Goal: Information Seeking & Learning: Check status

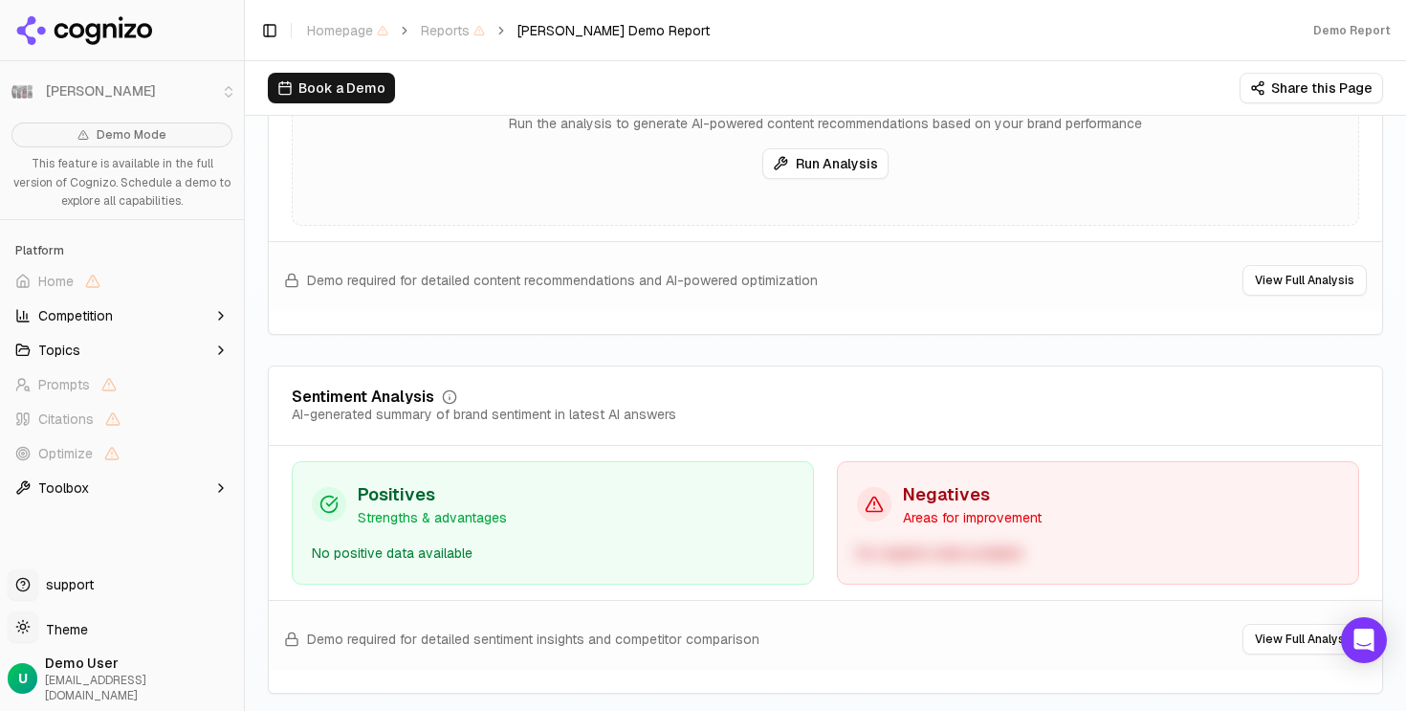
scroll to position [3382, 0]
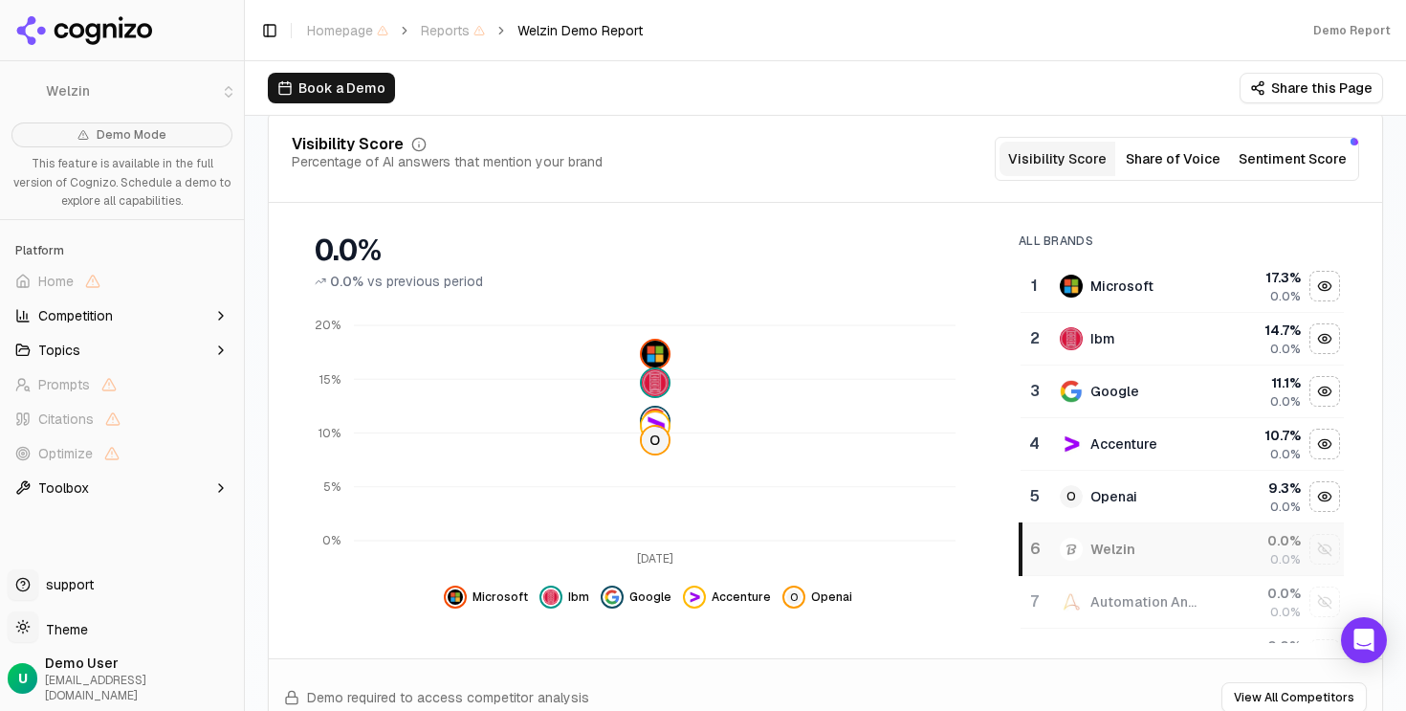
scroll to position [231, 0]
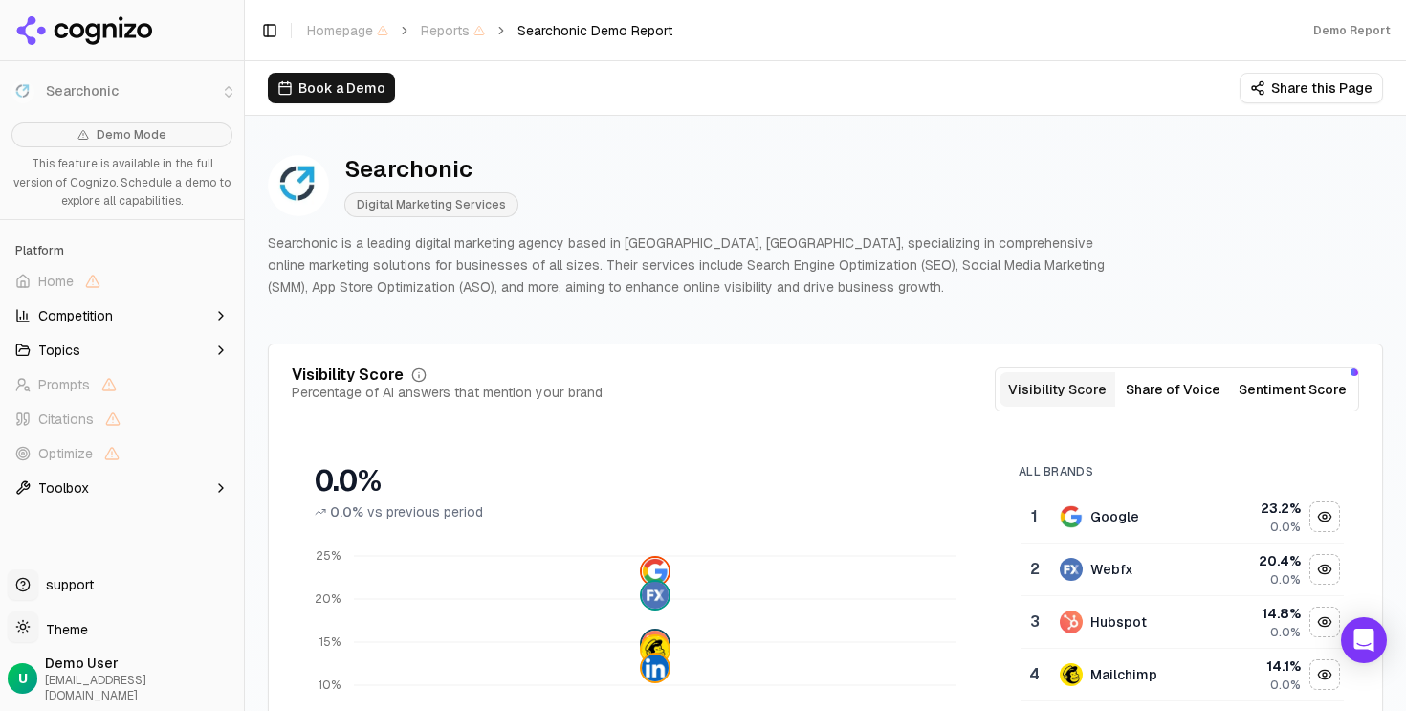
click at [587, 266] on p "Searchonic is a leading digital marketing agency based in Ahmedabad, India, spe…" at bounding box center [696, 264] width 857 height 65
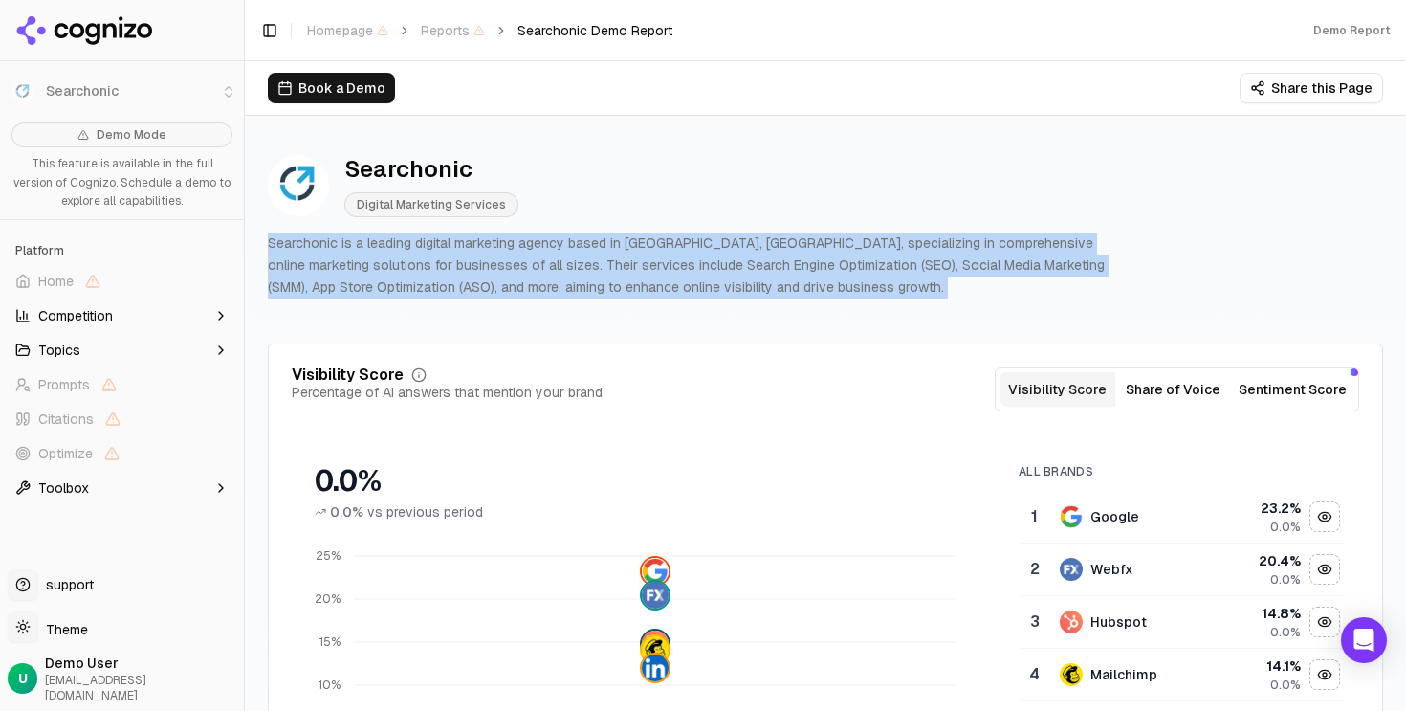
click at [587, 266] on p "Searchonic is a leading digital marketing agency based in Ahmedabad, India, spe…" at bounding box center [696, 264] width 857 height 65
click at [660, 280] on p "Searchonic is a leading digital marketing agency based in Ahmedabad, India, spe…" at bounding box center [696, 264] width 857 height 65
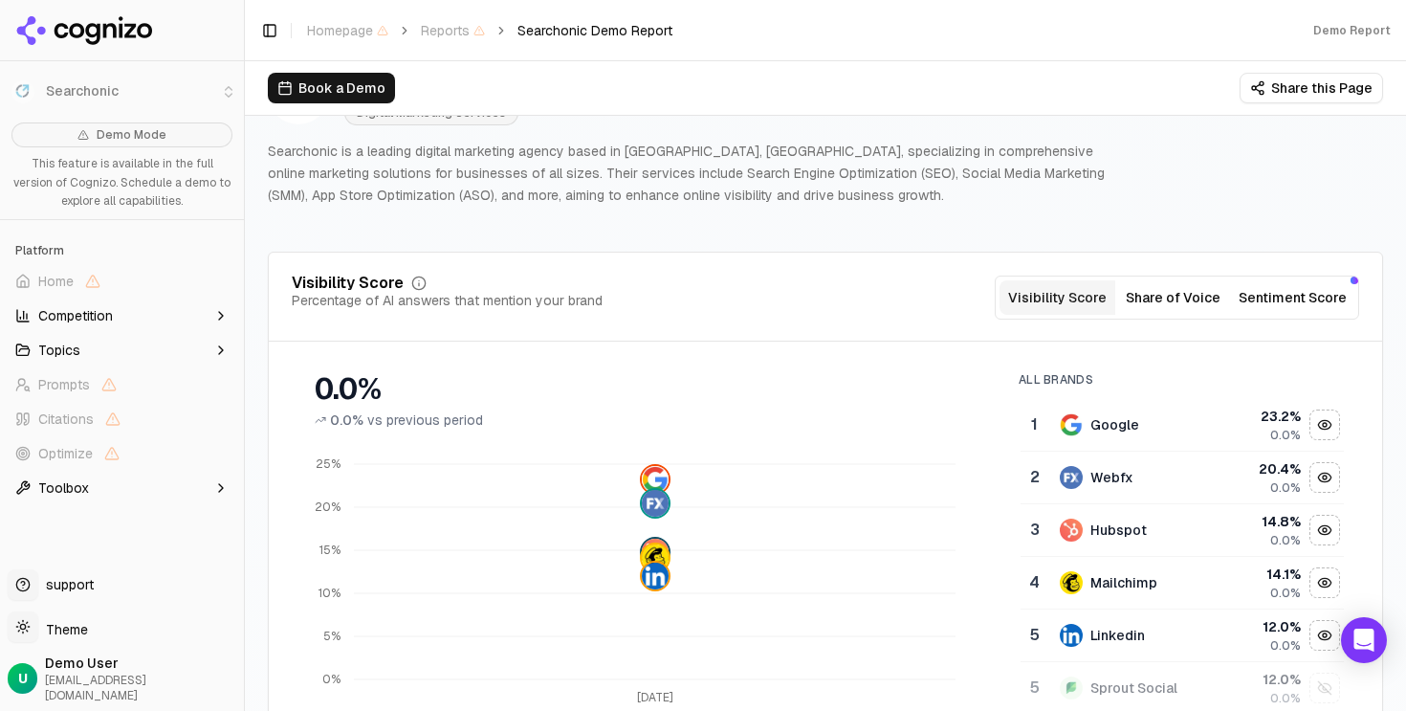
scroll to position [108, 0]
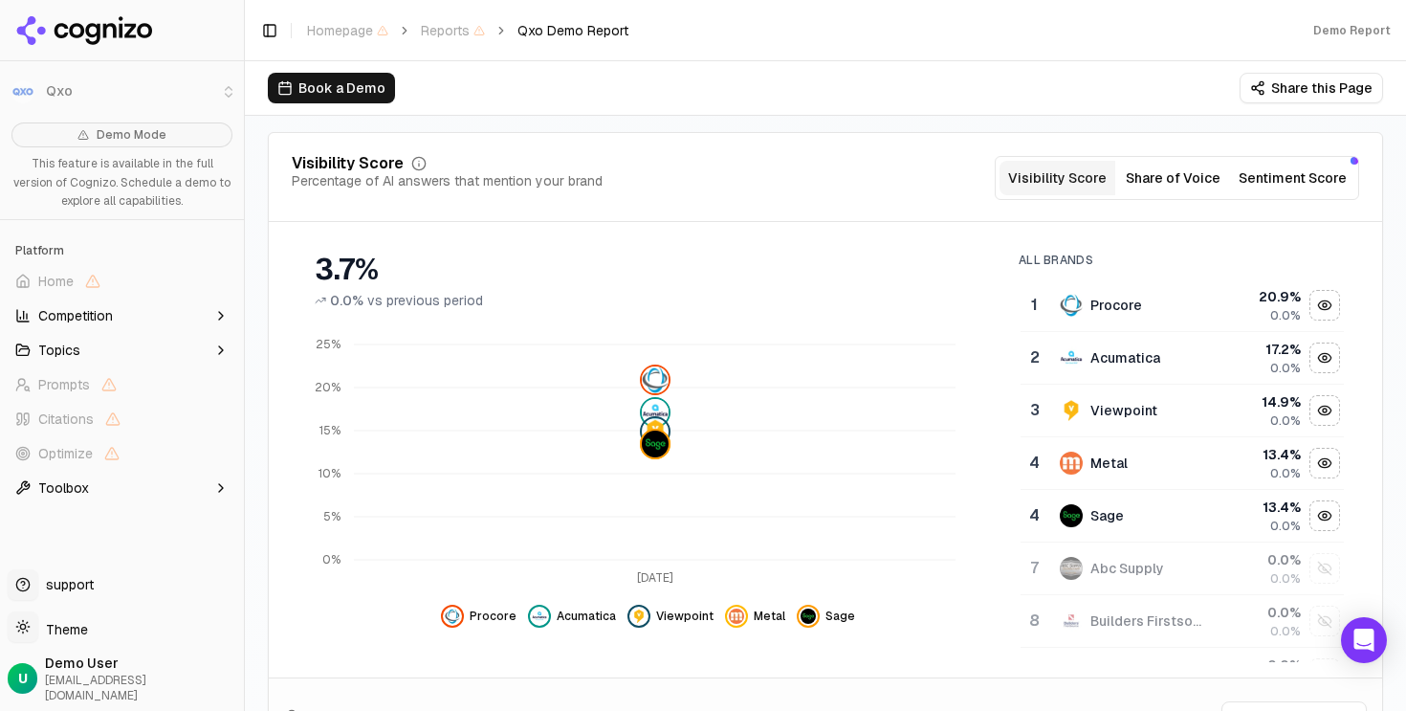
click at [798, 33] on div "Demo Report" at bounding box center [1028, 30] width 755 height 15
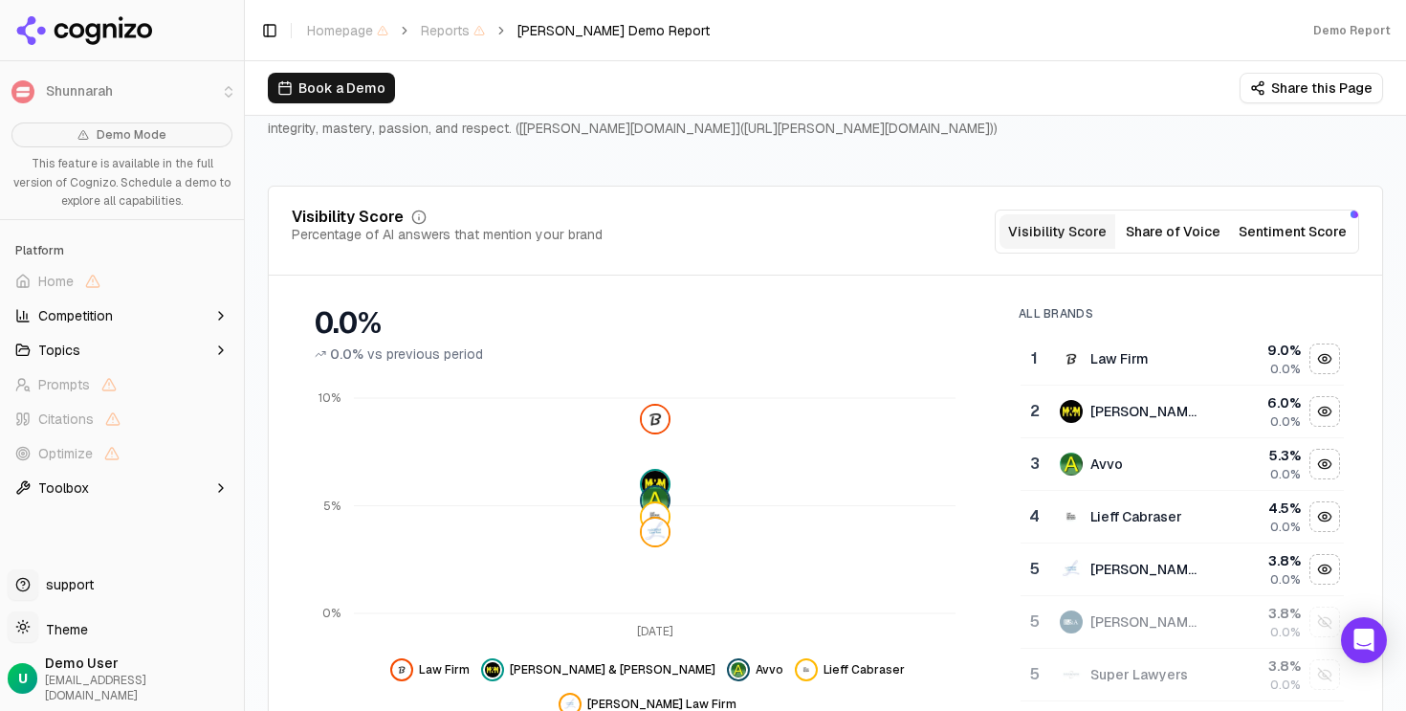
scroll to position [175, 0]
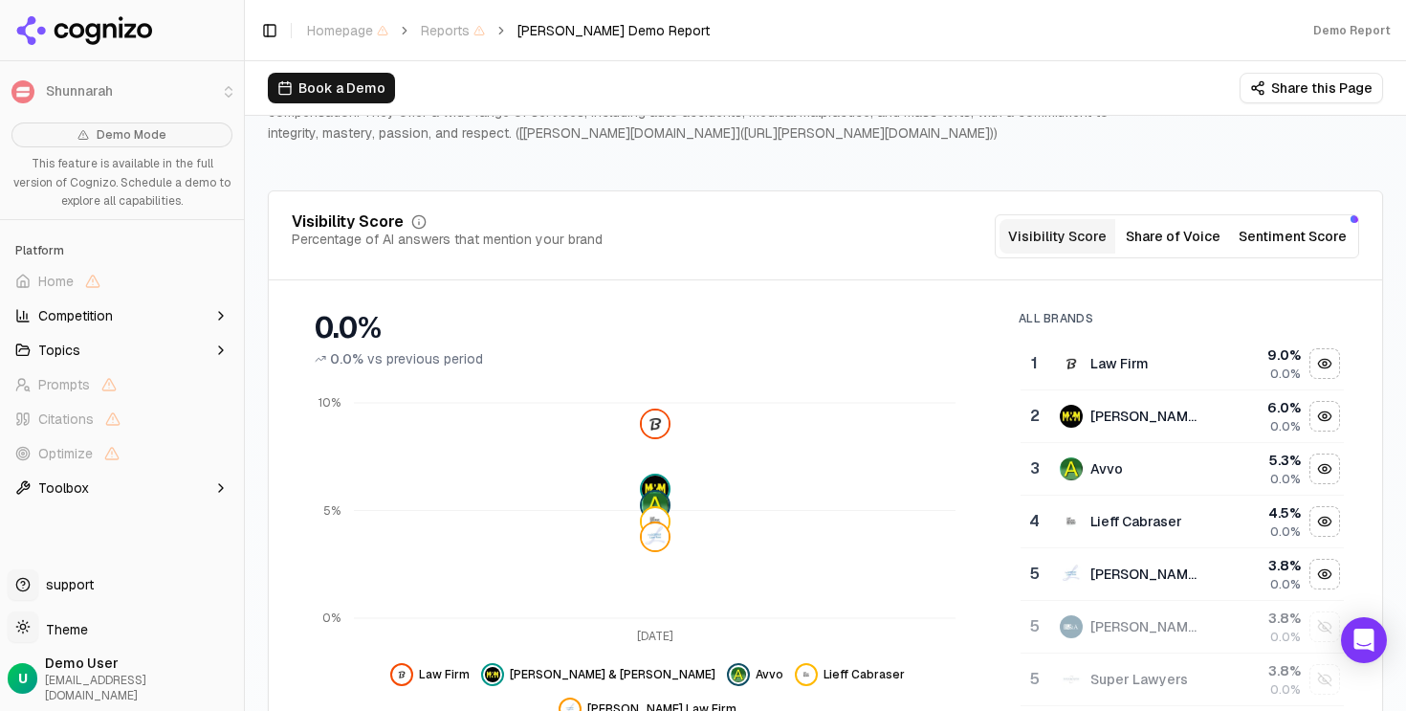
click at [857, 141] on p "Alexander Shunnarah Trial Attorneys is a national personal injury law firm foun…" at bounding box center [696, 100] width 857 height 87
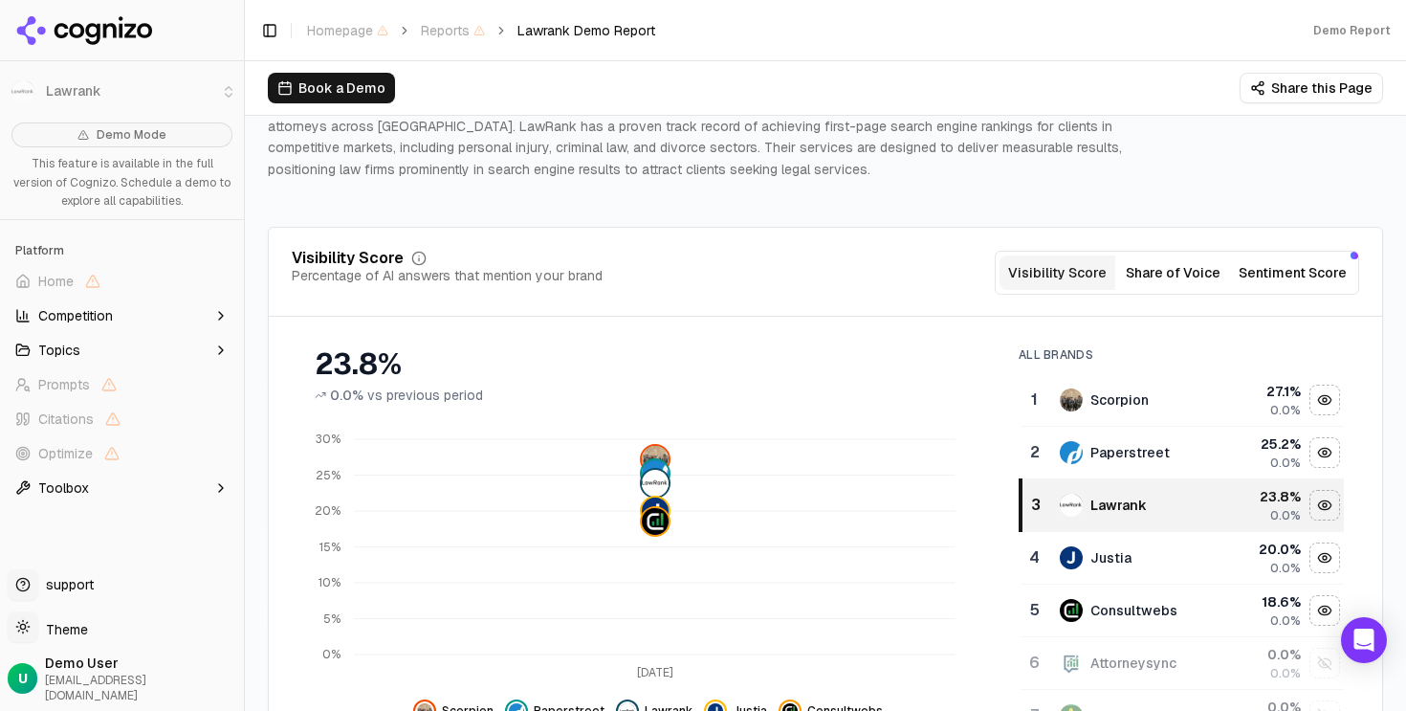
scroll to position [159, 0]
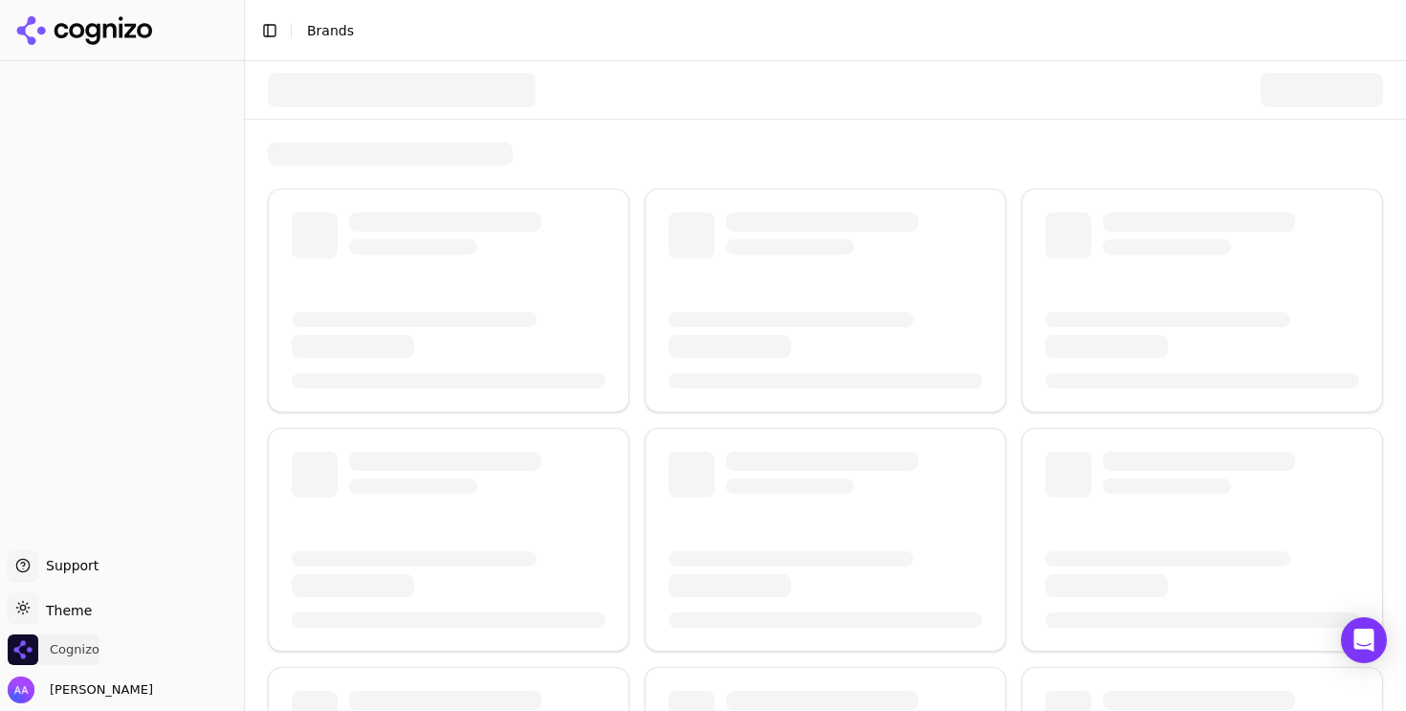
click at [87, 643] on span "Cognizo" at bounding box center [75, 649] width 50 height 17
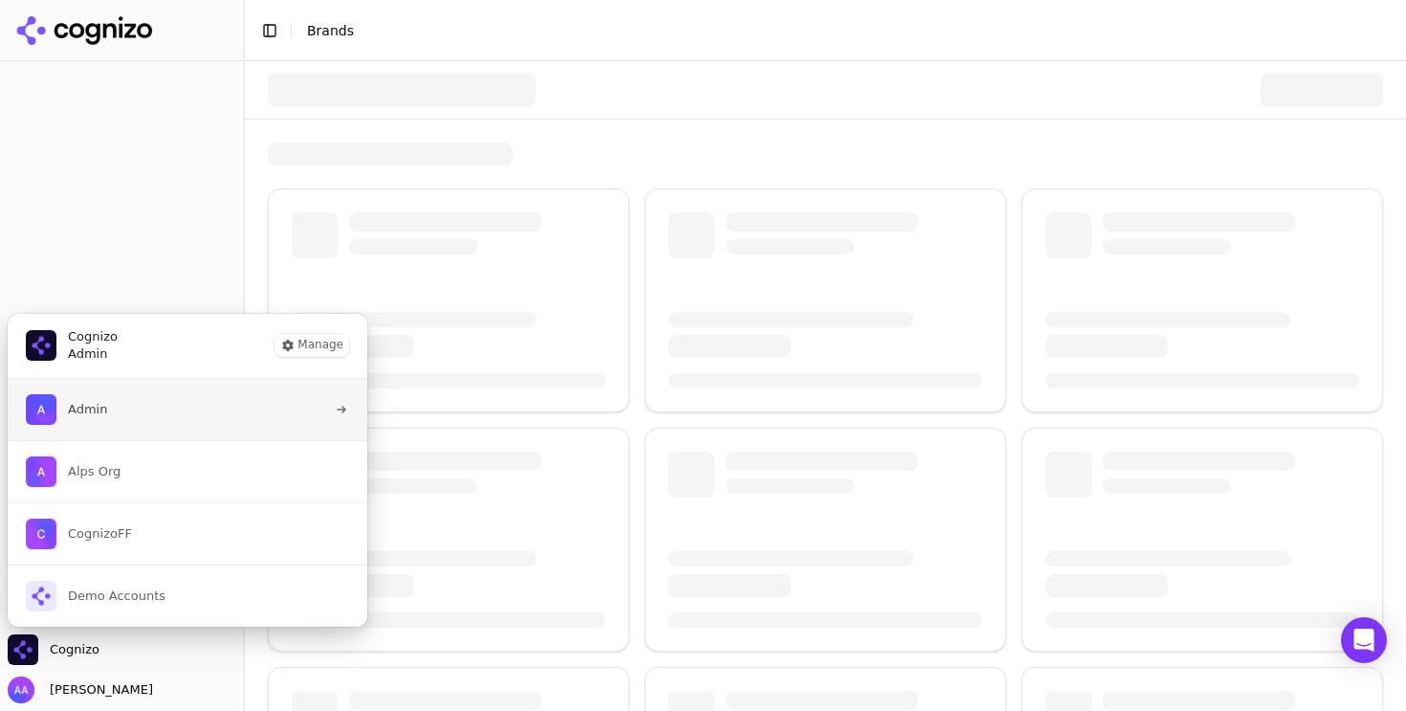
click at [137, 421] on button "Admin" at bounding box center [188, 409] width 362 height 61
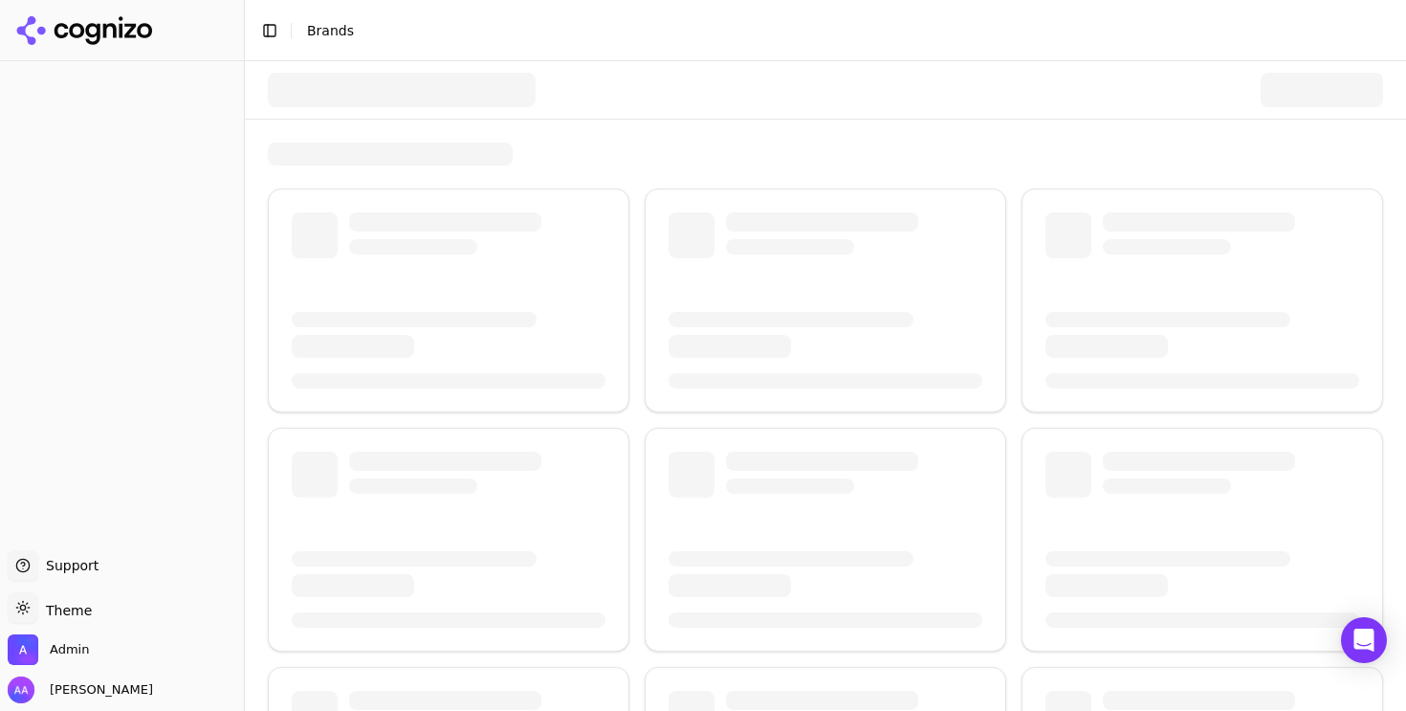
click at [632, 148] on div at bounding box center [825, 154] width 1115 height 23
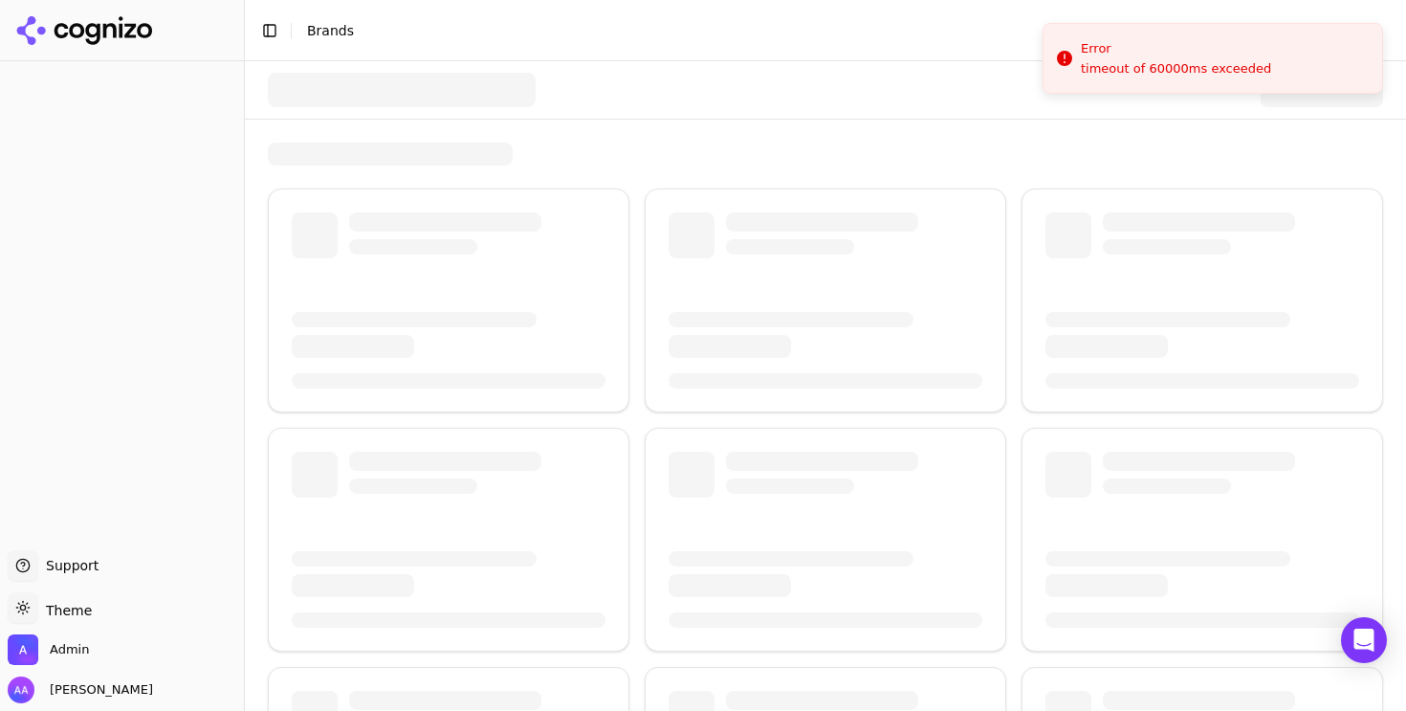
click at [859, 106] on div at bounding box center [825, 89] width 1115 height 57
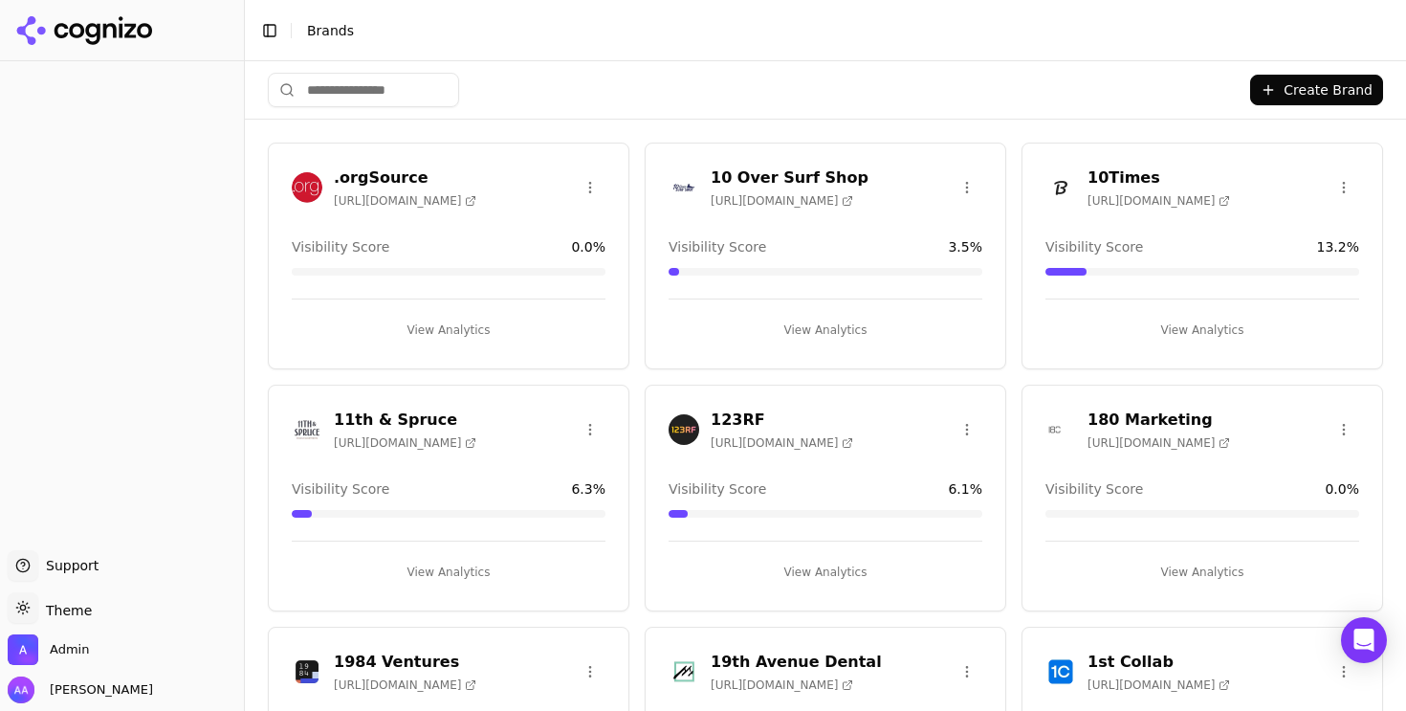
click at [368, 88] on input "search" at bounding box center [363, 90] width 191 height 34
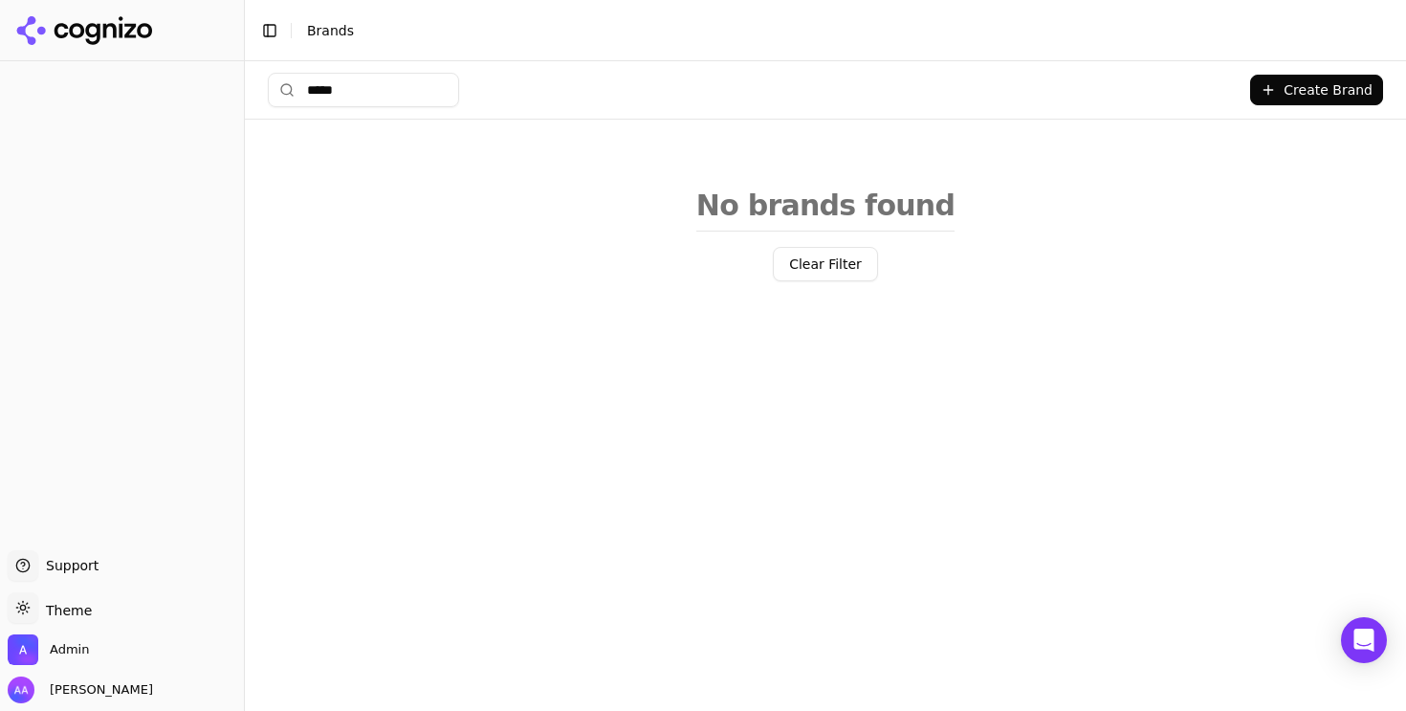
type input "******"
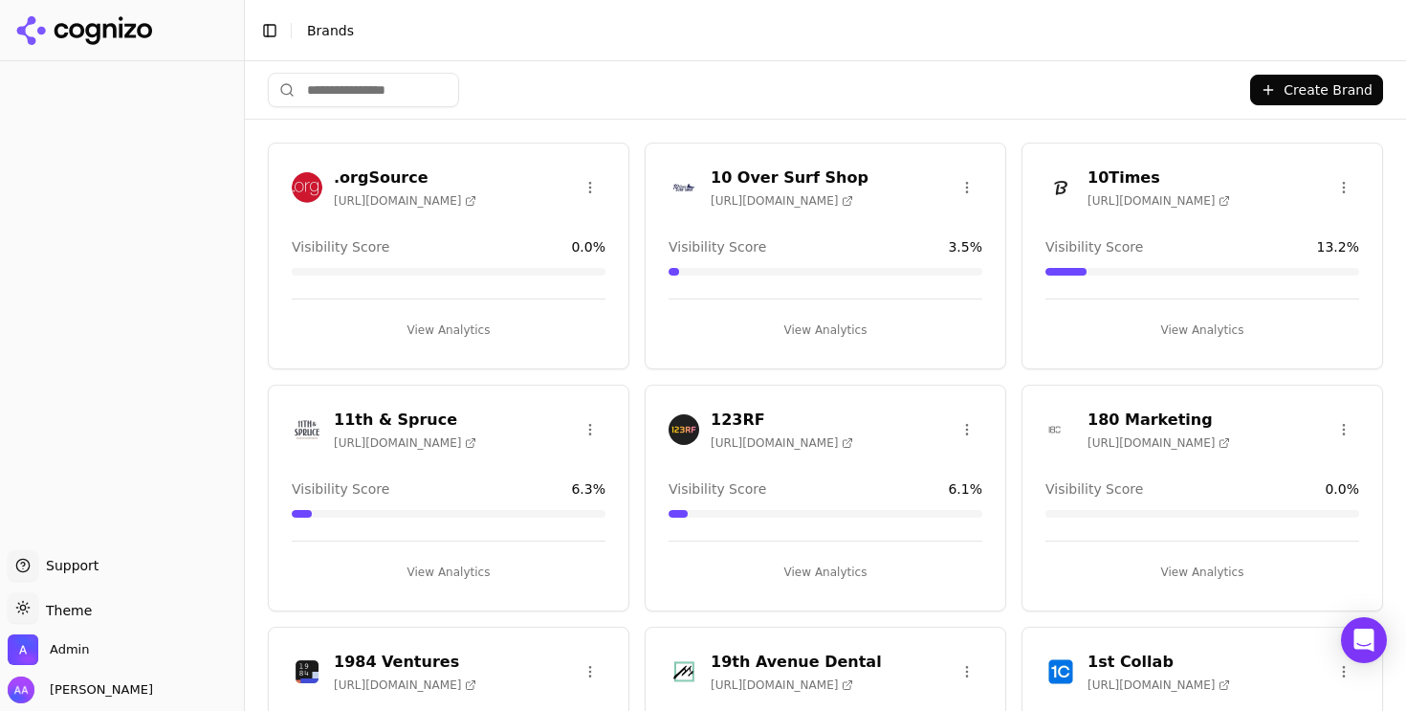
click at [399, 90] on input "search" at bounding box center [363, 90] width 191 height 34
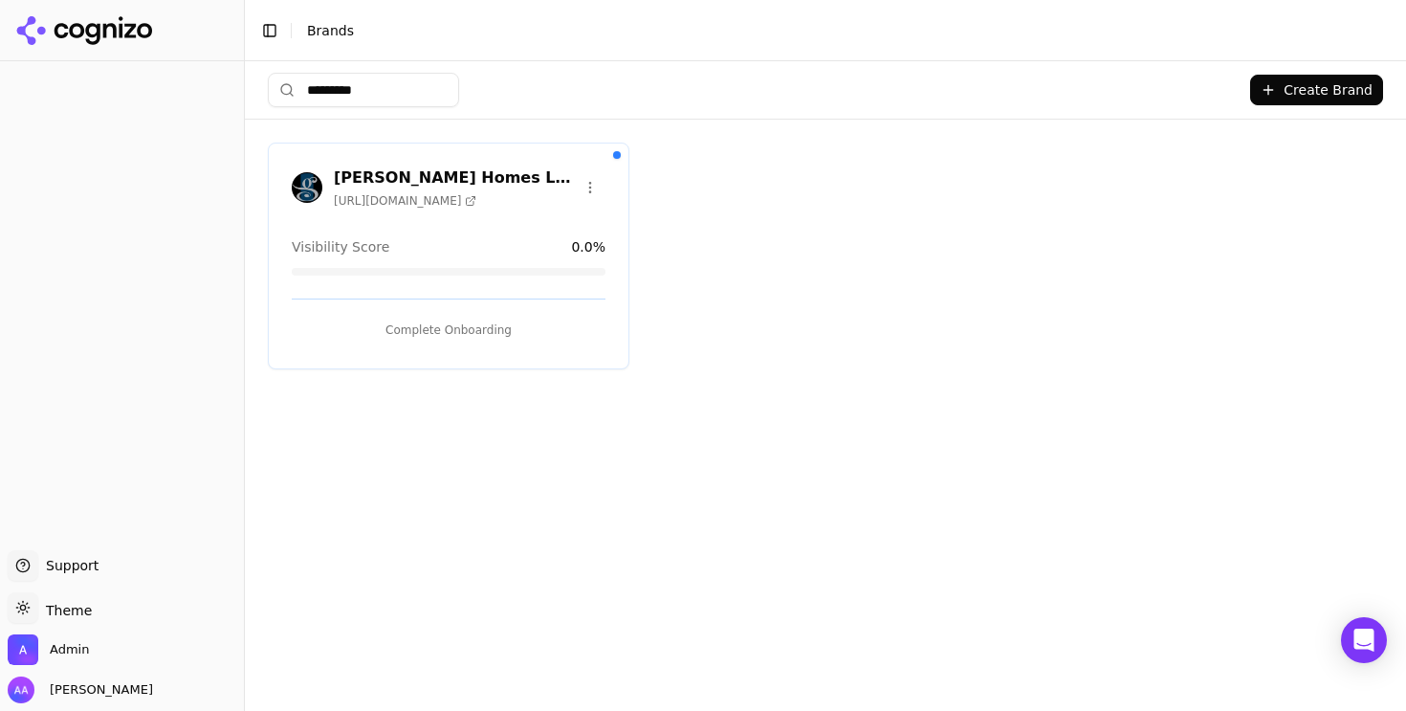
type input "*********"
click at [413, 170] on h3 "Paul Gray Homes LLC" at bounding box center [454, 177] width 241 height 23
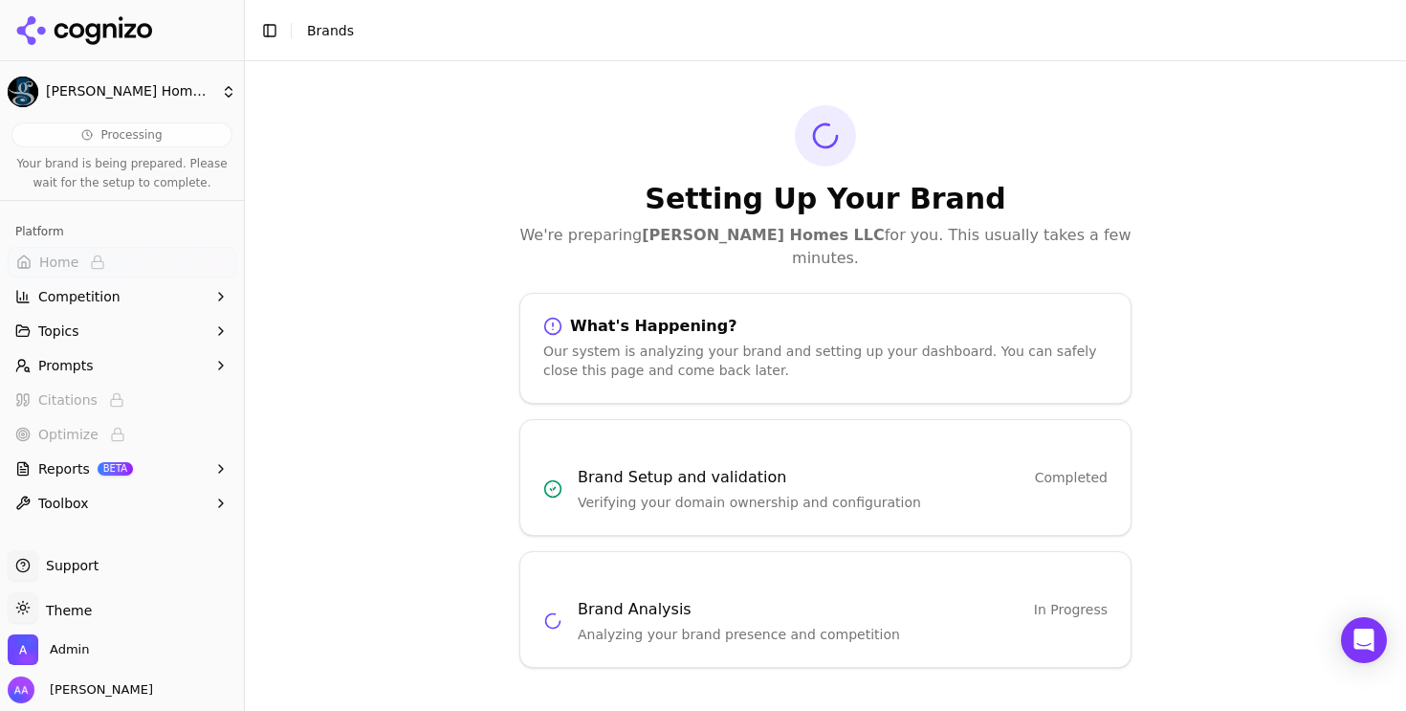
click at [651, 110] on div "Setting Up Your Brand We're preparing Paul Gray Homes LLC for you. This usually…" at bounding box center [825, 386] width 1161 height 650
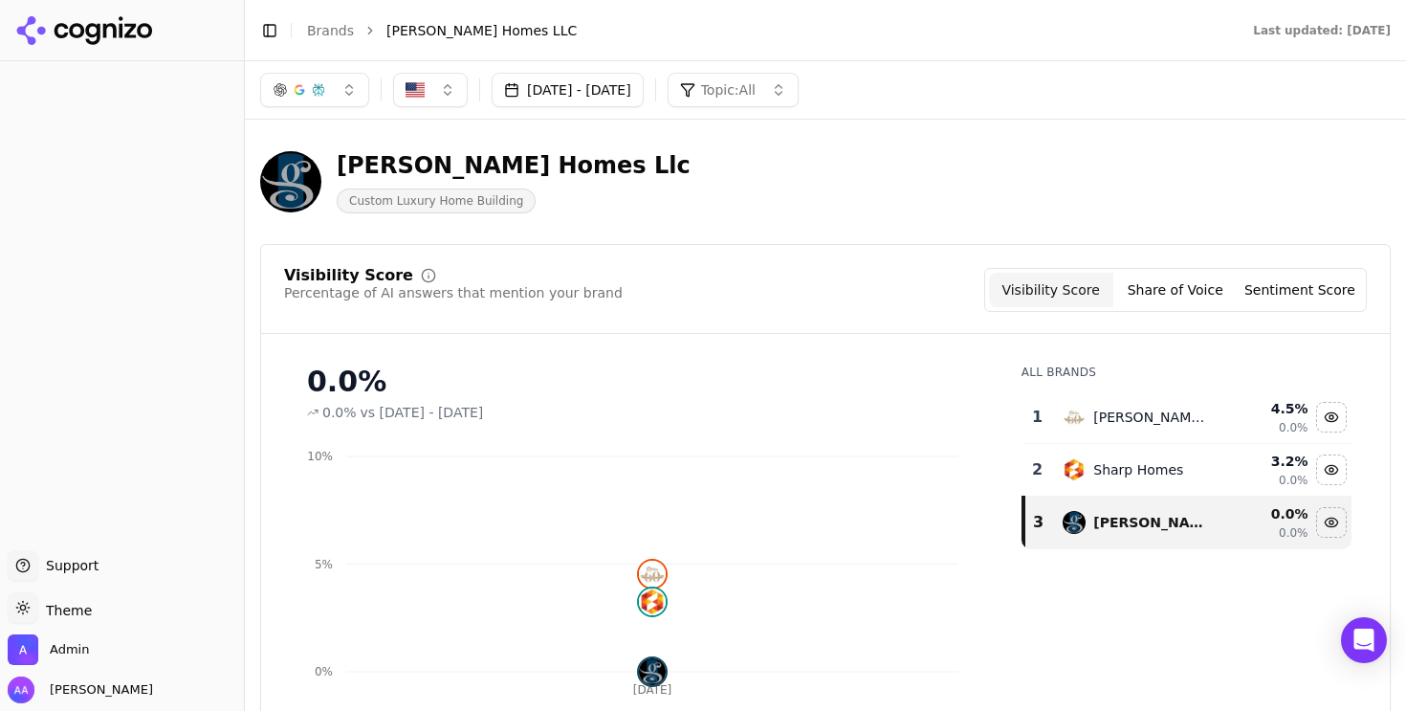
scroll to position [169, 0]
click at [634, 180] on div "[PERSON_NAME] Homes Llc Custom Luxury Home Building" at bounding box center [688, 181] width 857 height 63
click at [727, 206] on div "Paul Gray Homes Llc Custom Luxury Home Building" at bounding box center [688, 181] width 857 height 63
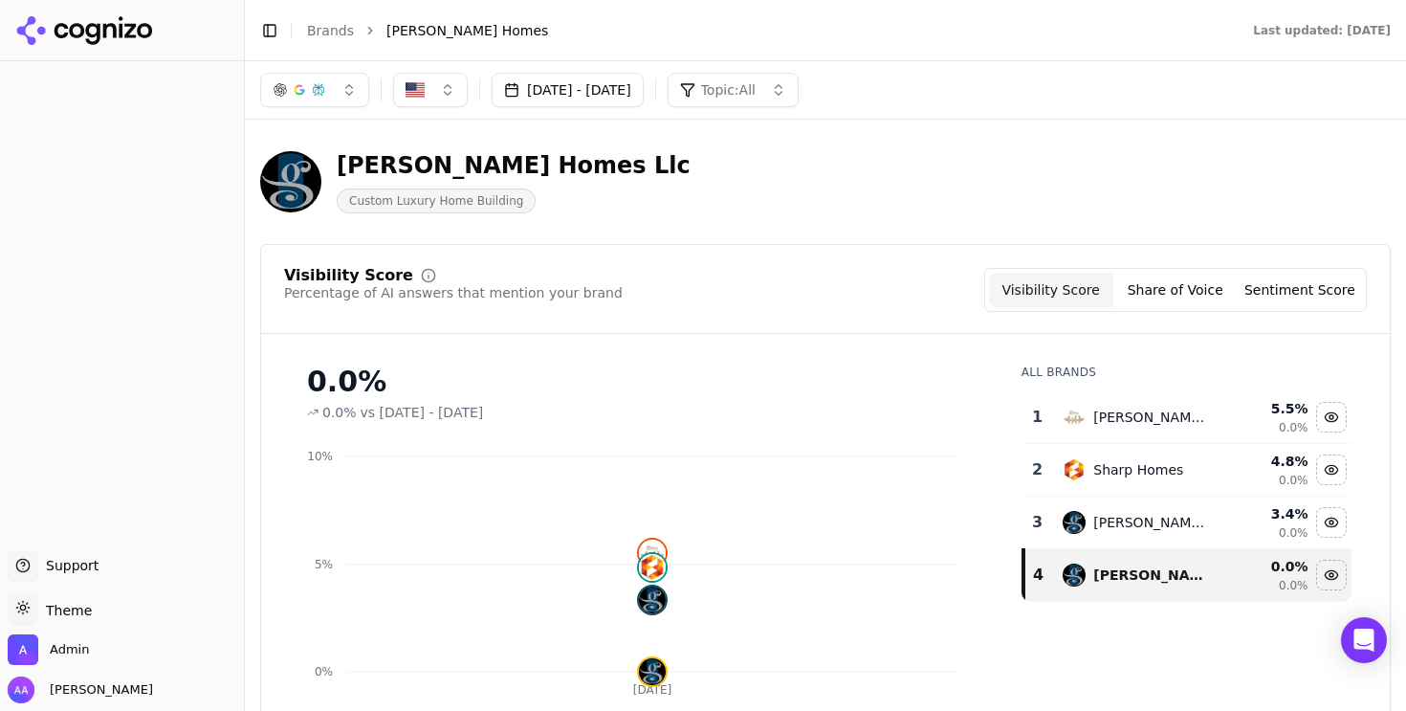
click at [340, 29] on link "Brands" at bounding box center [330, 30] width 47 height 15
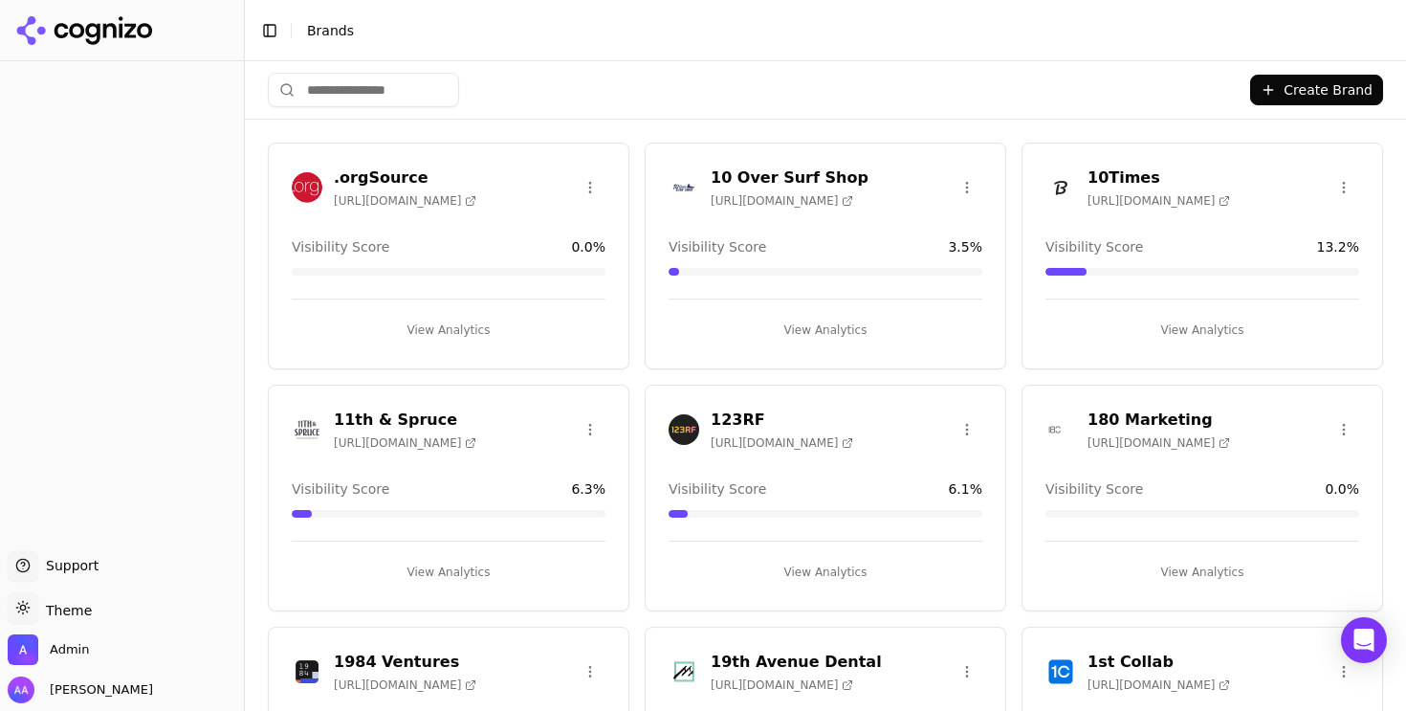
click at [388, 82] on input "search" at bounding box center [363, 90] width 191 height 34
click at [350, 85] on input "search" at bounding box center [363, 90] width 191 height 34
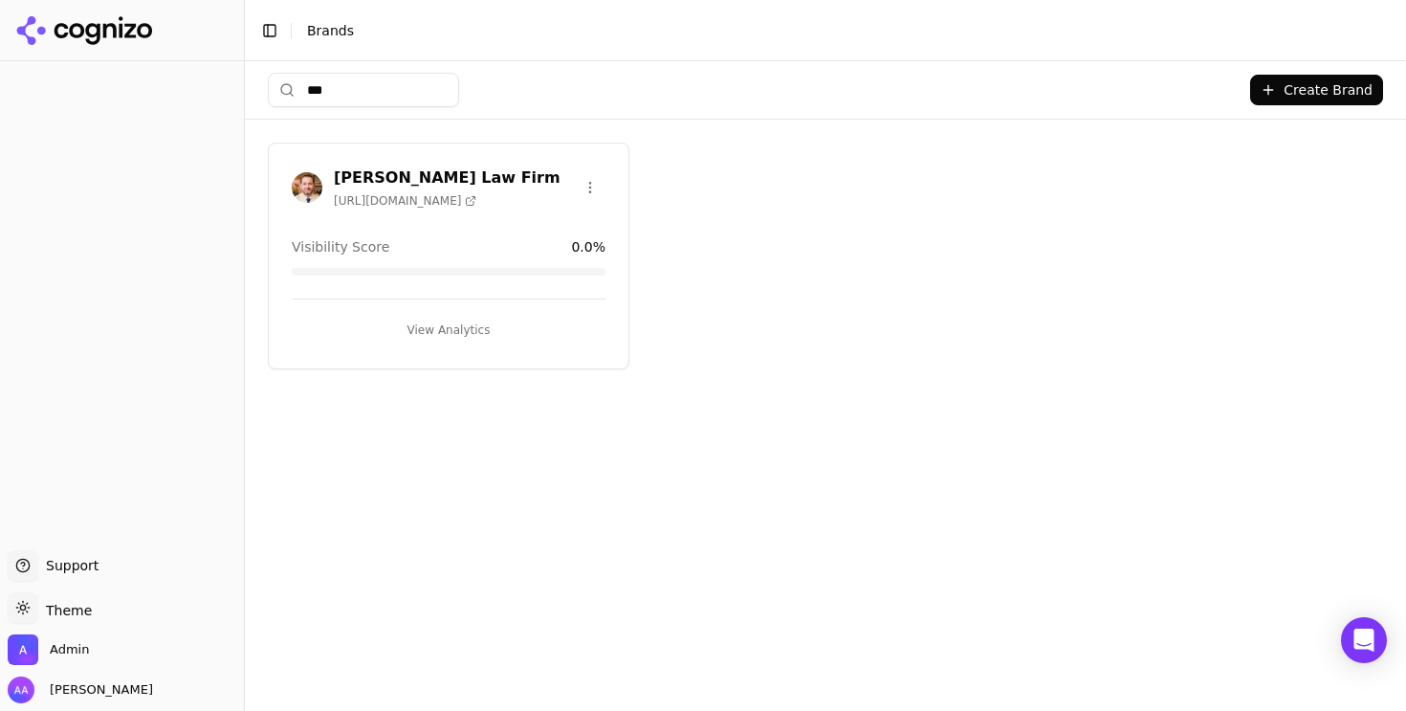
click at [335, 90] on input "***" at bounding box center [363, 90] width 191 height 34
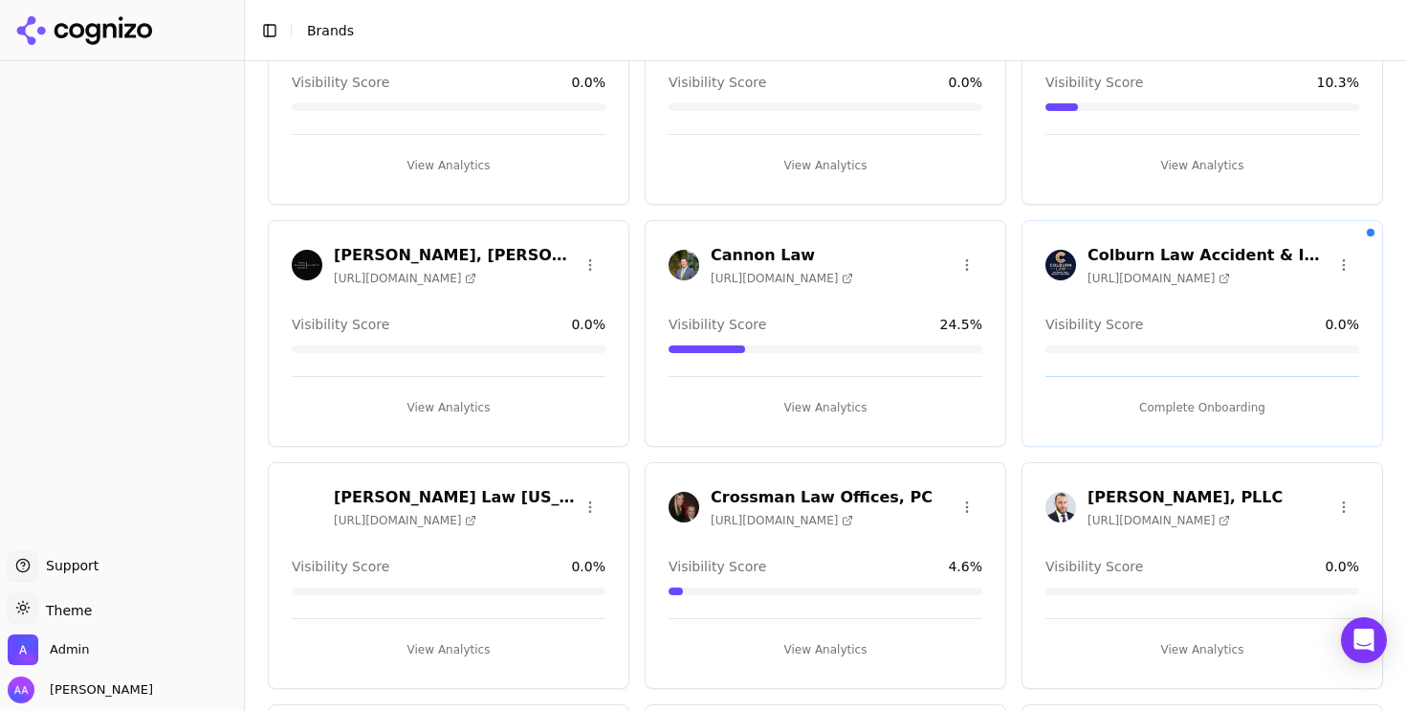
type input "***"
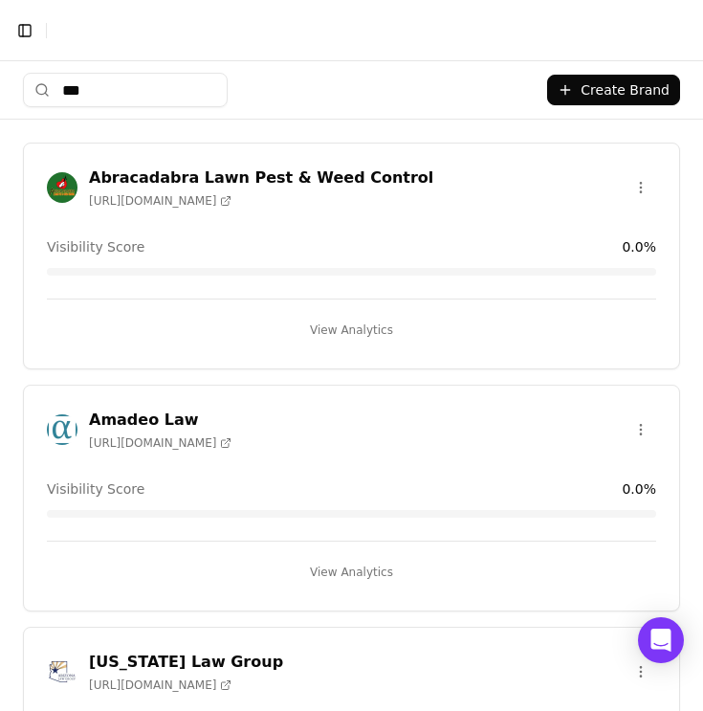
click at [226, 91] on input "***" at bounding box center [125, 90] width 205 height 34
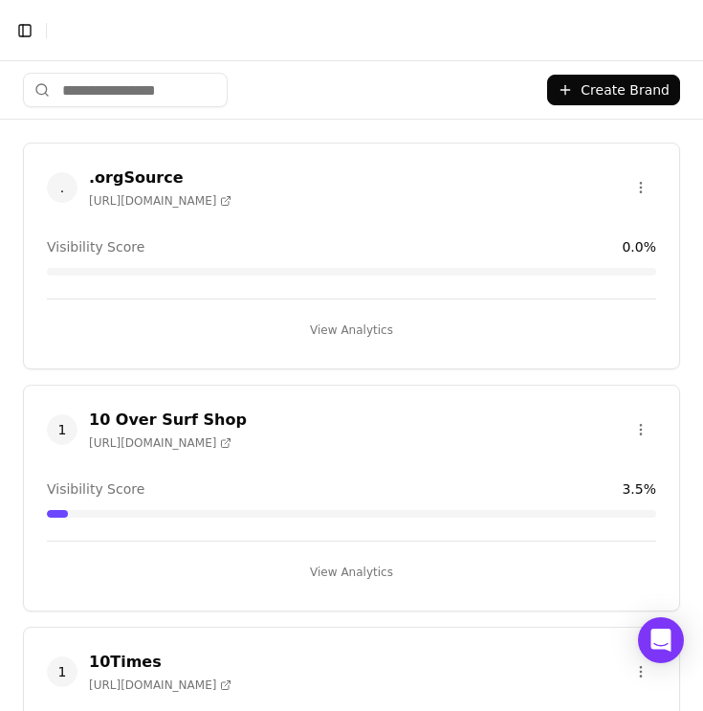
click at [186, 84] on input "search" at bounding box center [125, 90] width 205 height 34
click at [148, 90] on input "search" at bounding box center [125, 90] width 205 height 34
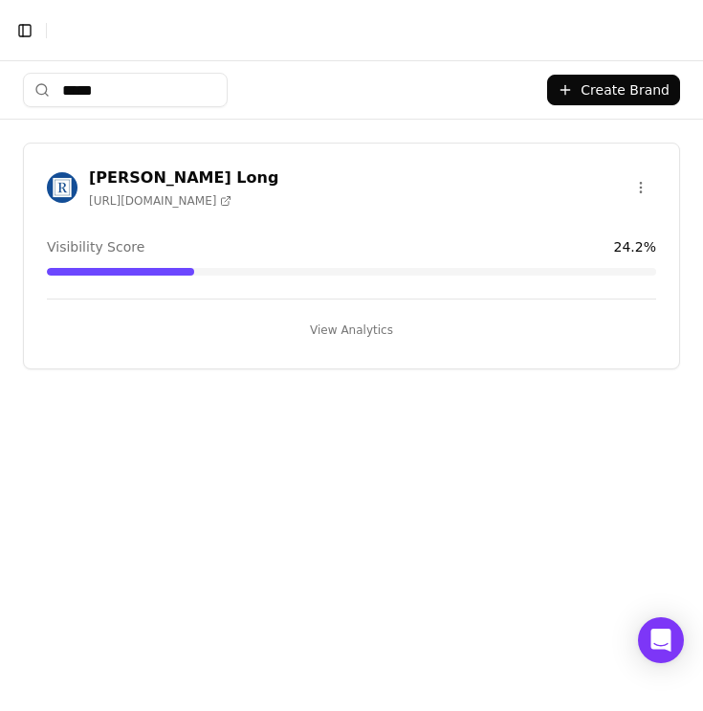
type input "*****"
click at [68, 179] on img at bounding box center [62, 187] width 31 height 31
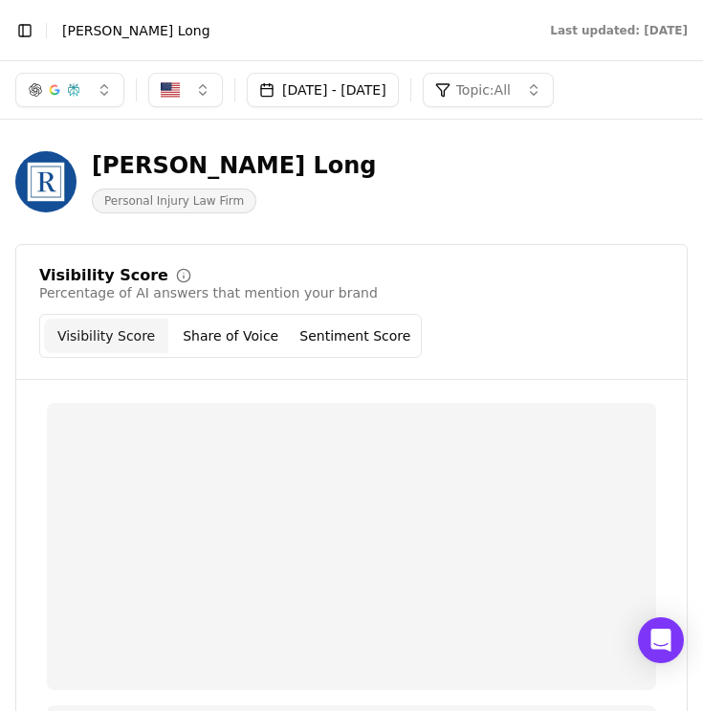
click at [29, 33] on button "Toggle Sidebar" at bounding box center [24, 30] width 27 height 27
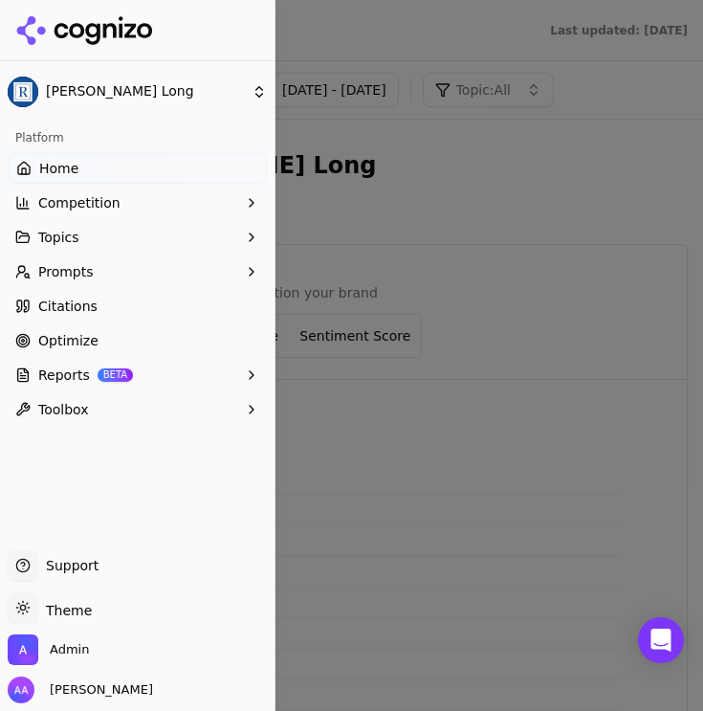
click at [128, 268] on button "Prompts" at bounding box center [137, 271] width 259 height 31
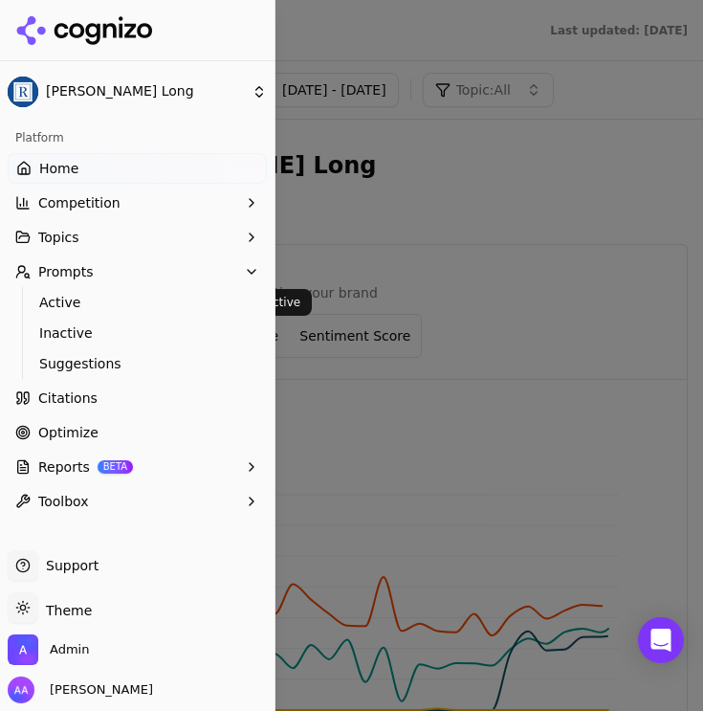
click at [123, 302] on span "Active" at bounding box center [137, 302] width 197 height 19
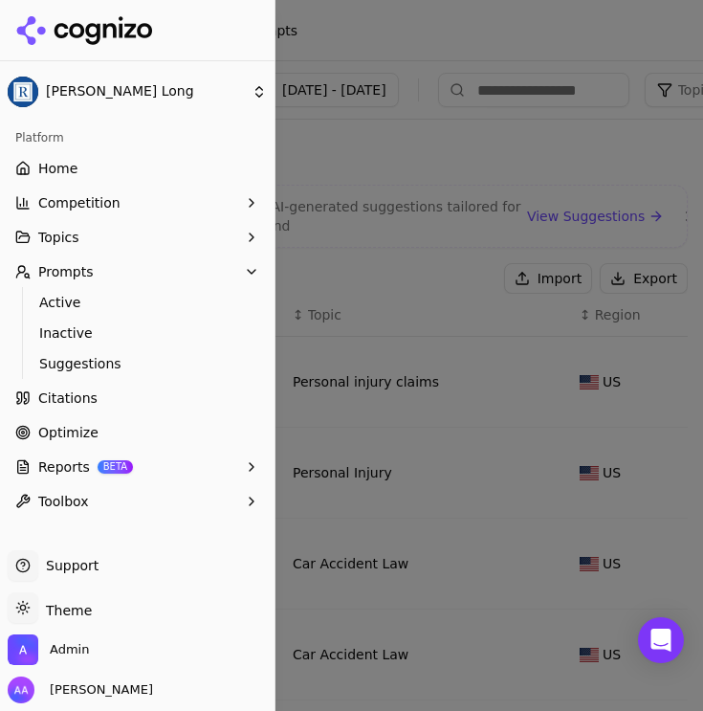
click at [346, 195] on div at bounding box center [351, 355] width 703 height 711
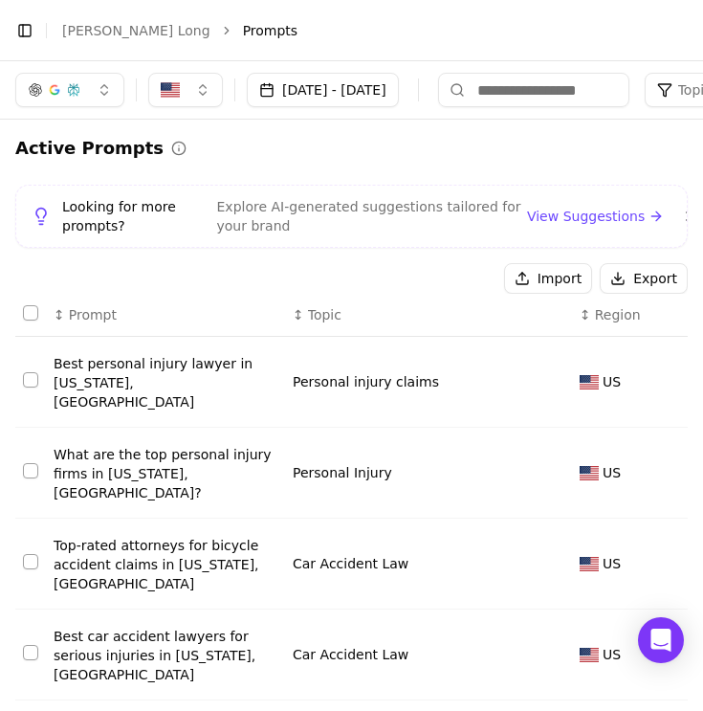
click at [313, 121] on div "Active Prompts Looking for more prompts? Explore AI-generated suggestions tailo…" at bounding box center [351, 715] width 703 height 1191
click at [679, 221] on button at bounding box center [690, 216] width 23 height 23
click at [665, 294] on th "↕ Region" at bounding box center [629, 315] width 115 height 43
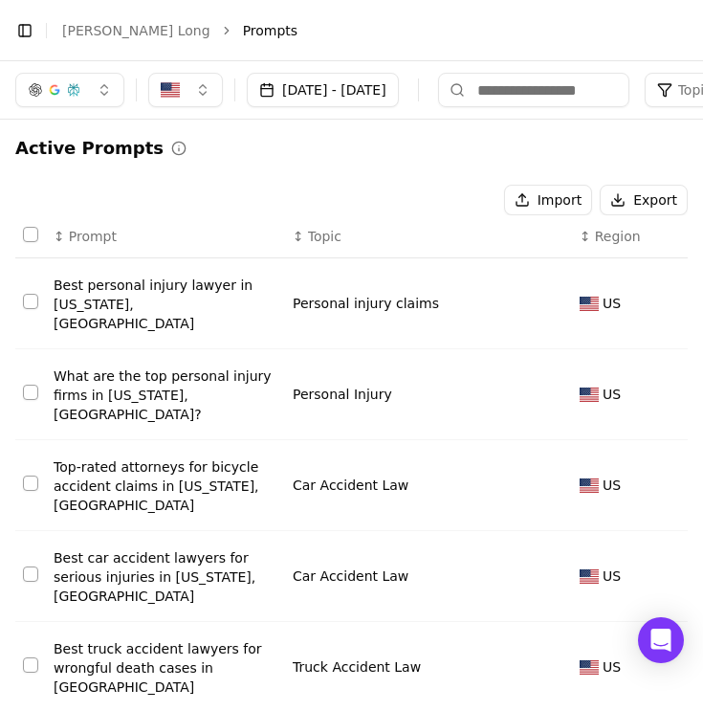
click at [565, 151] on div "Active Prompts" at bounding box center [351, 148] width 673 height 27
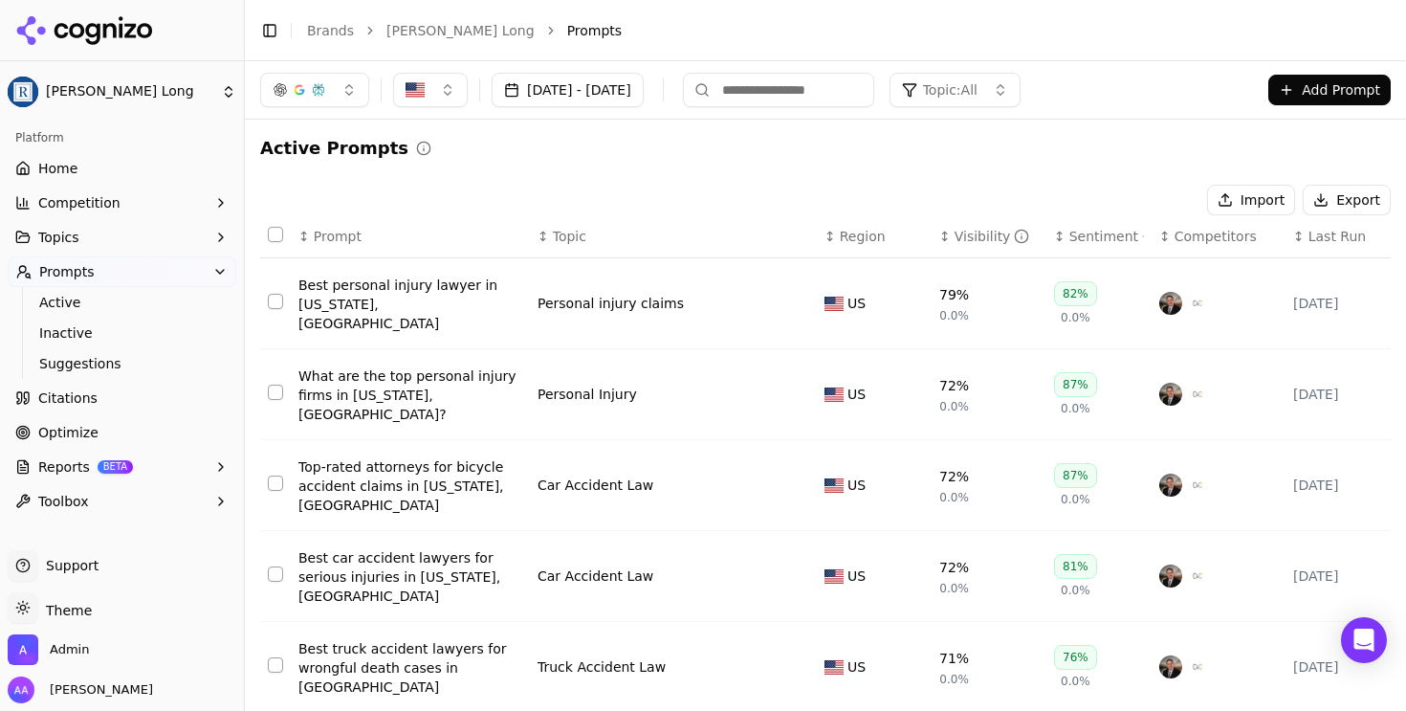
click at [1021, 98] on button "Topic: All" at bounding box center [955, 90] width 131 height 34
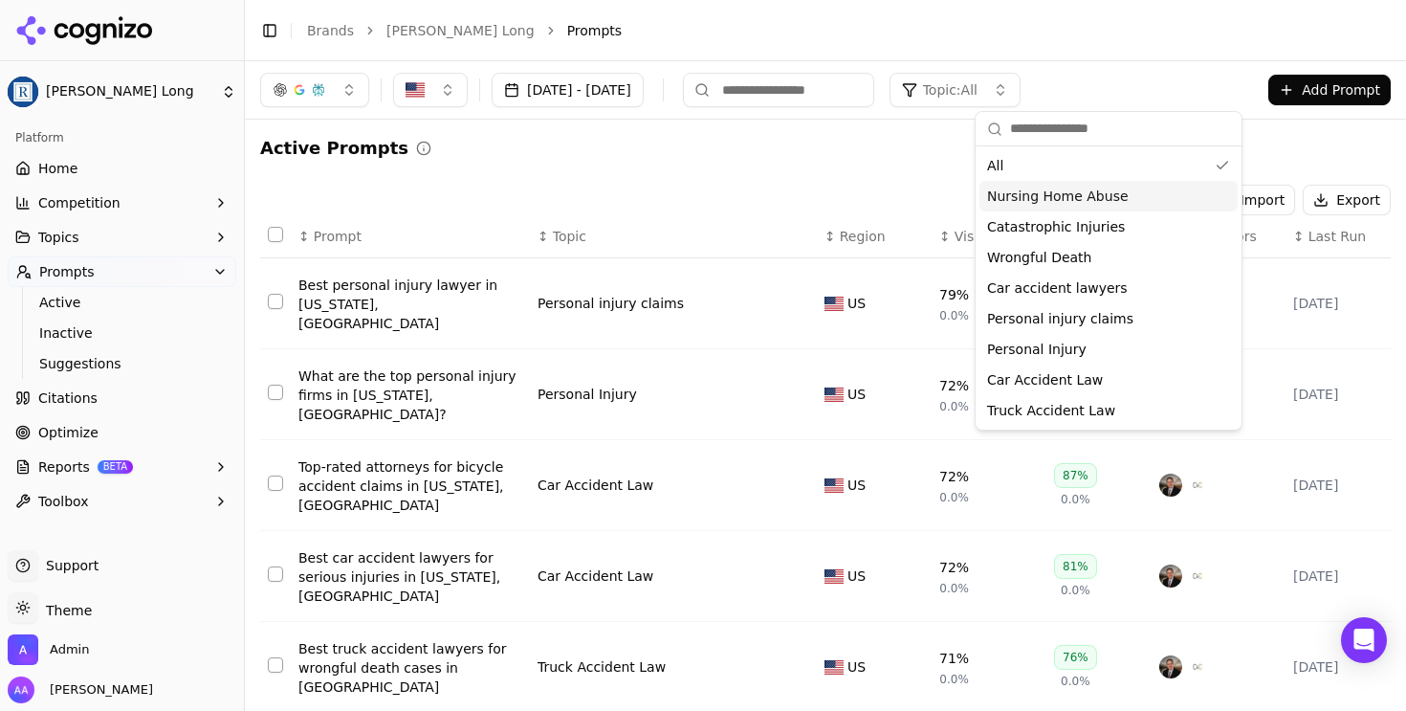
click at [1069, 195] on span "Nursing Home Abuse" at bounding box center [1058, 196] width 142 height 19
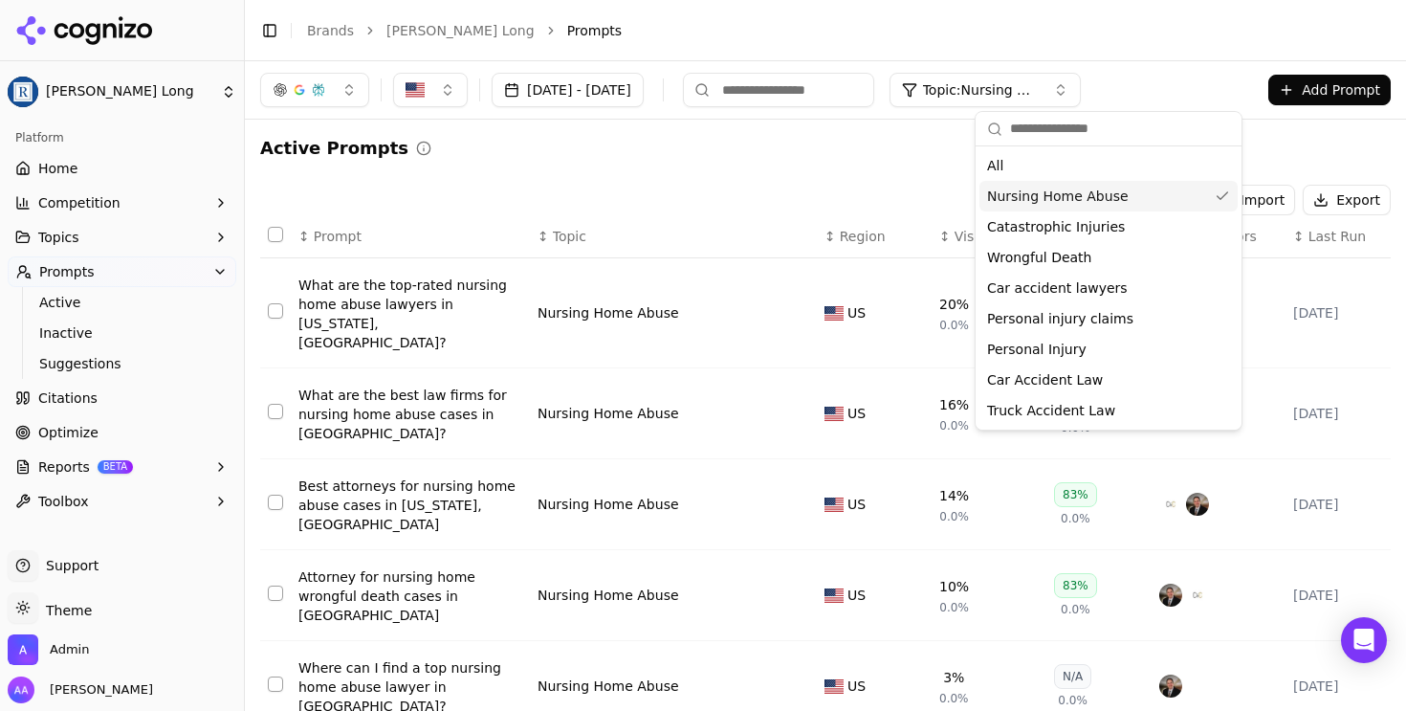
click at [847, 173] on div "Active Prompts Import Export ↕ Prompt ↕ Topic ↕ Region ↕ Visibility ↕ Sentiment…" at bounding box center [825, 524] width 1131 height 779
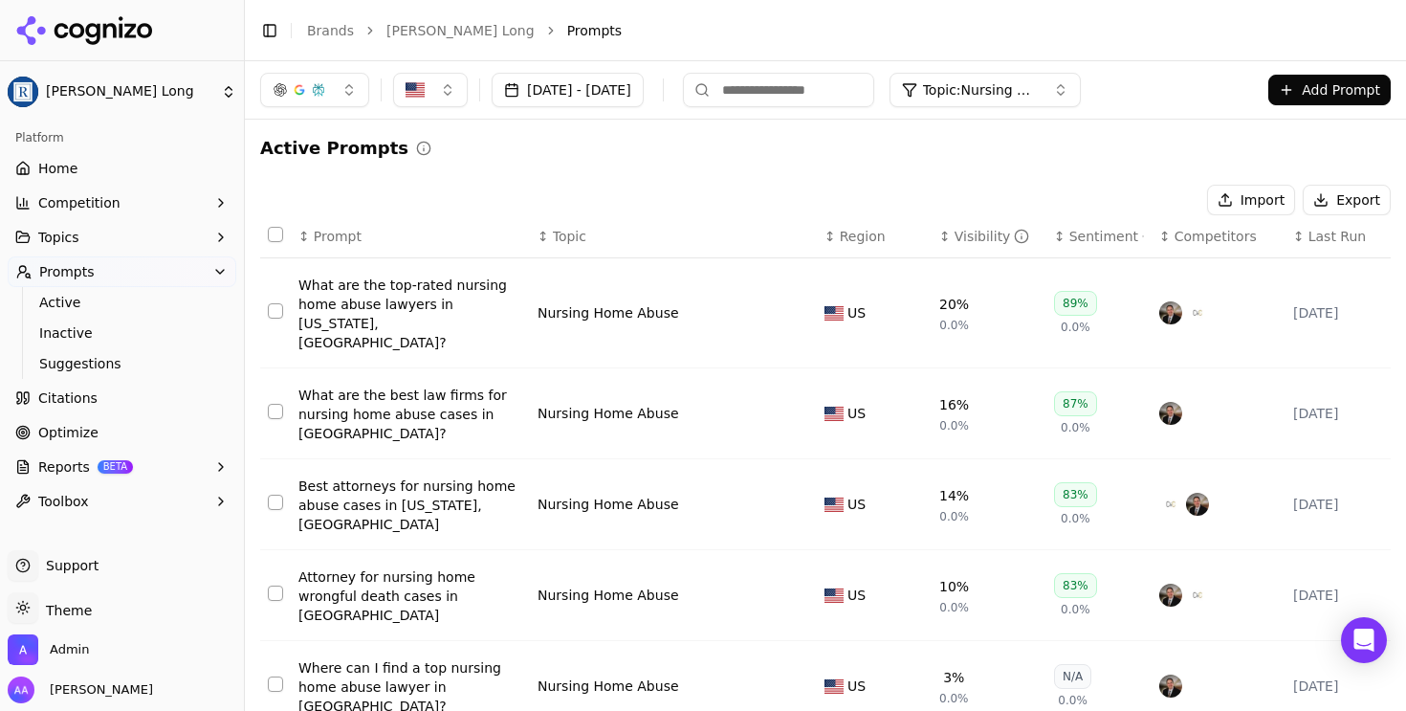
click at [1038, 89] on span "Topic: Nursing Home Abuse" at bounding box center [980, 89] width 115 height 19
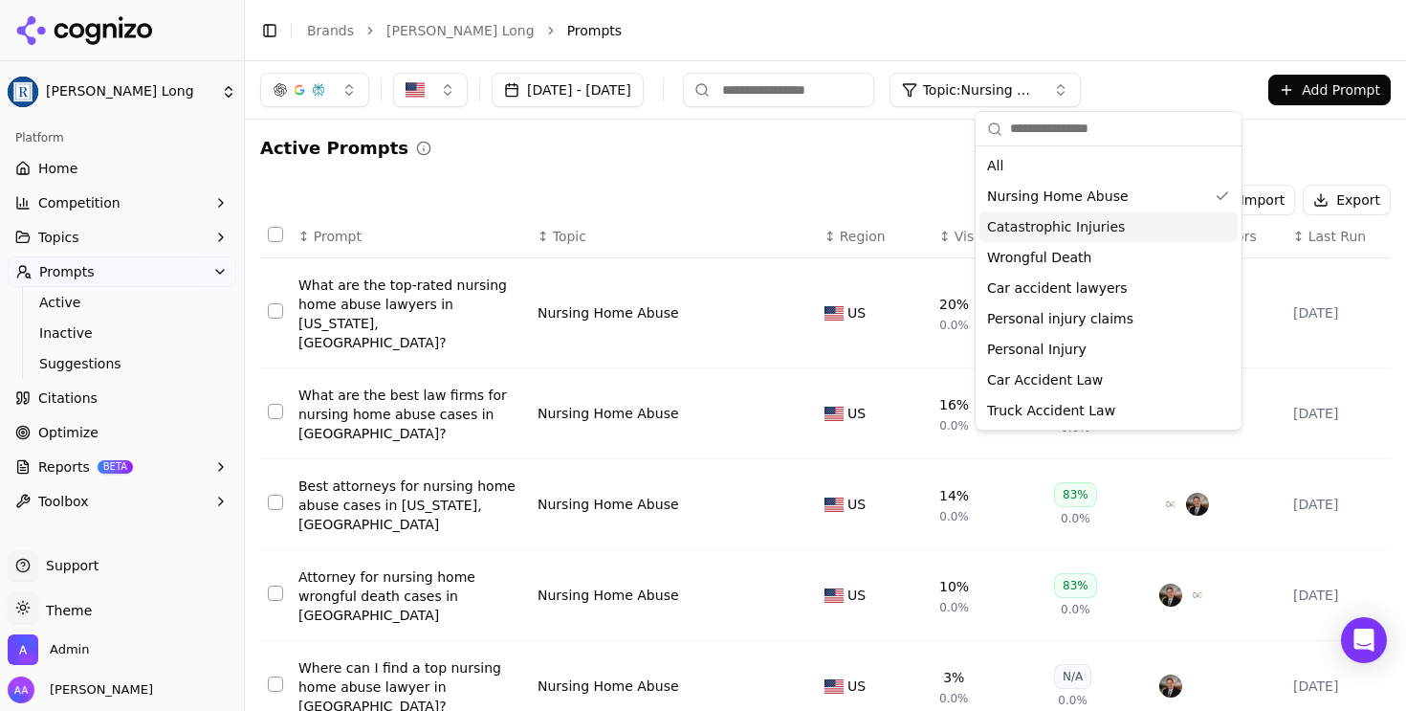
click at [1123, 225] on div "Catastrophic Injuries" at bounding box center [1109, 226] width 258 height 31
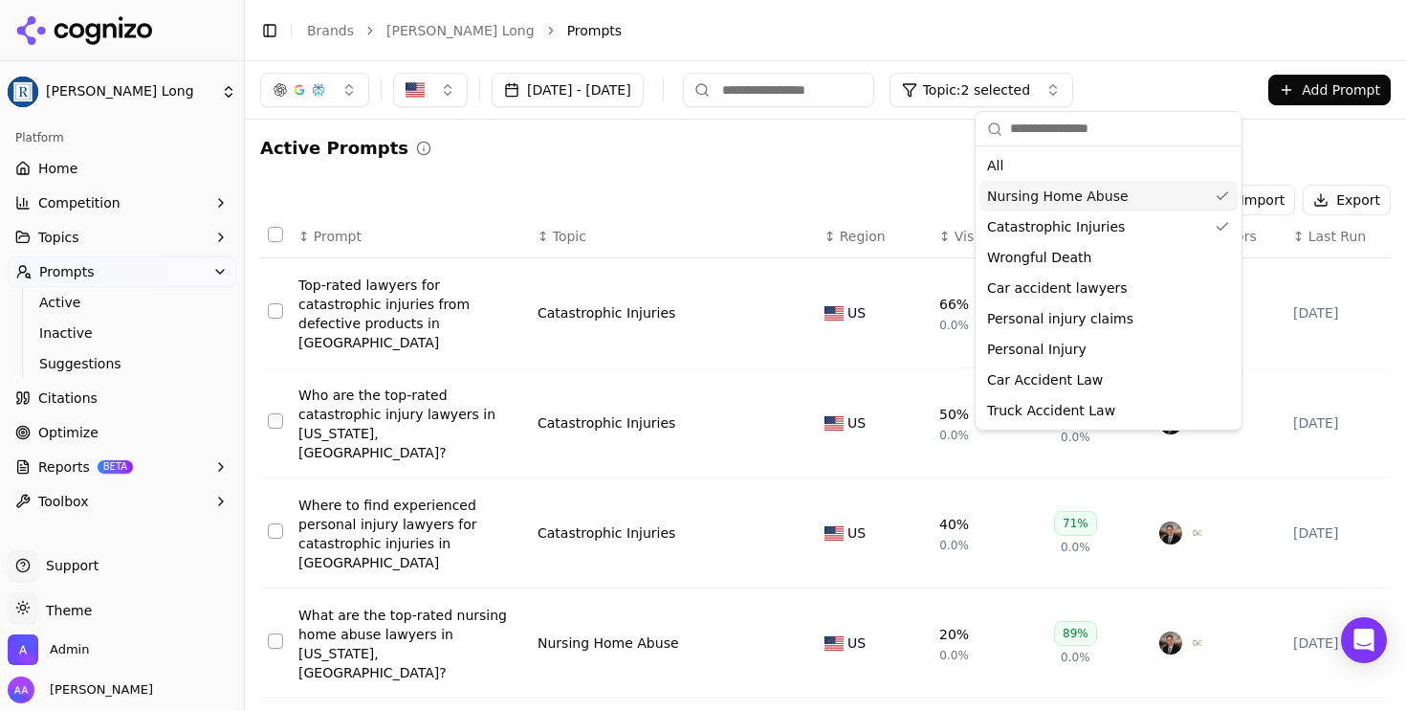
click at [1127, 208] on div "Nursing Home Abuse" at bounding box center [1109, 196] width 258 height 31
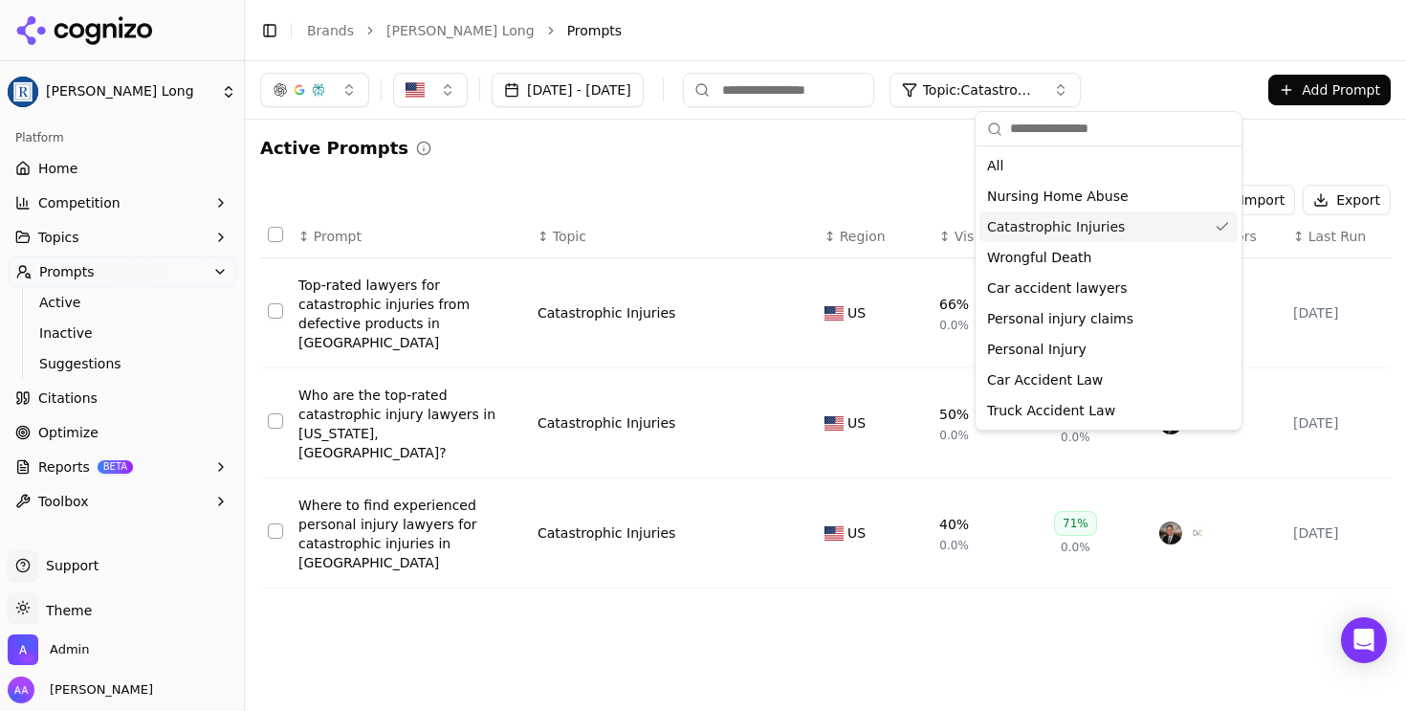
click at [1120, 243] on div "Wrongful Death" at bounding box center [1109, 257] width 258 height 31
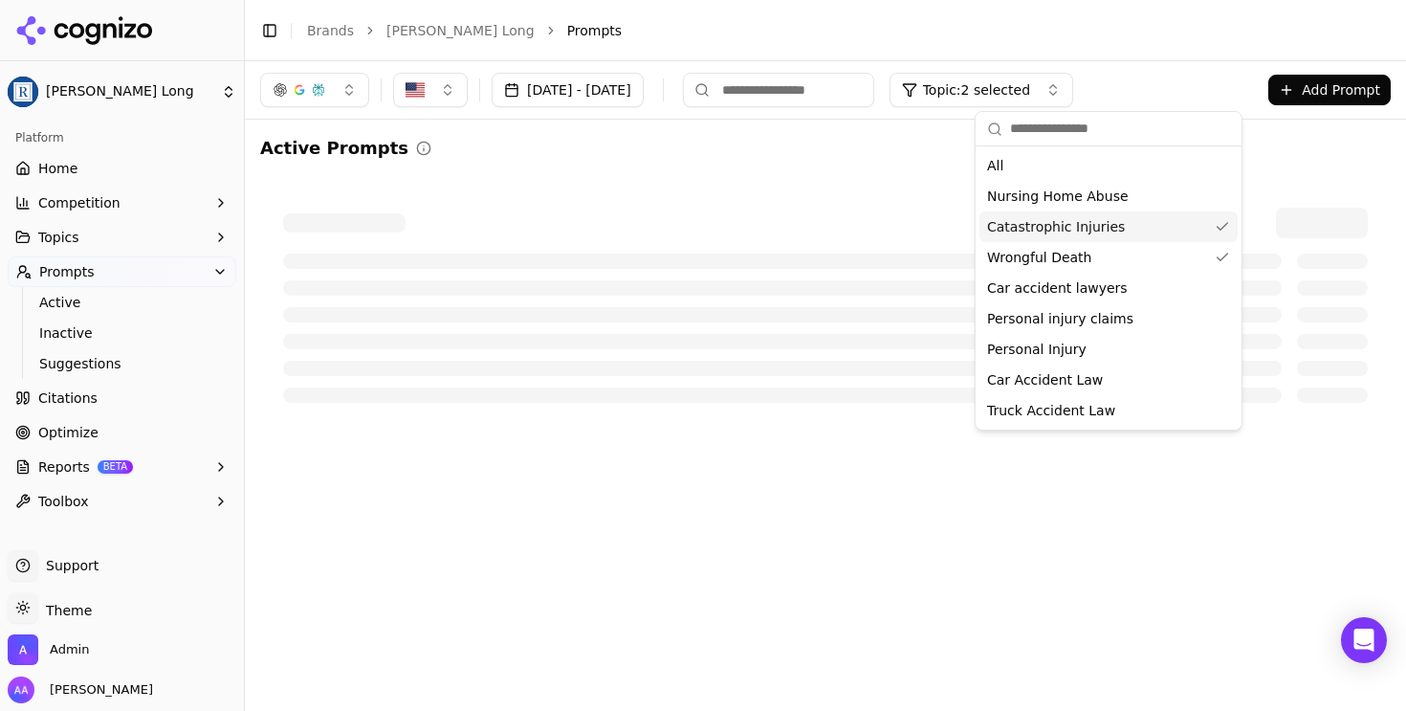
click at [1125, 232] on div "Catastrophic Injuries" at bounding box center [1109, 226] width 258 height 31
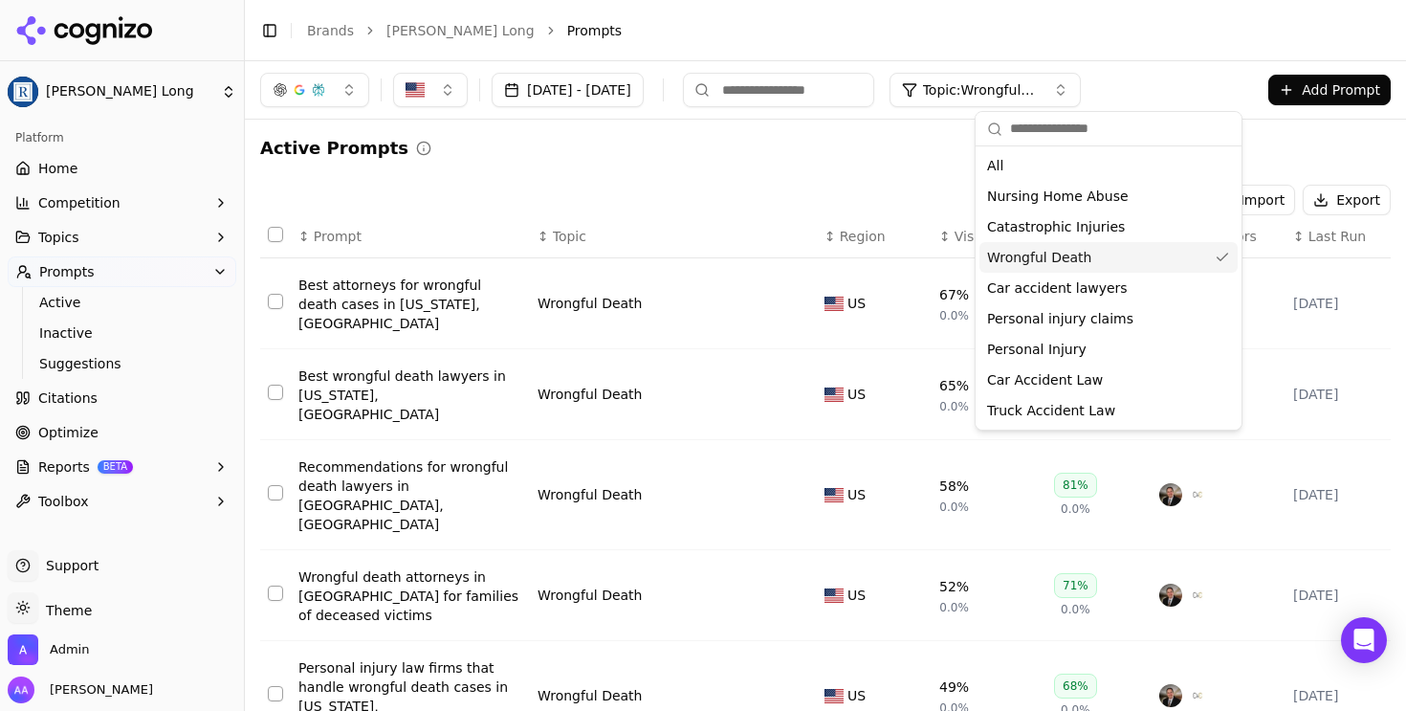
click at [1115, 254] on div "Wrongful Death" at bounding box center [1109, 257] width 258 height 31
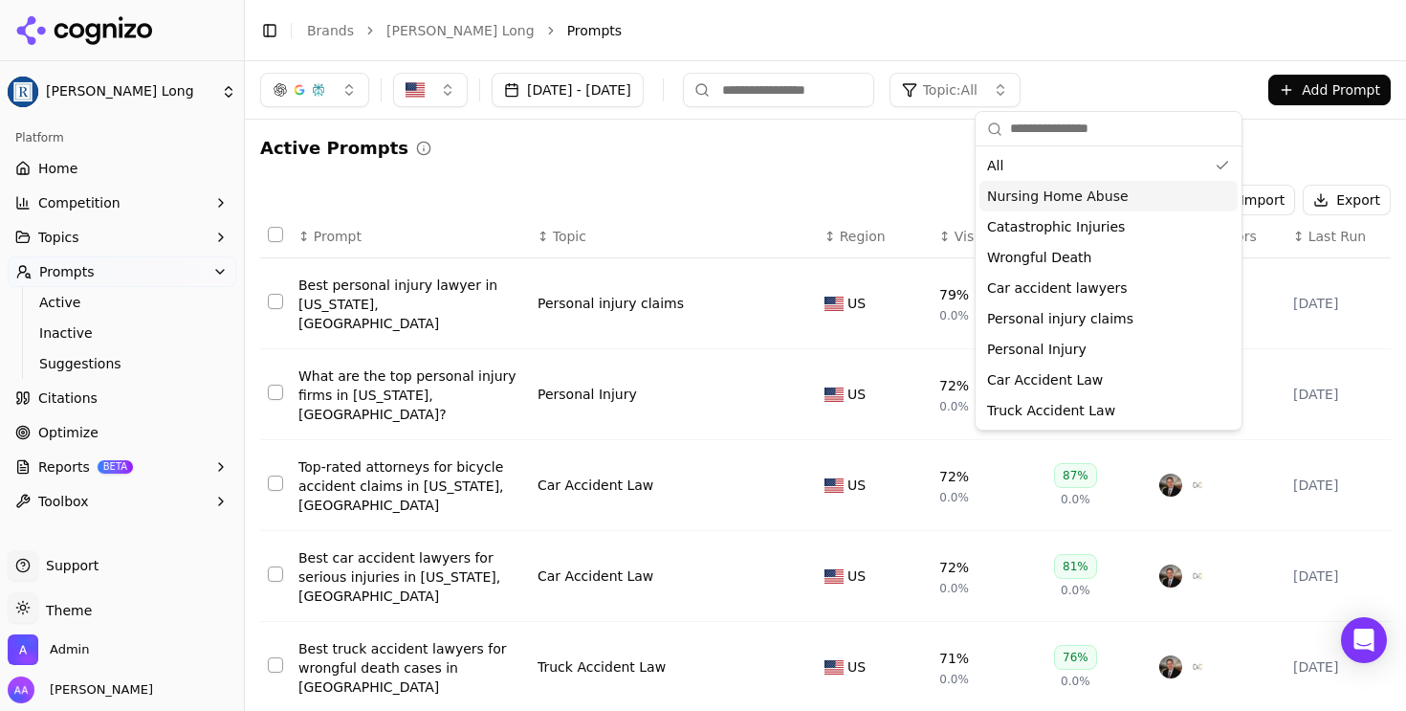
click at [93, 251] on button "Topics" at bounding box center [122, 237] width 229 height 31
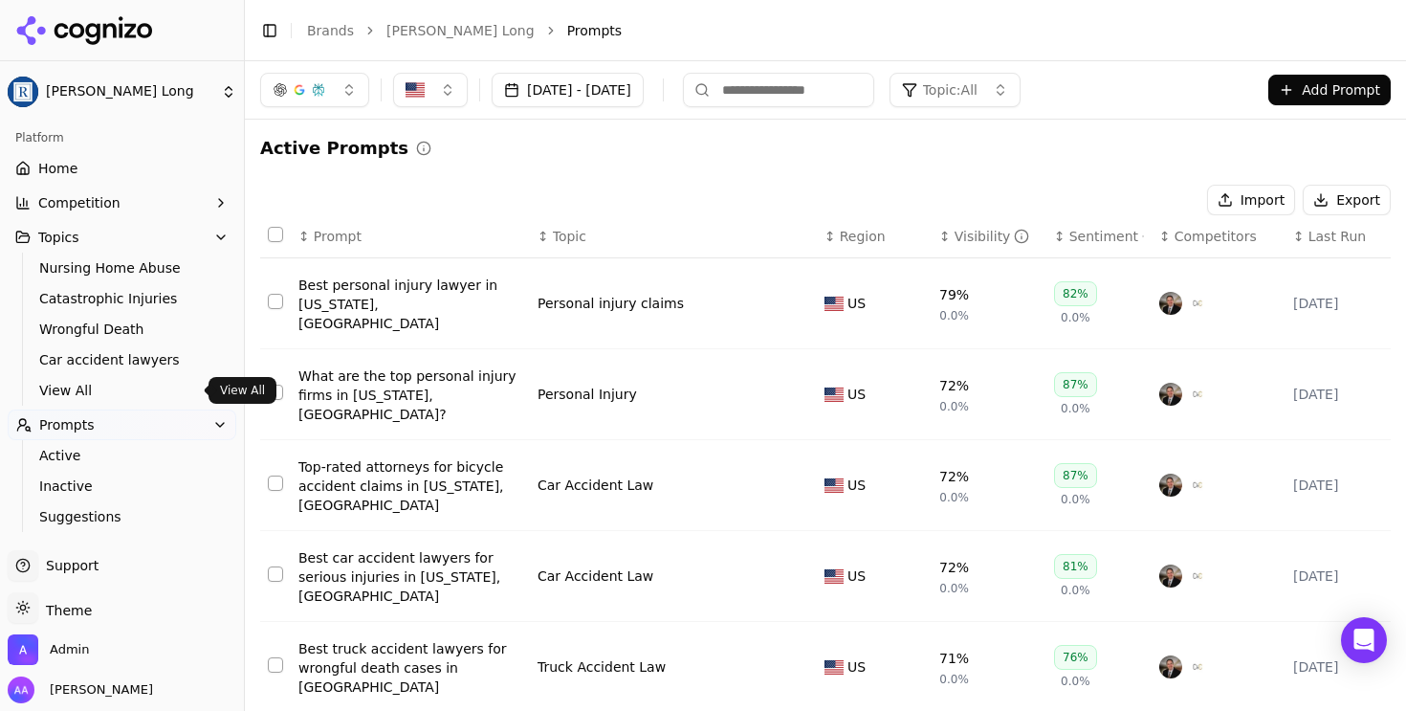
click at [104, 389] on span "View All" at bounding box center [122, 390] width 166 height 19
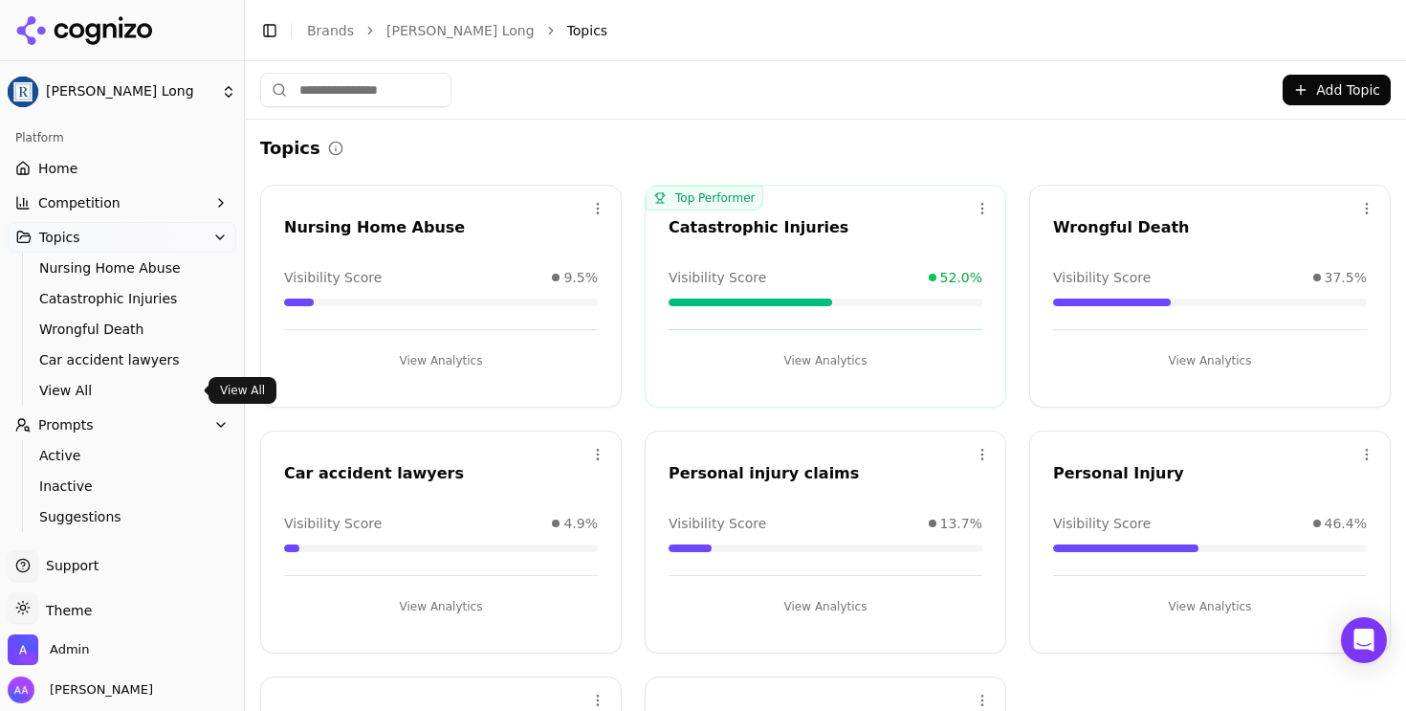
click at [598, 208] on html "Regan Zambri Long Platform Home Competition Topics Nursing Home Abuse Catastrop…" at bounding box center [703, 355] width 1406 height 711
click at [553, 218] on html "Regan Zambri Long Platform Home Competition Topics Nursing Home Abuse Catastrop…" at bounding box center [703, 355] width 1406 height 711
click at [592, 203] on html "Regan Zambri Long Platform Home Competition Topics Nursing Home Abuse Catastrop…" at bounding box center [703, 355] width 1406 height 711
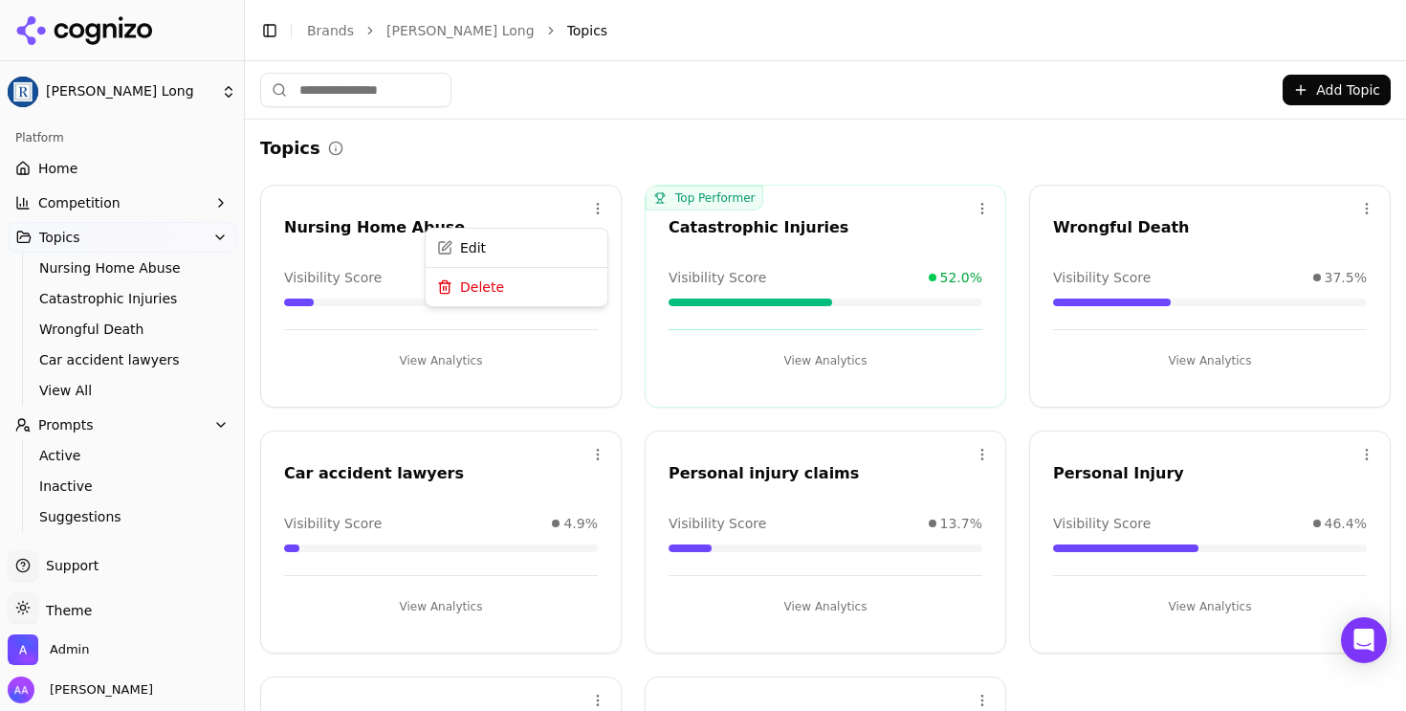
click at [592, 203] on html "Regan Zambri Long Platform Home Competition Topics Nursing Home Abuse Catastrop…" at bounding box center [703, 355] width 1406 height 711
click at [675, 273] on span "Visibility Score" at bounding box center [718, 277] width 98 height 19
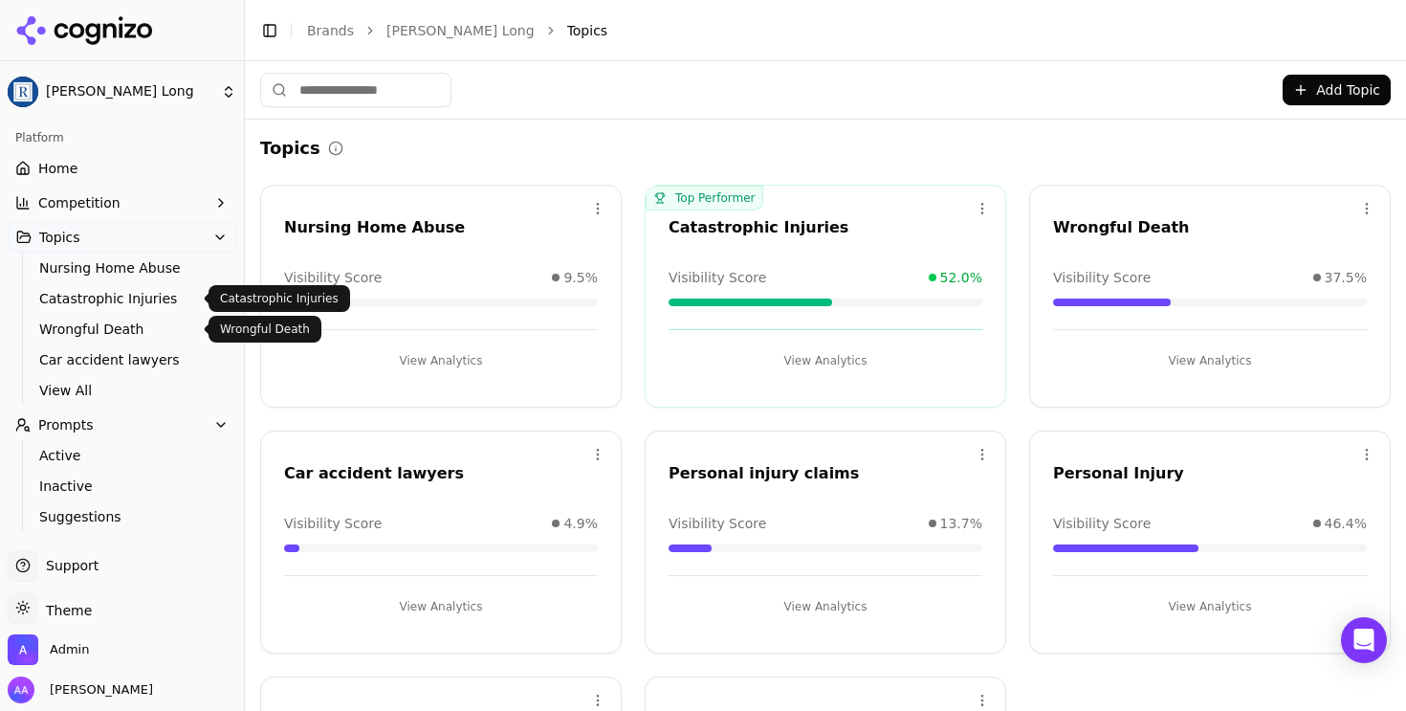
click at [99, 300] on span "Catastrophic Injuries" at bounding box center [122, 298] width 166 height 19
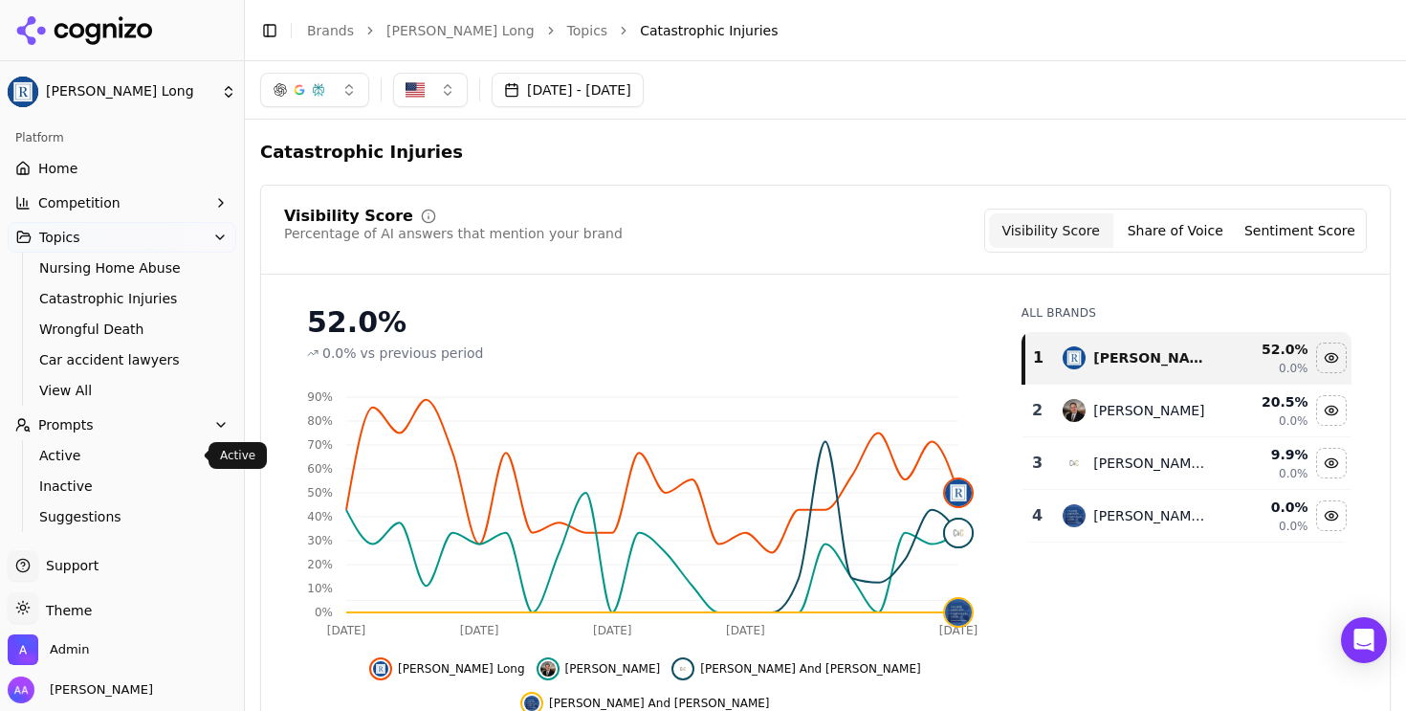
click at [79, 452] on span "Active" at bounding box center [122, 455] width 166 height 19
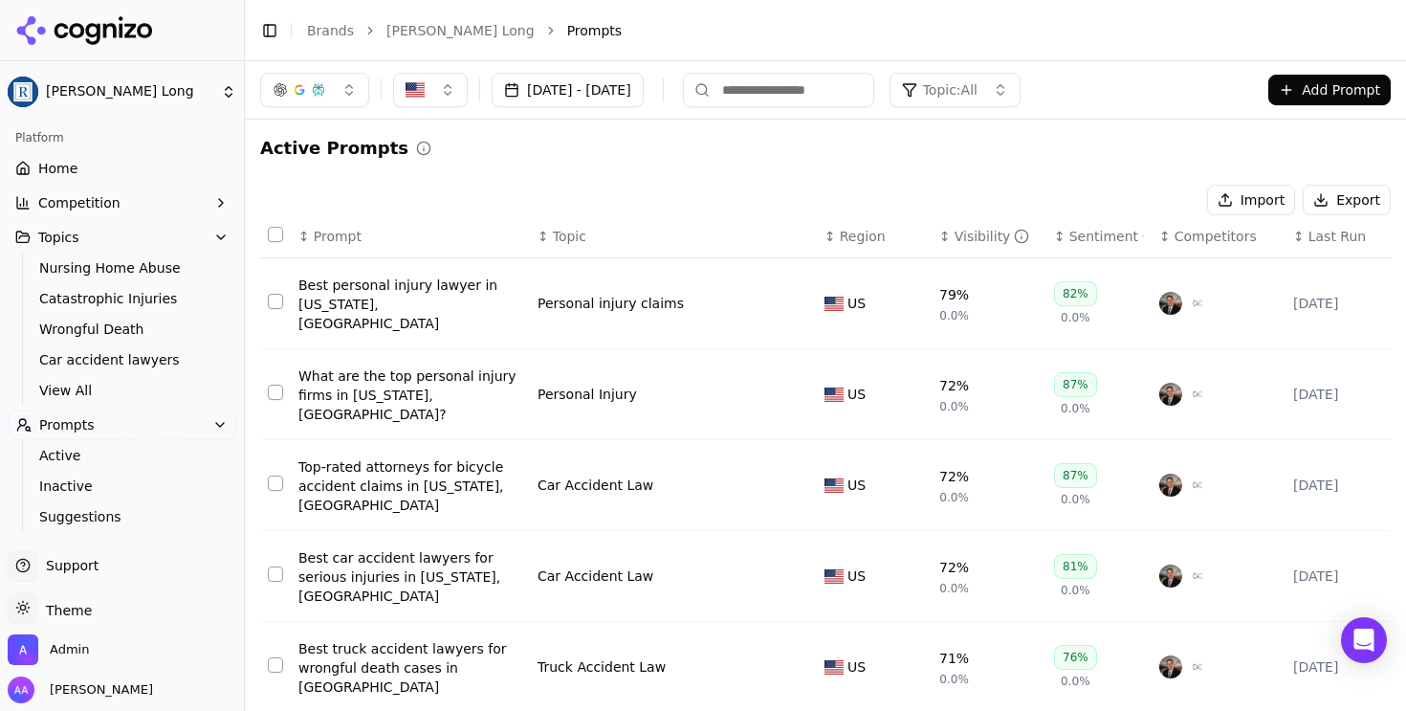
click at [1100, 65] on div "Aug 23, 2025 - Sep 22, 2025 Topic: All Add Prompt" at bounding box center [825, 89] width 1161 height 57
click at [1021, 81] on button "Topic: All" at bounding box center [955, 90] width 131 height 34
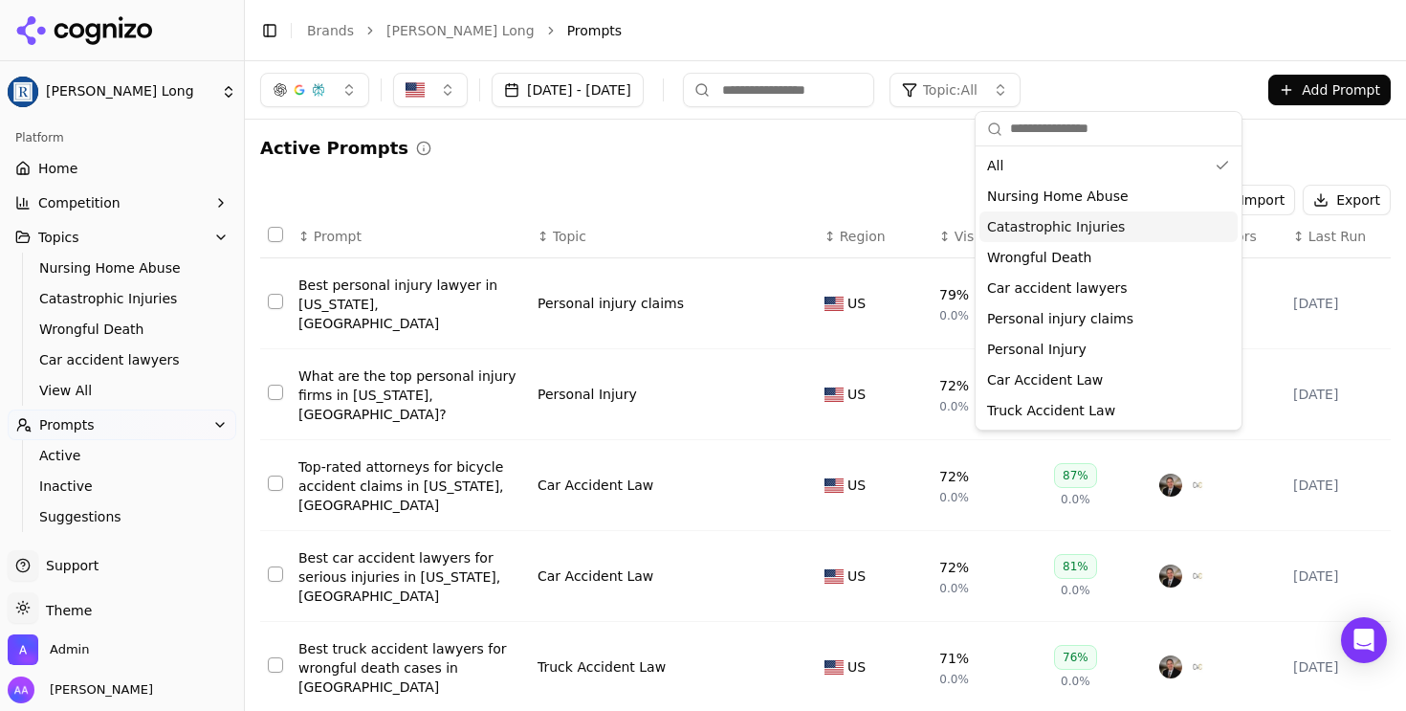
click at [1137, 230] on div "Catastrophic Injuries" at bounding box center [1109, 226] width 258 height 31
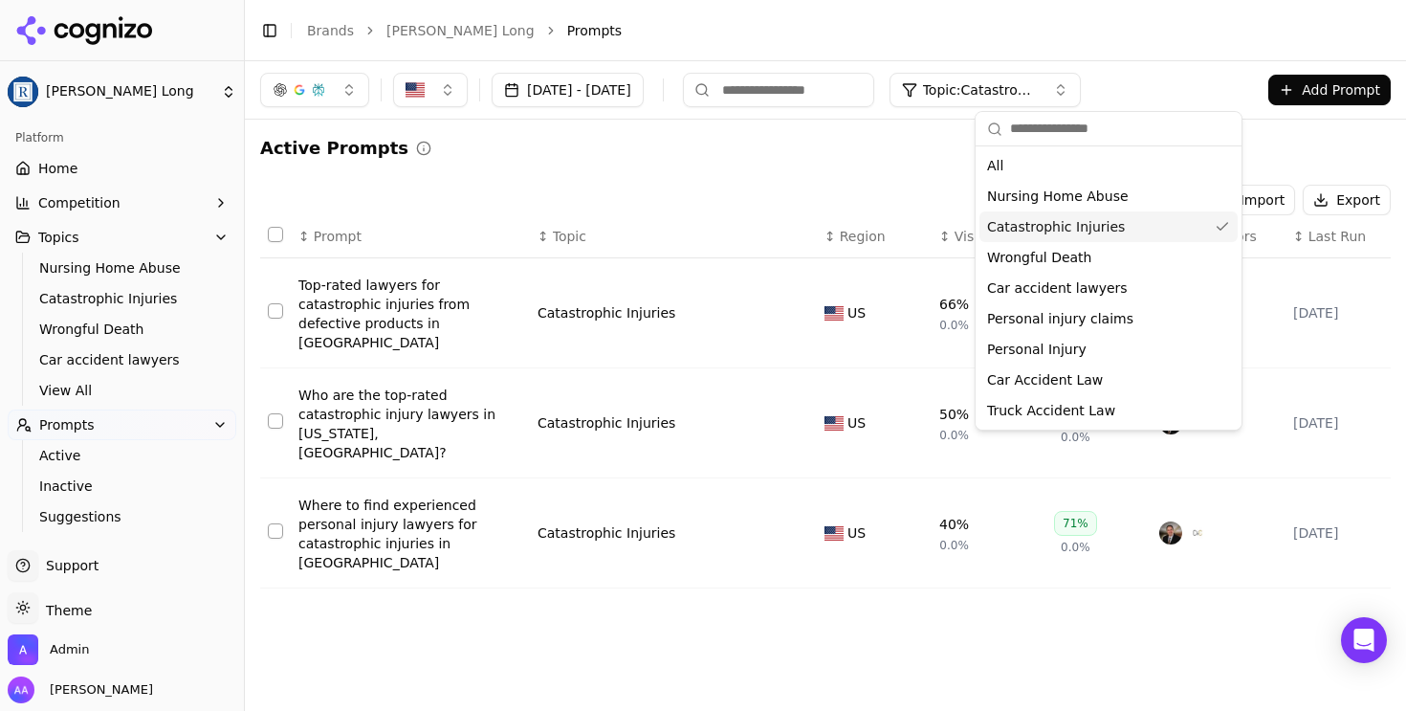
click at [1125, 232] on div "Catastrophic Injuries" at bounding box center [1109, 226] width 258 height 31
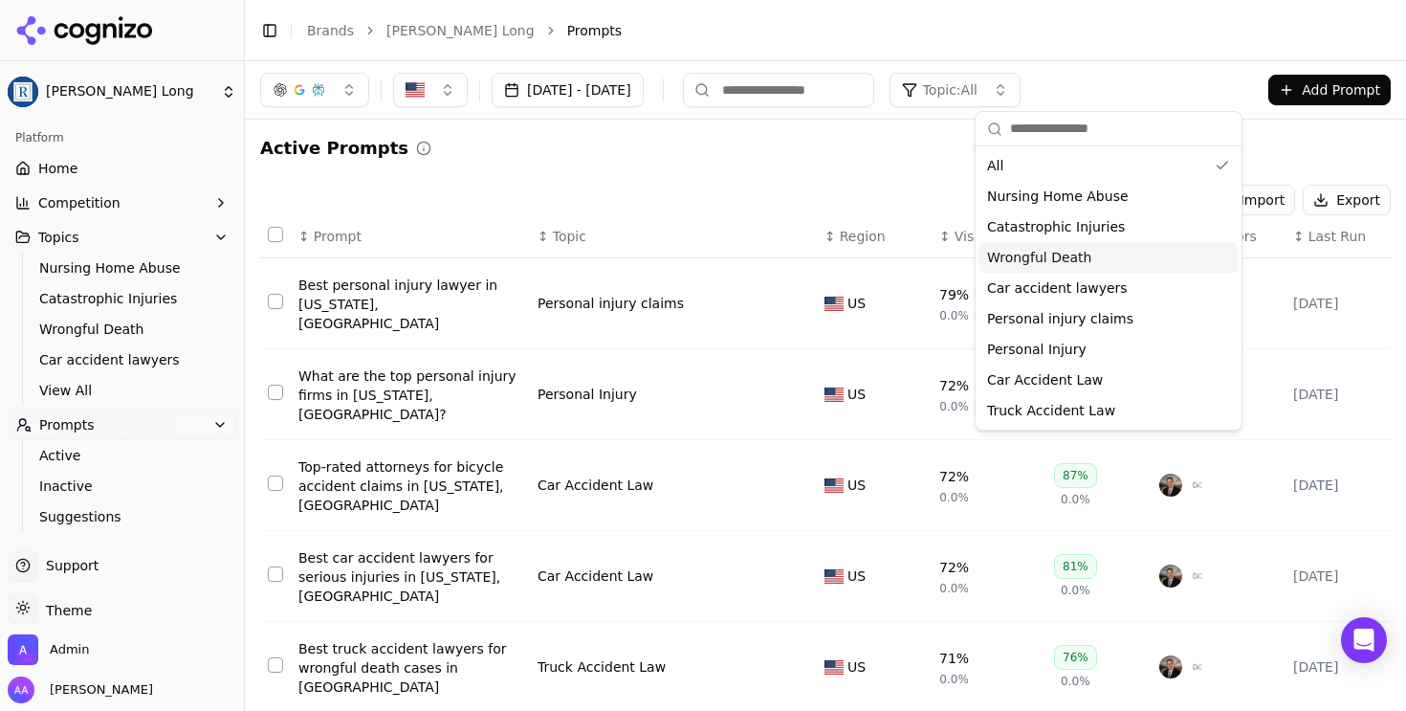
click at [1115, 259] on div "Wrongful Death" at bounding box center [1109, 257] width 258 height 31
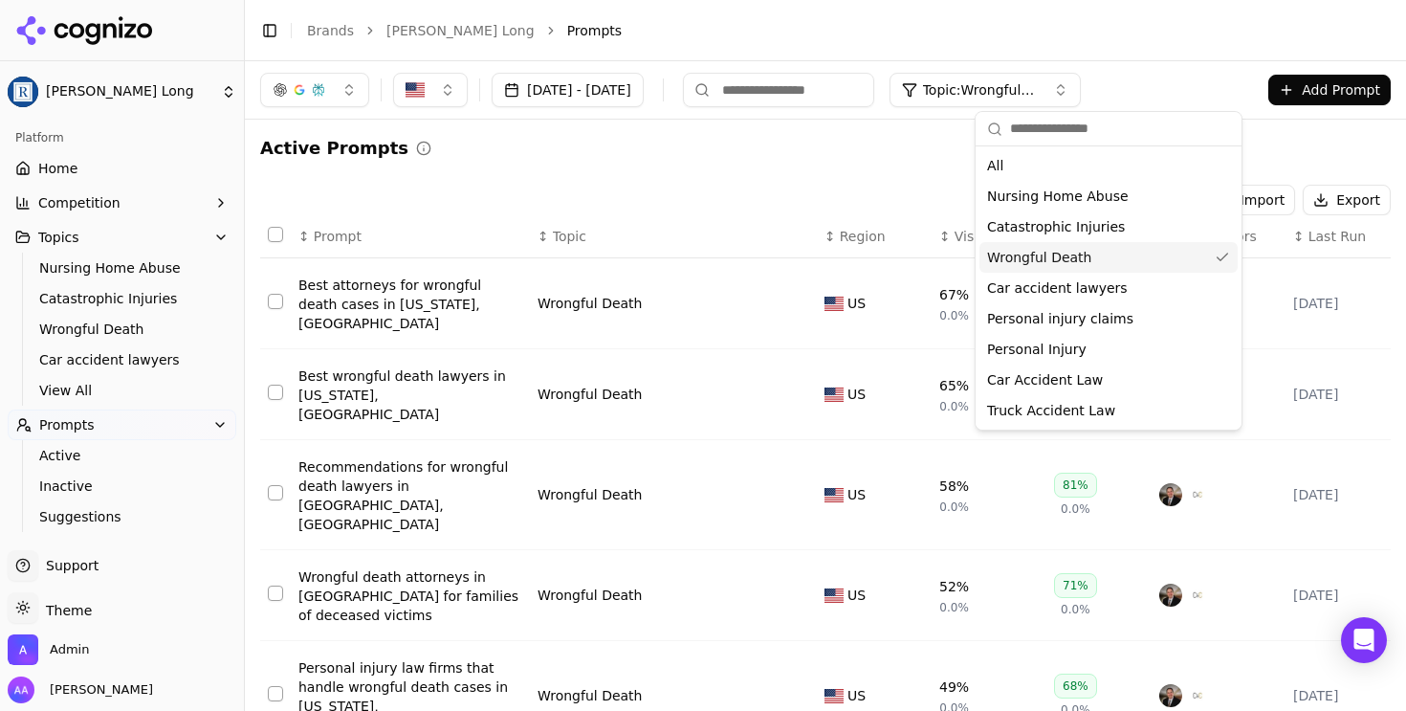
click at [1129, 256] on div "Wrongful Death" at bounding box center [1109, 257] width 258 height 31
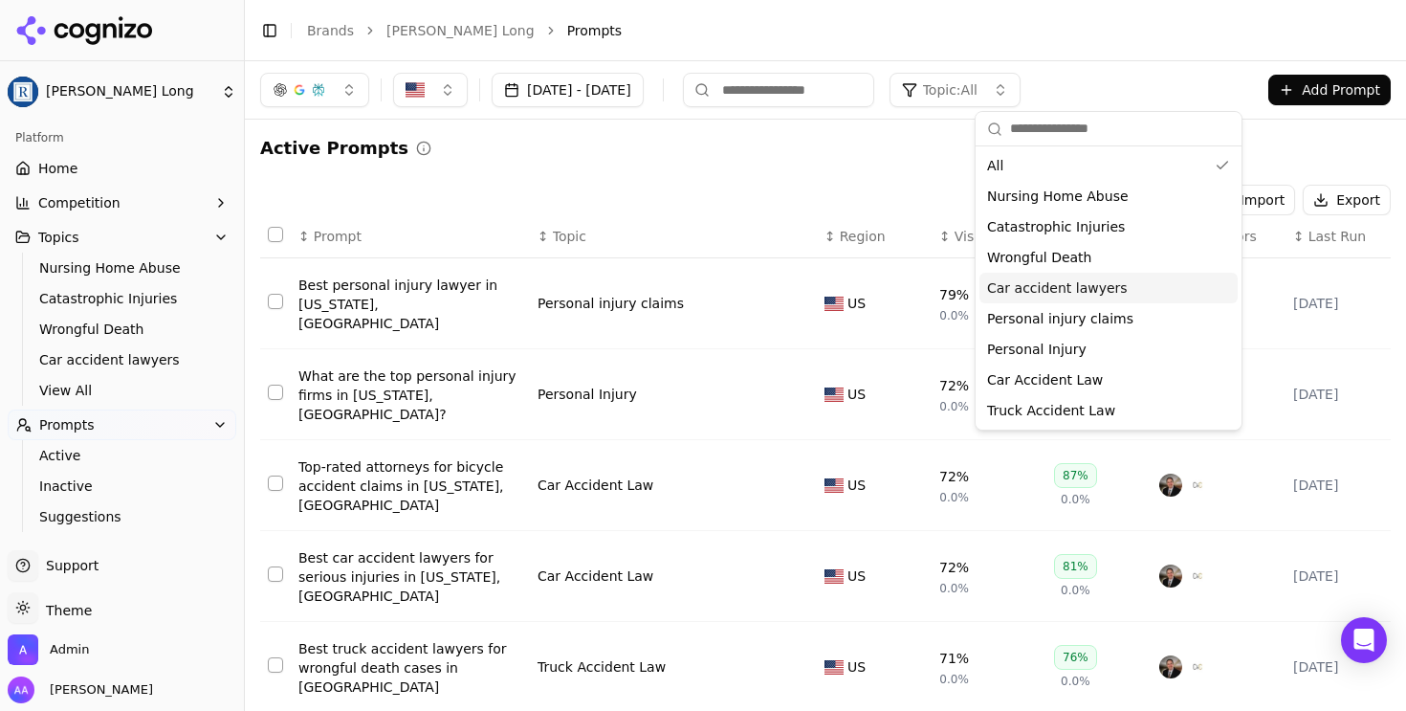
click at [1117, 285] on div "Car accident lawyers" at bounding box center [1109, 288] width 258 height 31
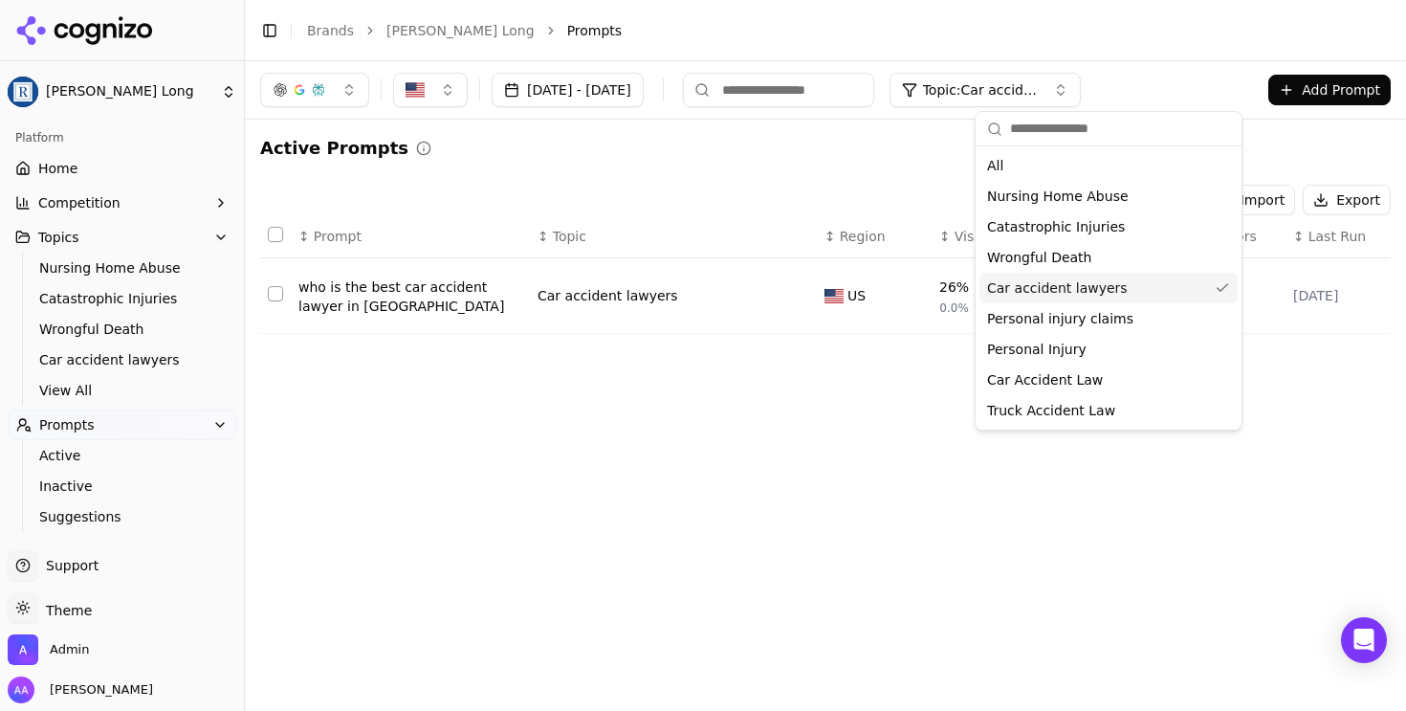
click at [1117, 285] on div "Car accident lawyers" at bounding box center [1109, 288] width 258 height 31
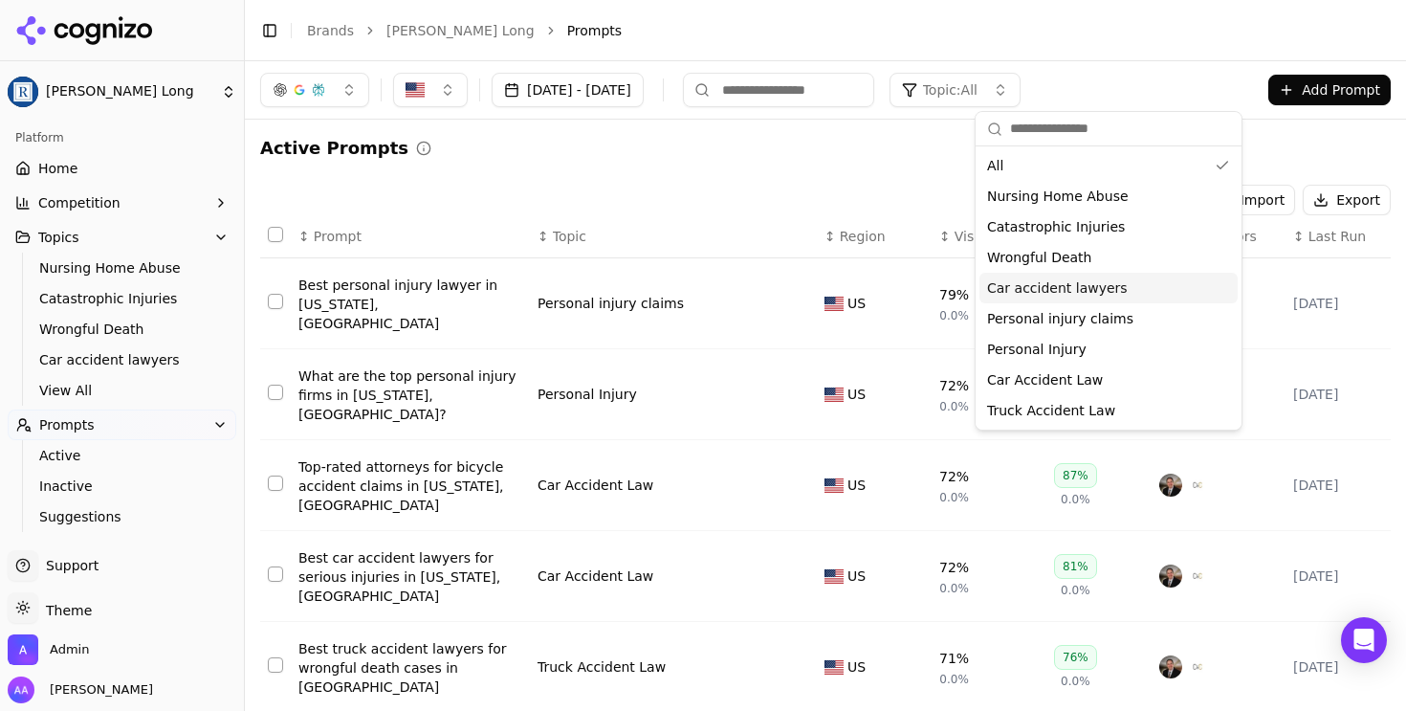
click at [1114, 313] on span "Personal injury claims" at bounding box center [1060, 318] width 146 height 19
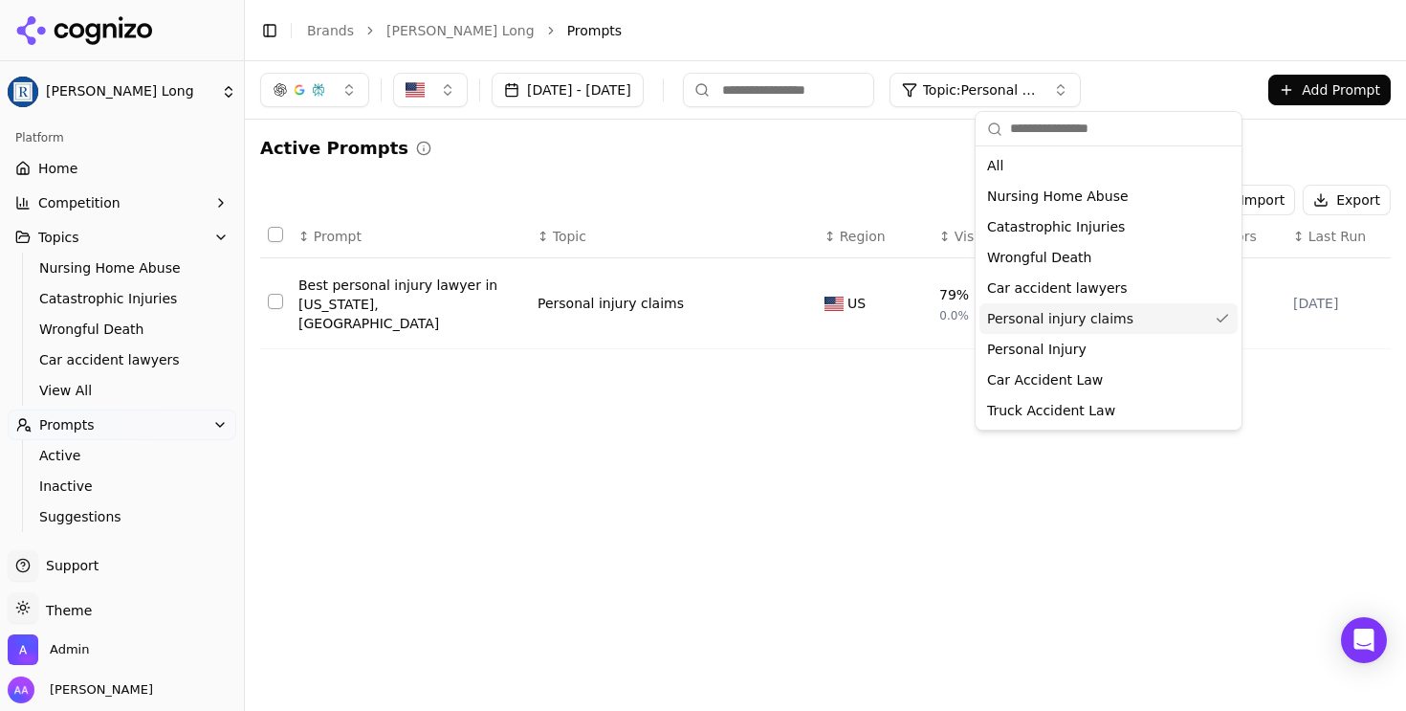
click at [1114, 313] on span "Personal injury claims" at bounding box center [1060, 318] width 146 height 19
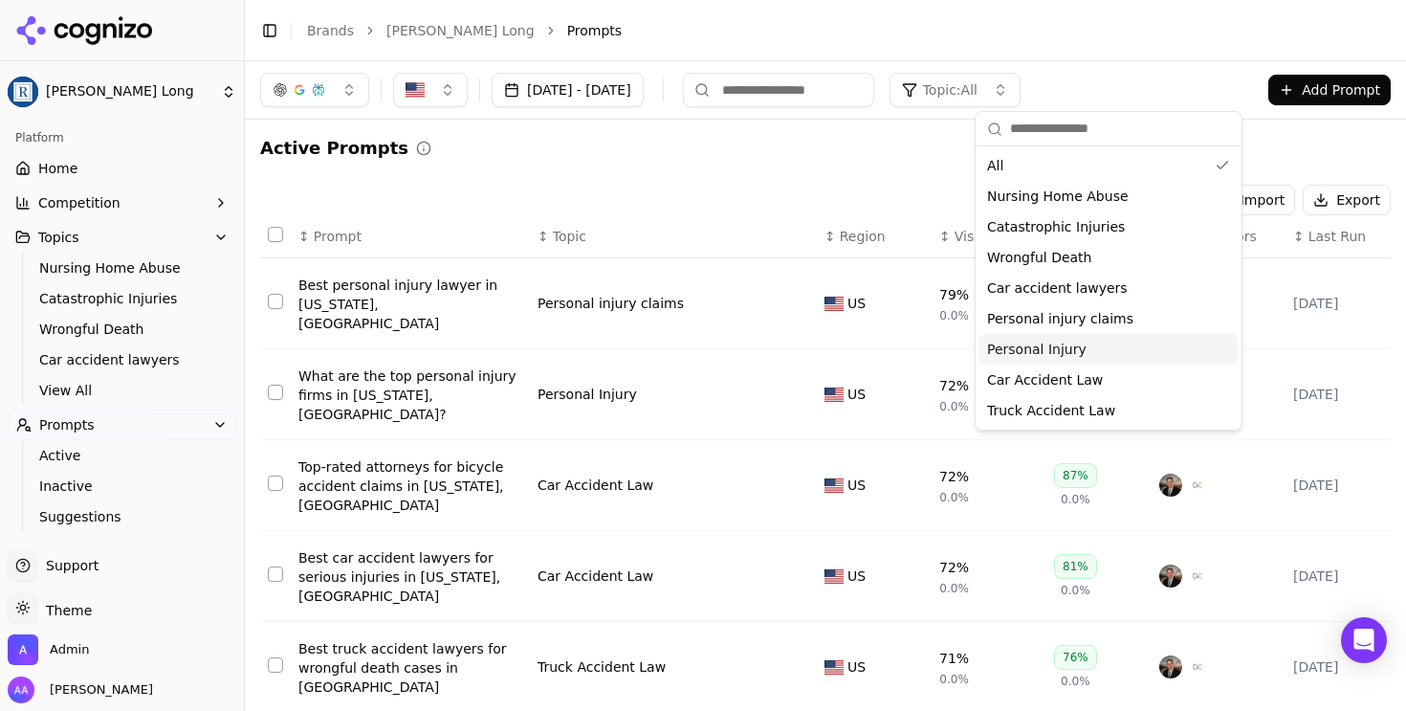
click at [1098, 360] on div "Personal Injury" at bounding box center [1109, 349] width 258 height 31
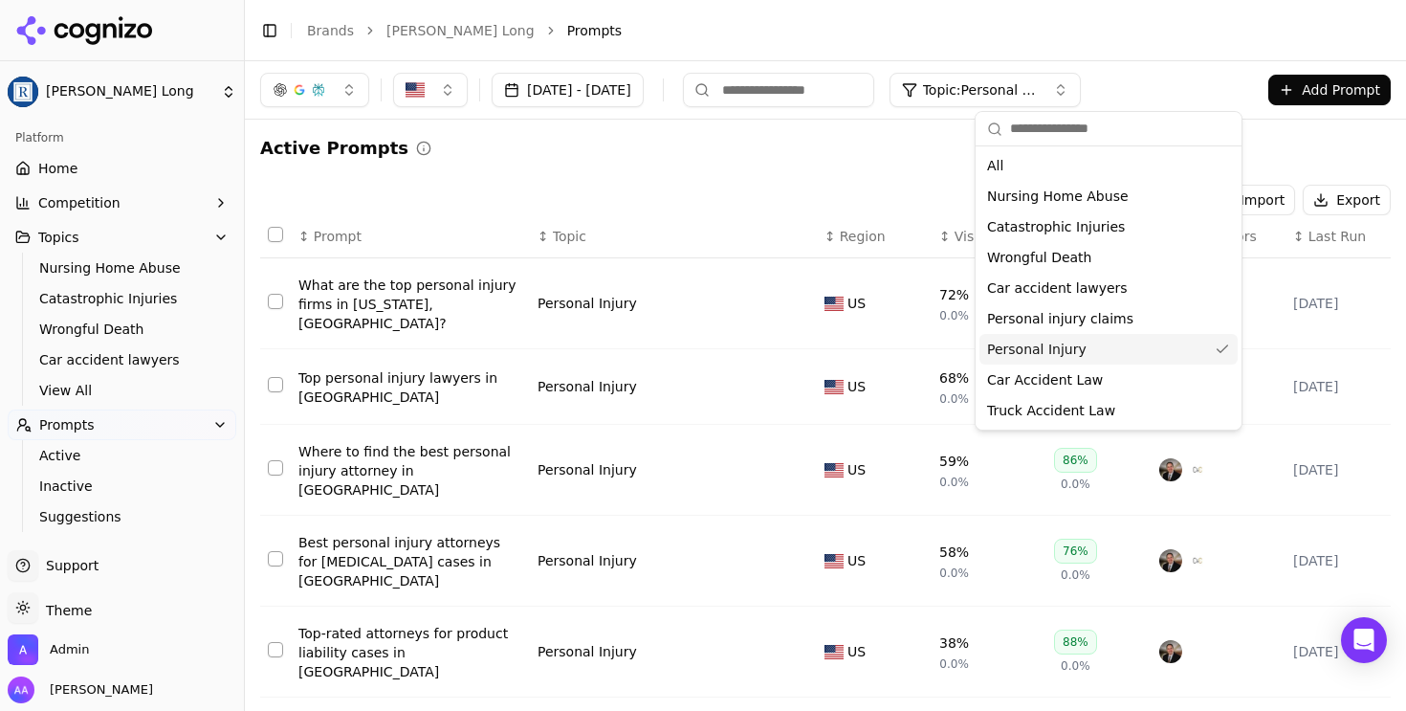
click at [1098, 360] on div "Personal Injury" at bounding box center [1109, 349] width 258 height 31
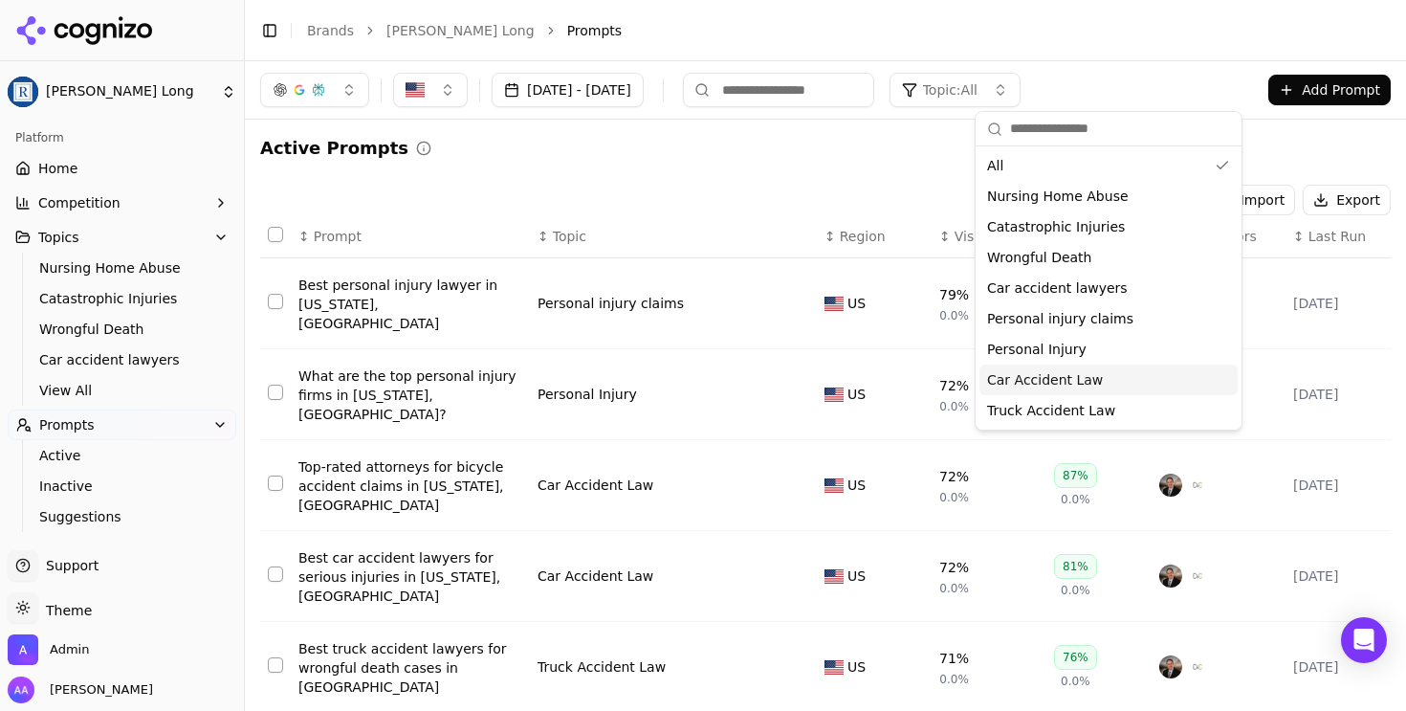
click at [1094, 376] on div "Car Accident Law" at bounding box center [1109, 379] width 258 height 31
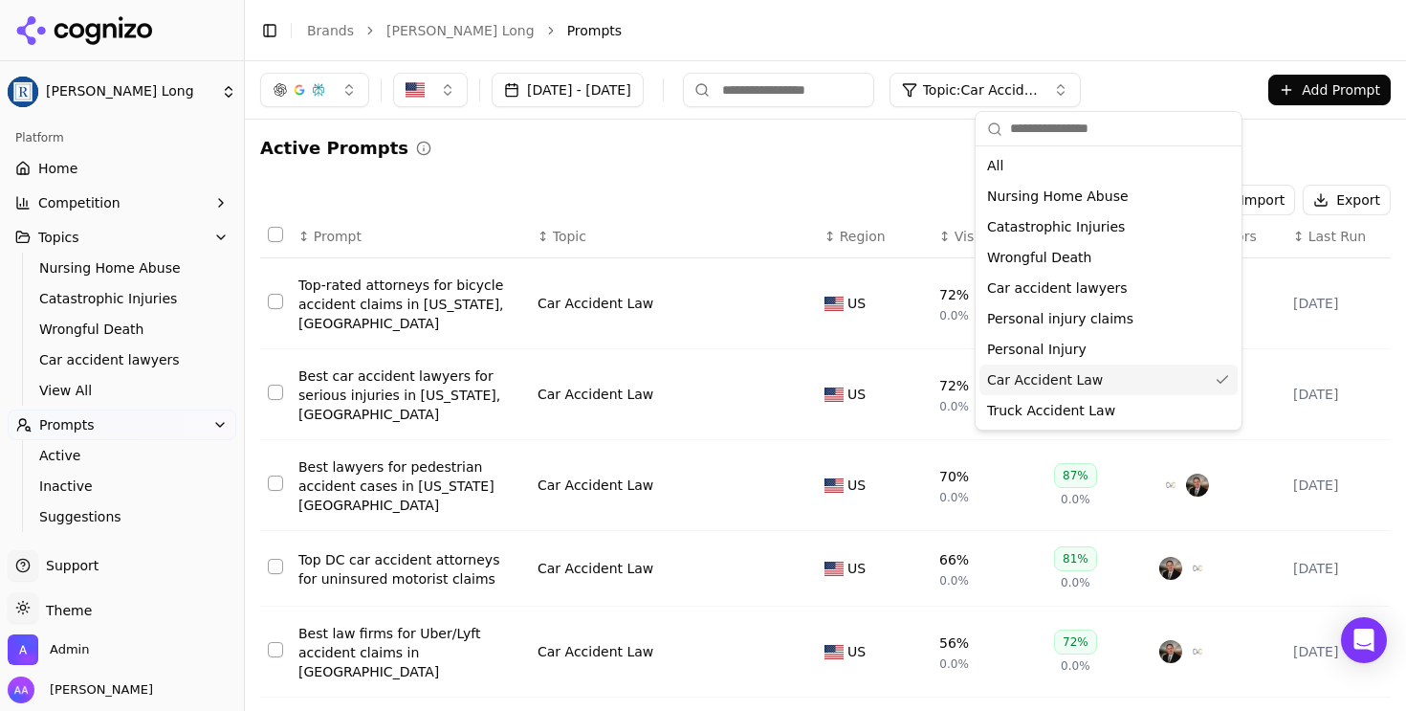
click at [1136, 379] on div "Car Accident Law" at bounding box center [1109, 379] width 258 height 31
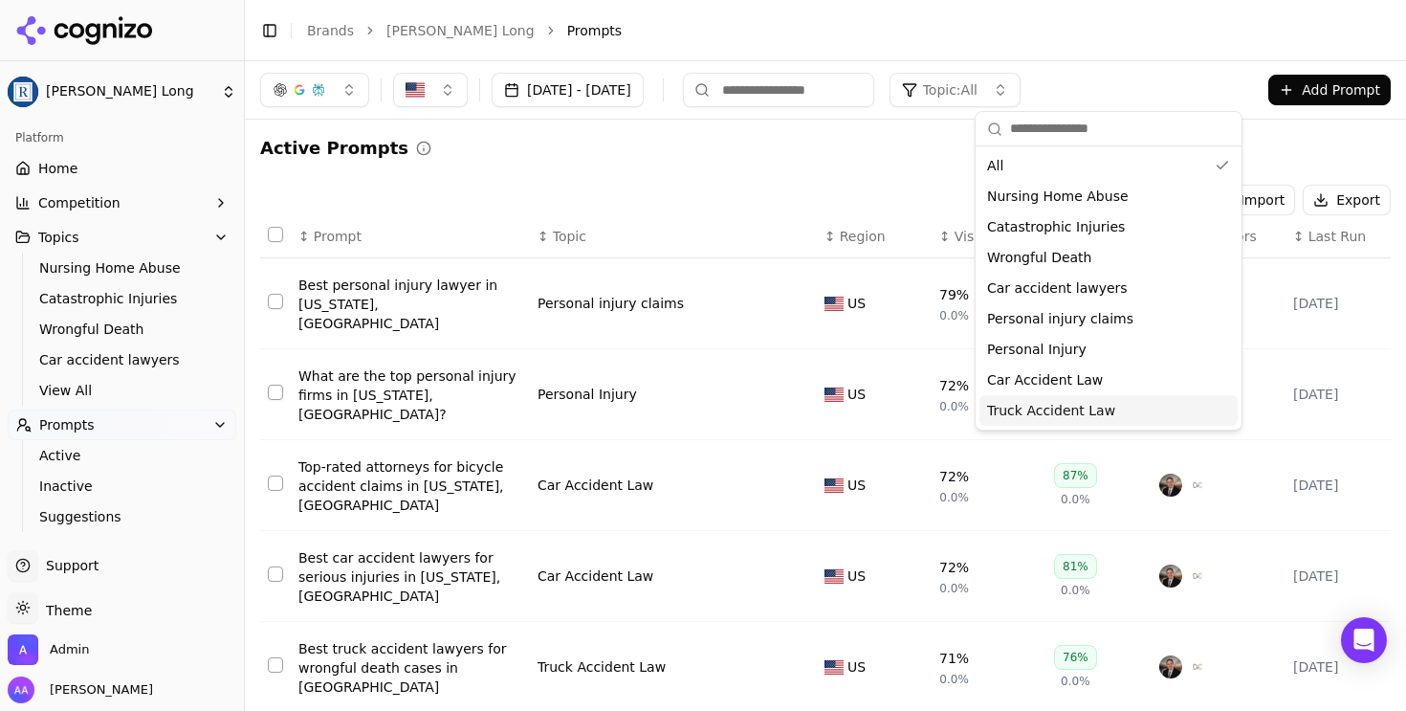
click at [1131, 414] on div "Truck Accident Law" at bounding box center [1109, 410] width 258 height 31
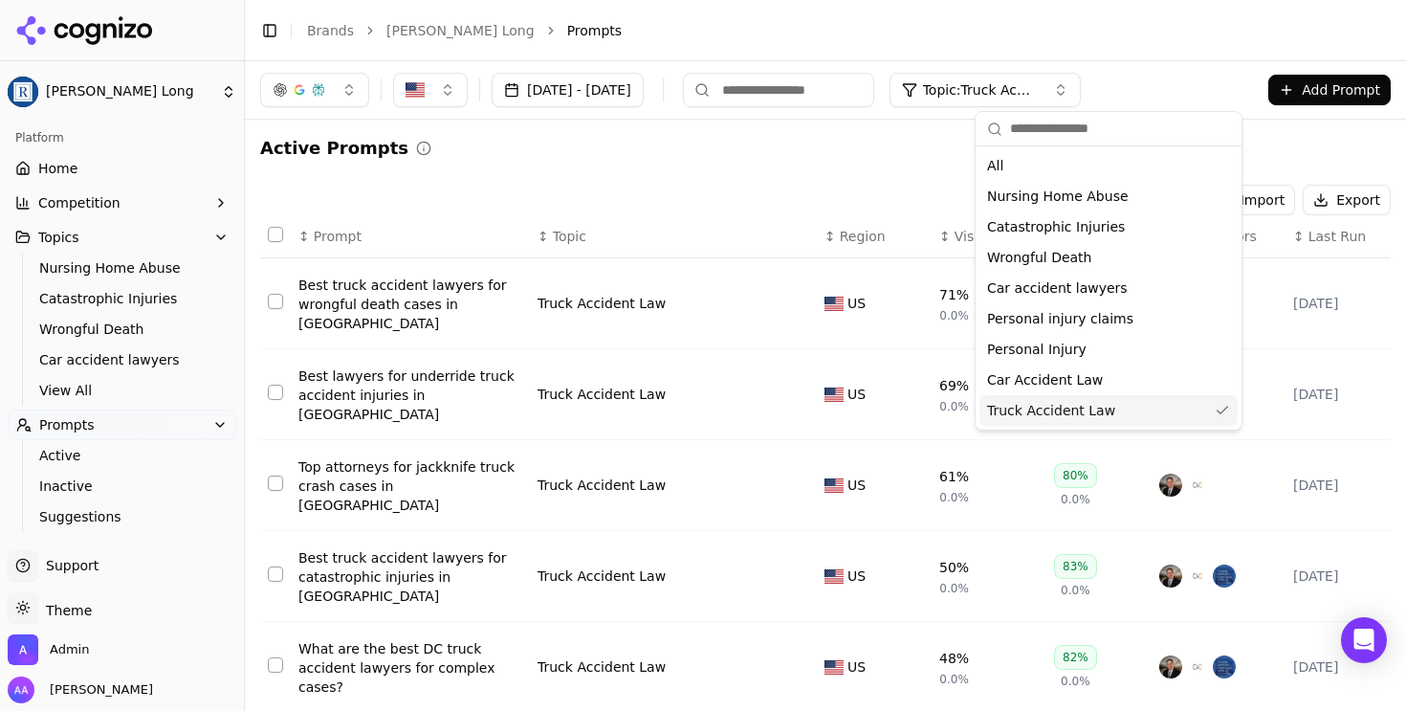
click at [1131, 414] on div "Truck Accident Law" at bounding box center [1109, 410] width 258 height 31
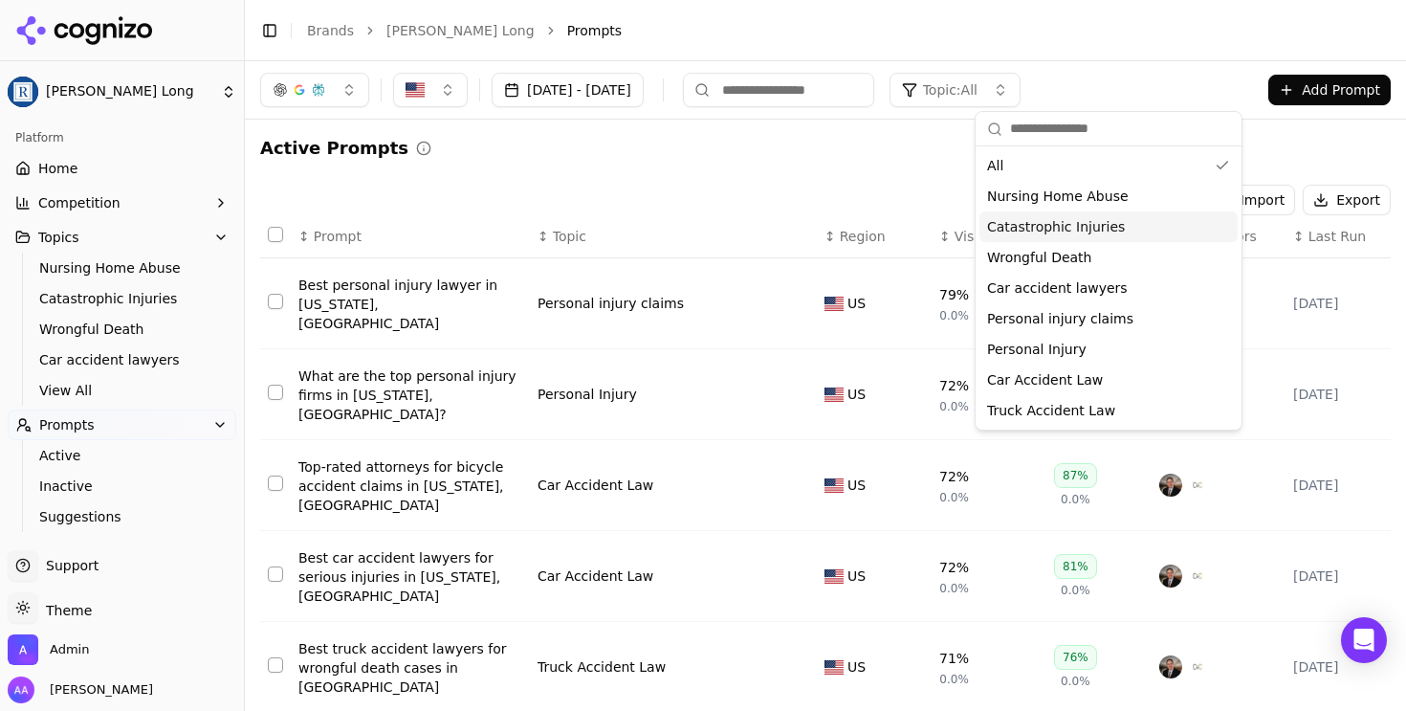
click at [1099, 232] on span "Catastrophic Injuries" at bounding box center [1056, 226] width 138 height 19
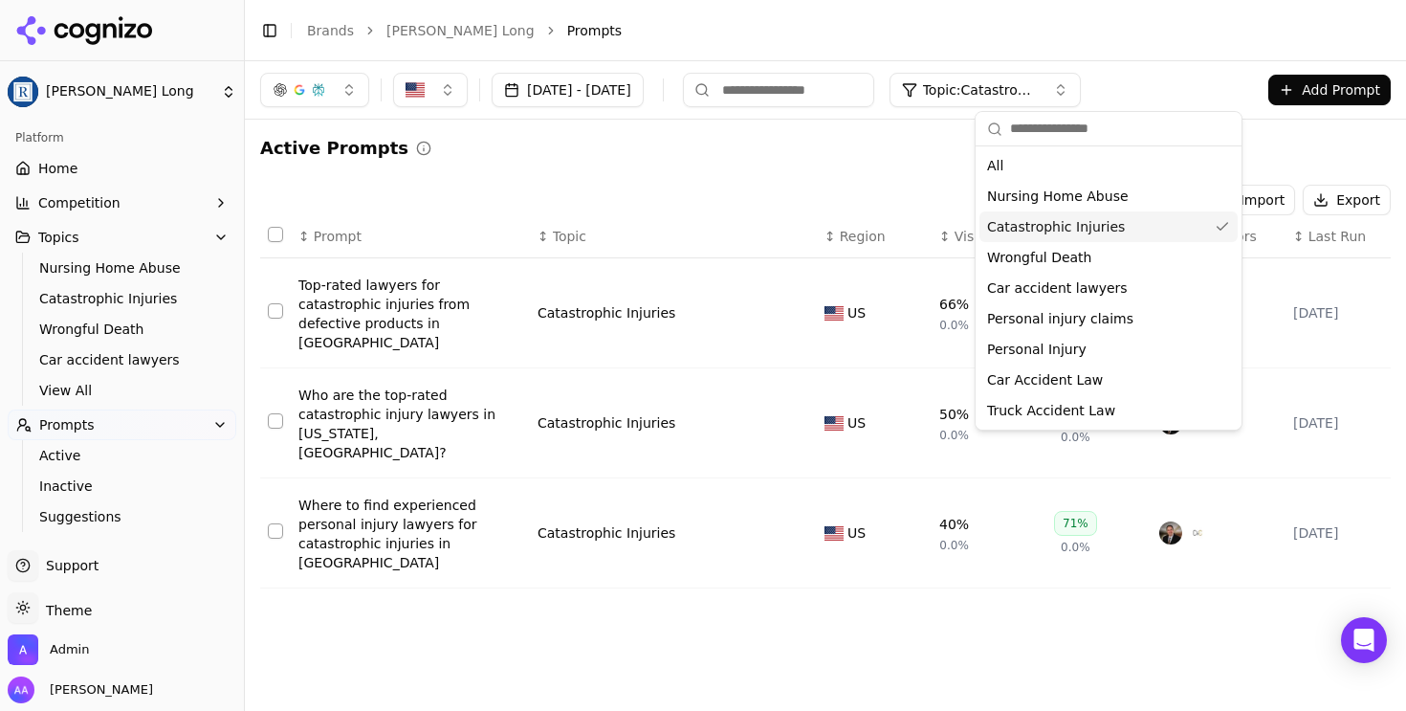
click at [1075, 226] on span "Catastrophic Injuries" at bounding box center [1056, 226] width 138 height 19
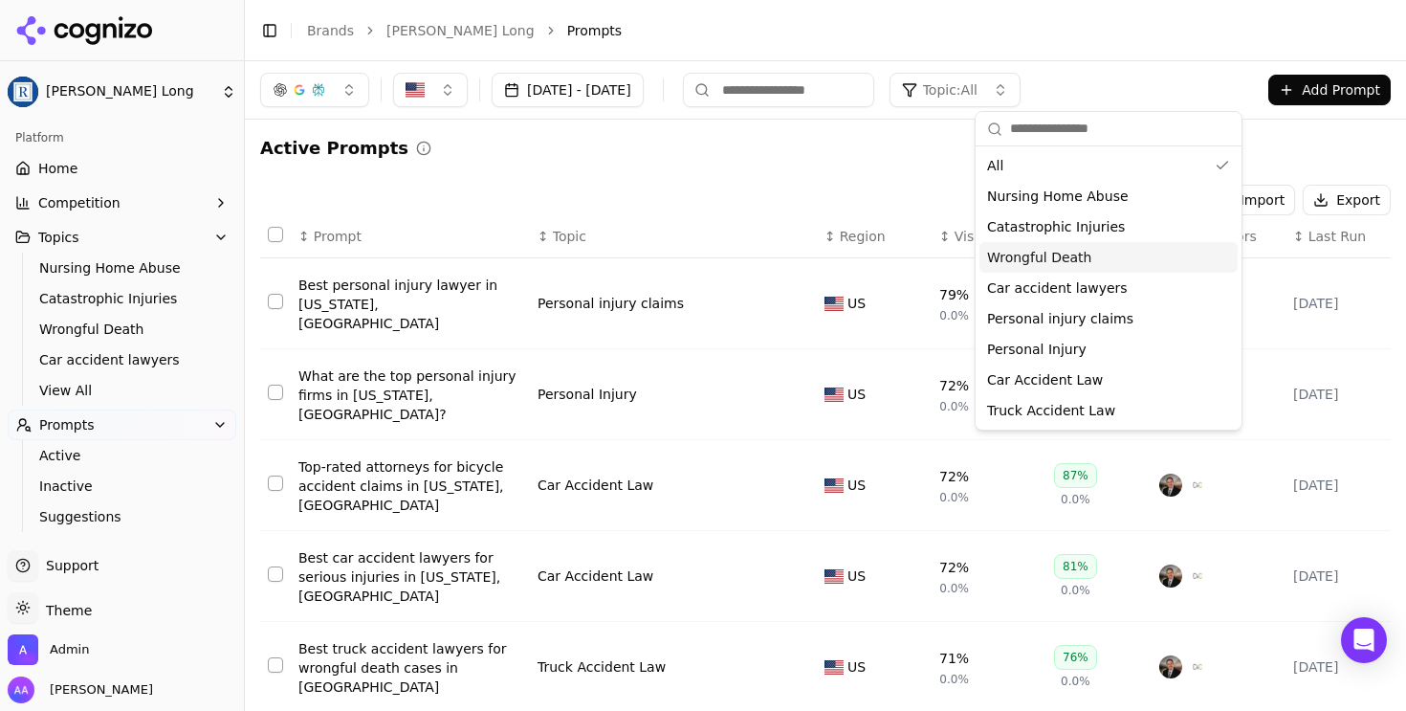
click at [1070, 258] on span "Wrongful Death" at bounding box center [1039, 257] width 104 height 19
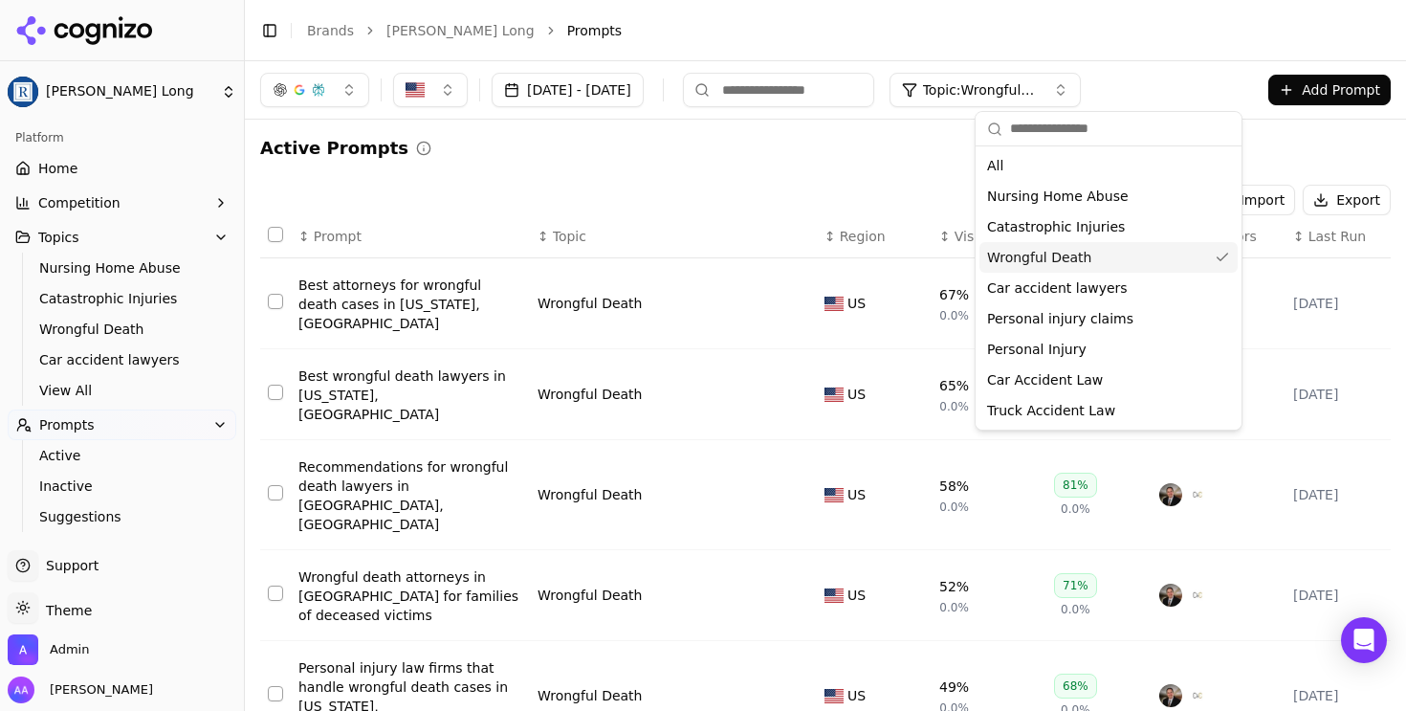
click at [1070, 258] on span "Wrongful Death" at bounding box center [1039, 257] width 104 height 19
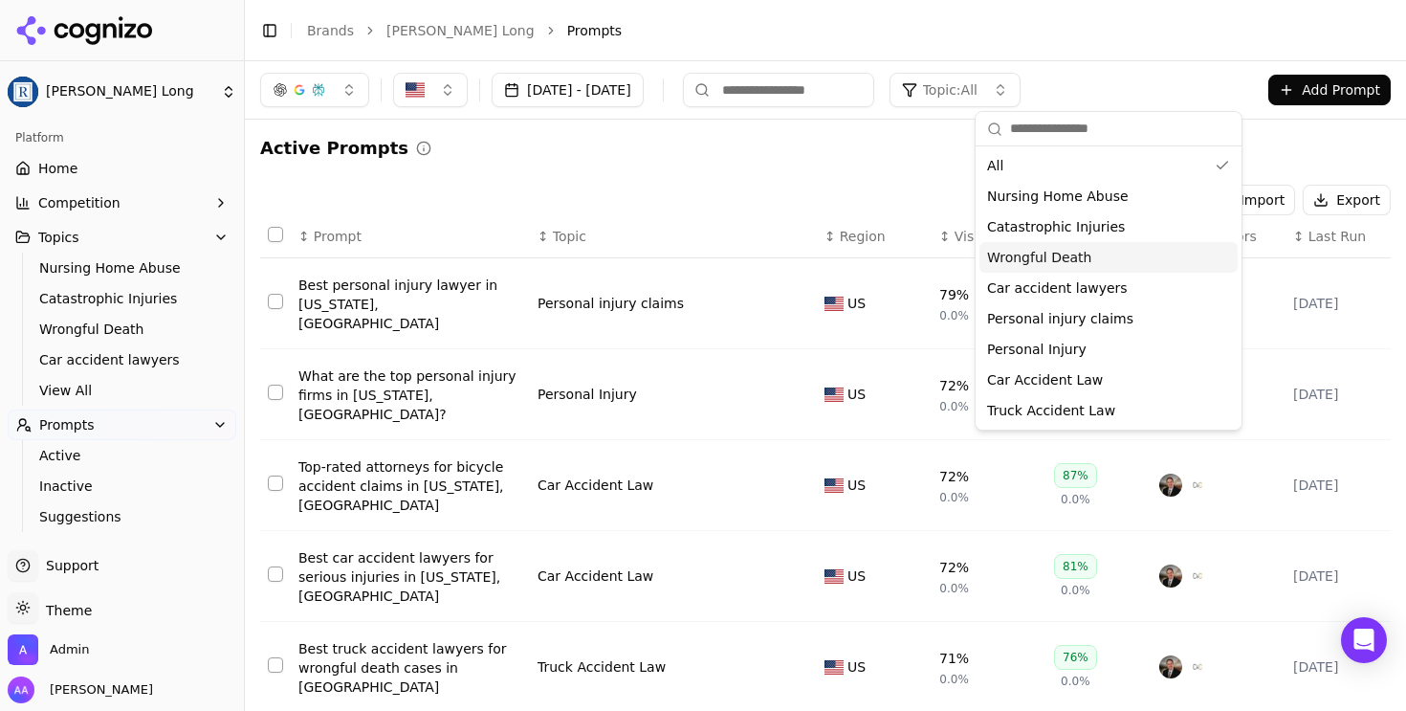
click at [463, 147] on div "Active Prompts" at bounding box center [825, 148] width 1131 height 27
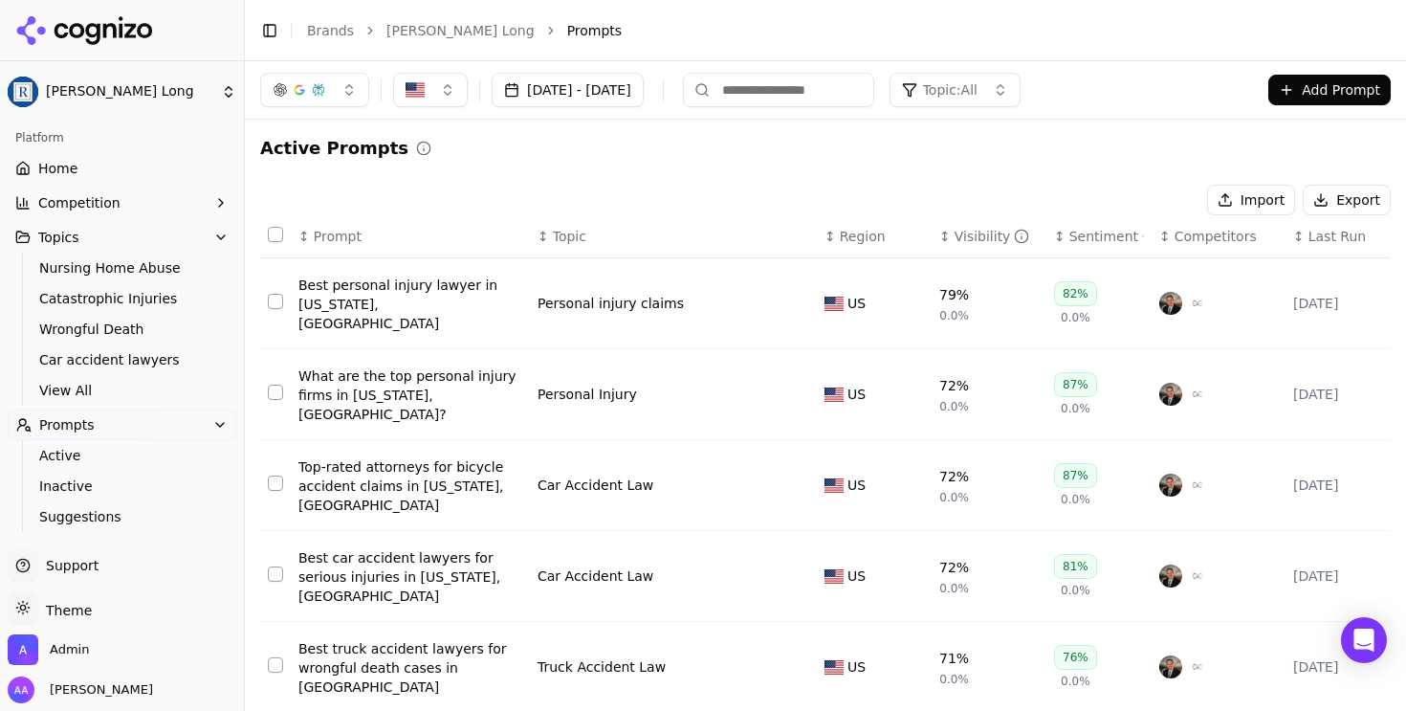
click at [452, 27] on link "Regan Zambri Long" at bounding box center [460, 30] width 148 height 19
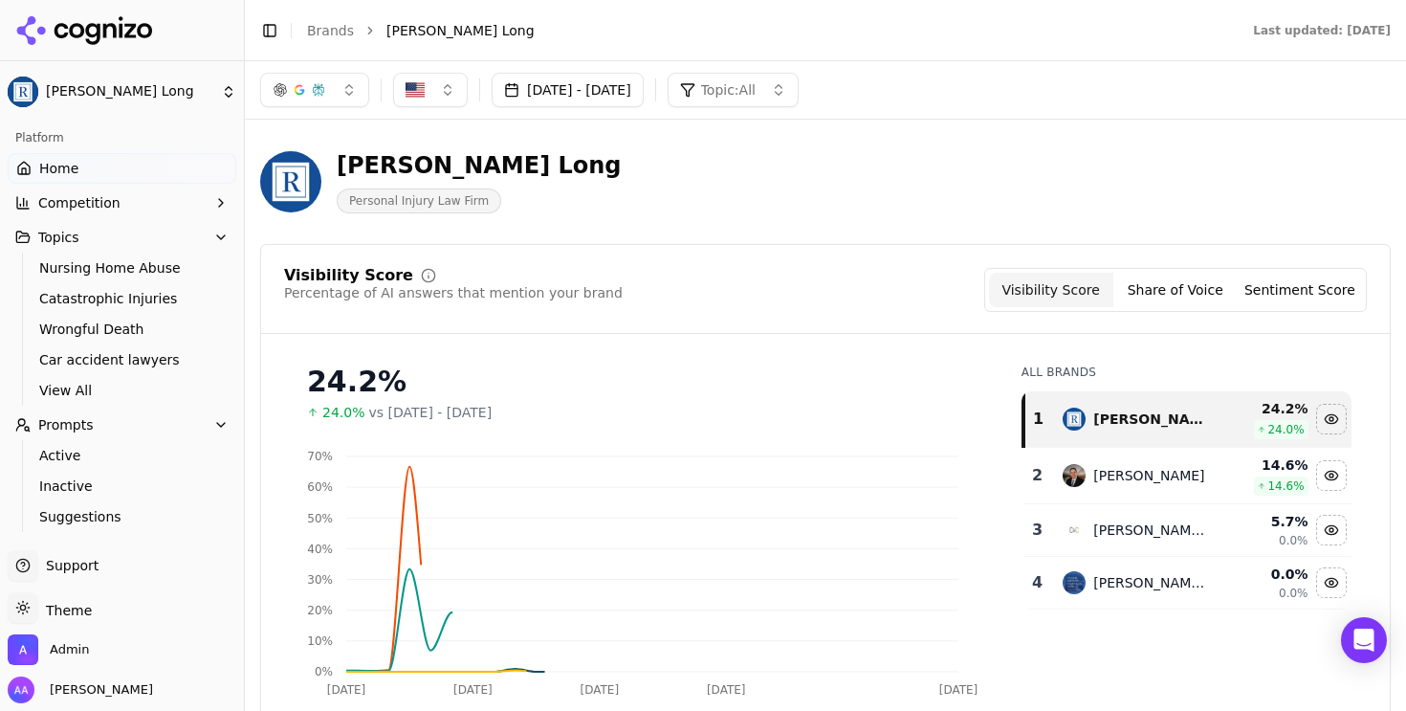
click at [336, 33] on link "Brands" at bounding box center [330, 30] width 47 height 15
click at [343, 74] on html "Regan Zambri Long Platform Home Competition Topics Nursing Home Abuse Catastrop…" at bounding box center [703, 355] width 1406 height 711
click at [343, 99] on html "Regan Zambri Long Platform Home Competition Topics Nursing Home Abuse Catastrop…" at bounding box center [703, 355] width 1406 height 711
click at [342, 88] on html "Regan Zambri Long Platform Home Competition Topics Nursing Home Abuse Catastrop…" at bounding box center [703, 355] width 1406 height 711
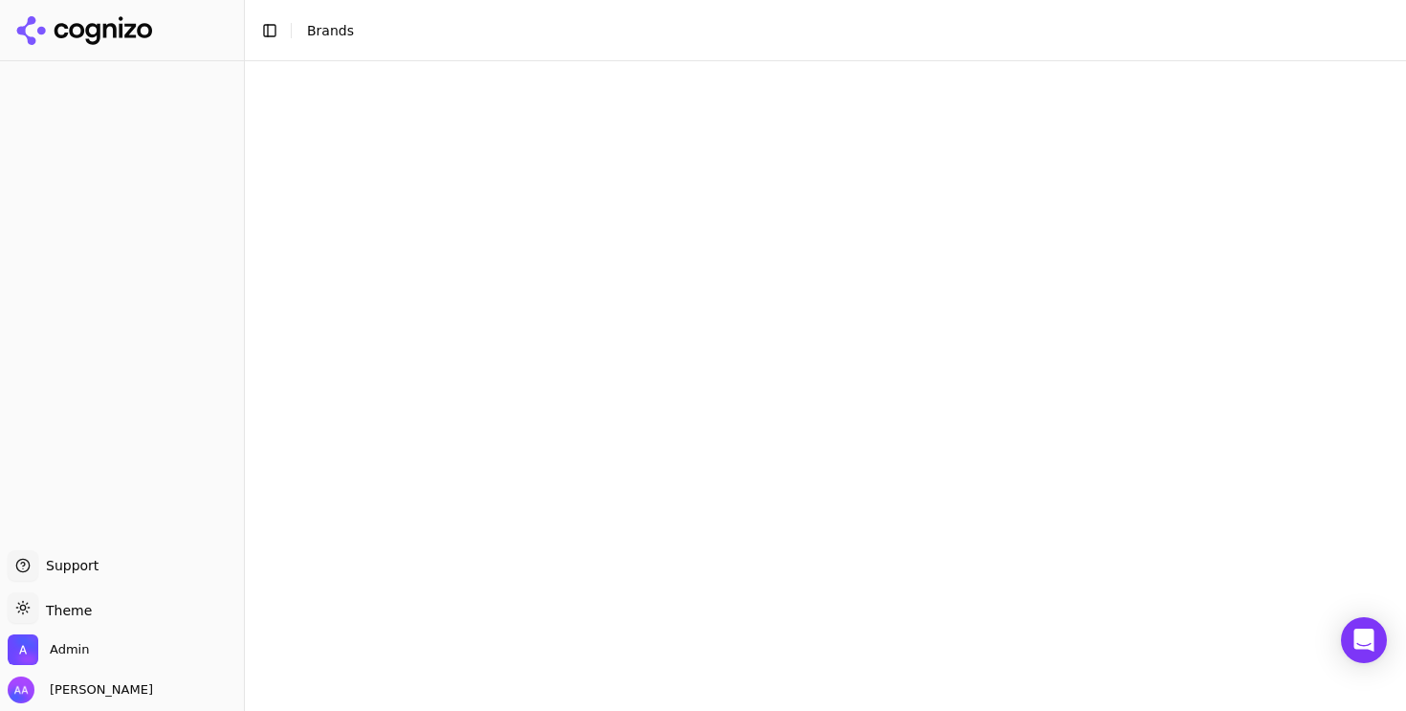
click at [483, 67] on html "Support Support Toggle theme Theme Admin Alp Aysan Toggle Sidebar Brands Sep 16" at bounding box center [703, 355] width 1406 height 711
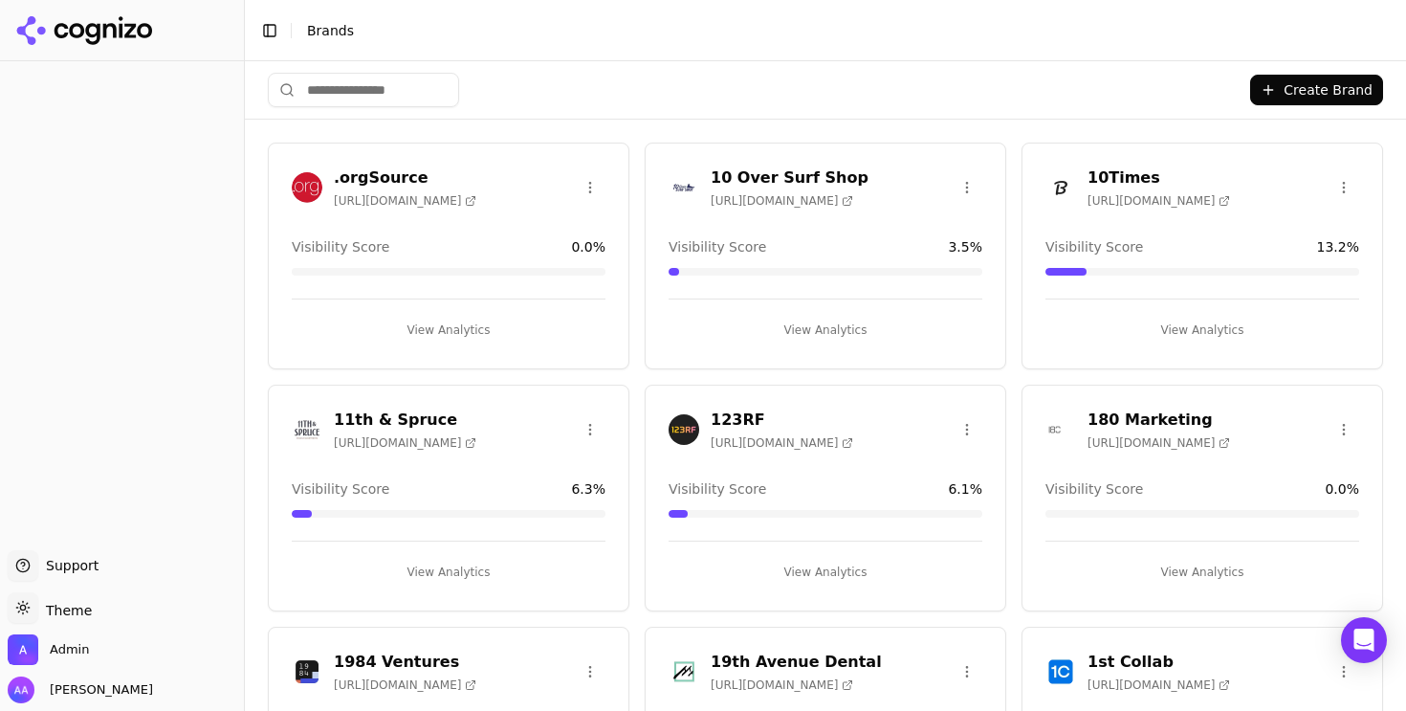
click at [385, 73] on html "Support Support Toggle theme Theme Admin Alp Aysan Toggle Sidebar Brands Create…" at bounding box center [703, 355] width 1406 height 711
click at [376, 87] on html "Support Support Toggle theme Theme Admin Alp Aysan Toggle Sidebar Brands Create…" at bounding box center [703, 355] width 1406 height 711
click at [436, 86] on input "search" at bounding box center [363, 90] width 191 height 34
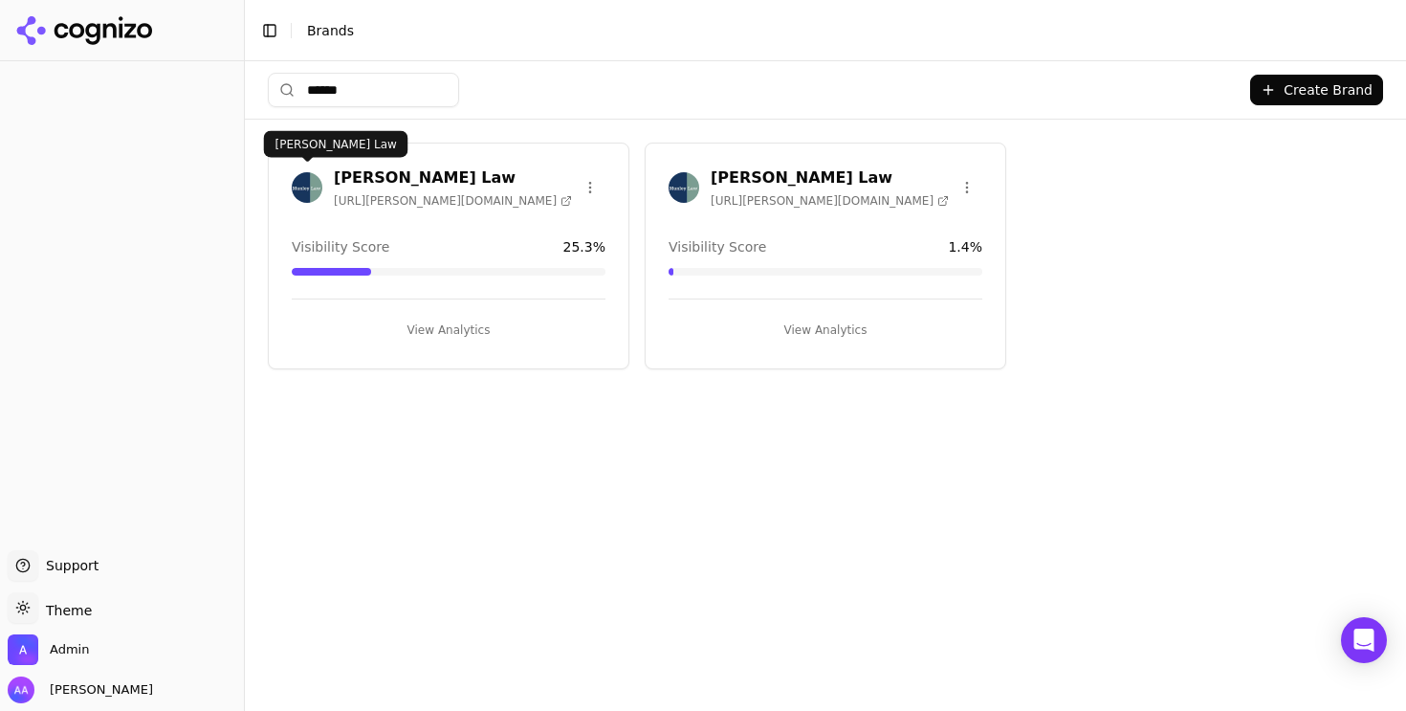
type input "******"
click at [296, 187] on img at bounding box center [307, 187] width 31 height 31
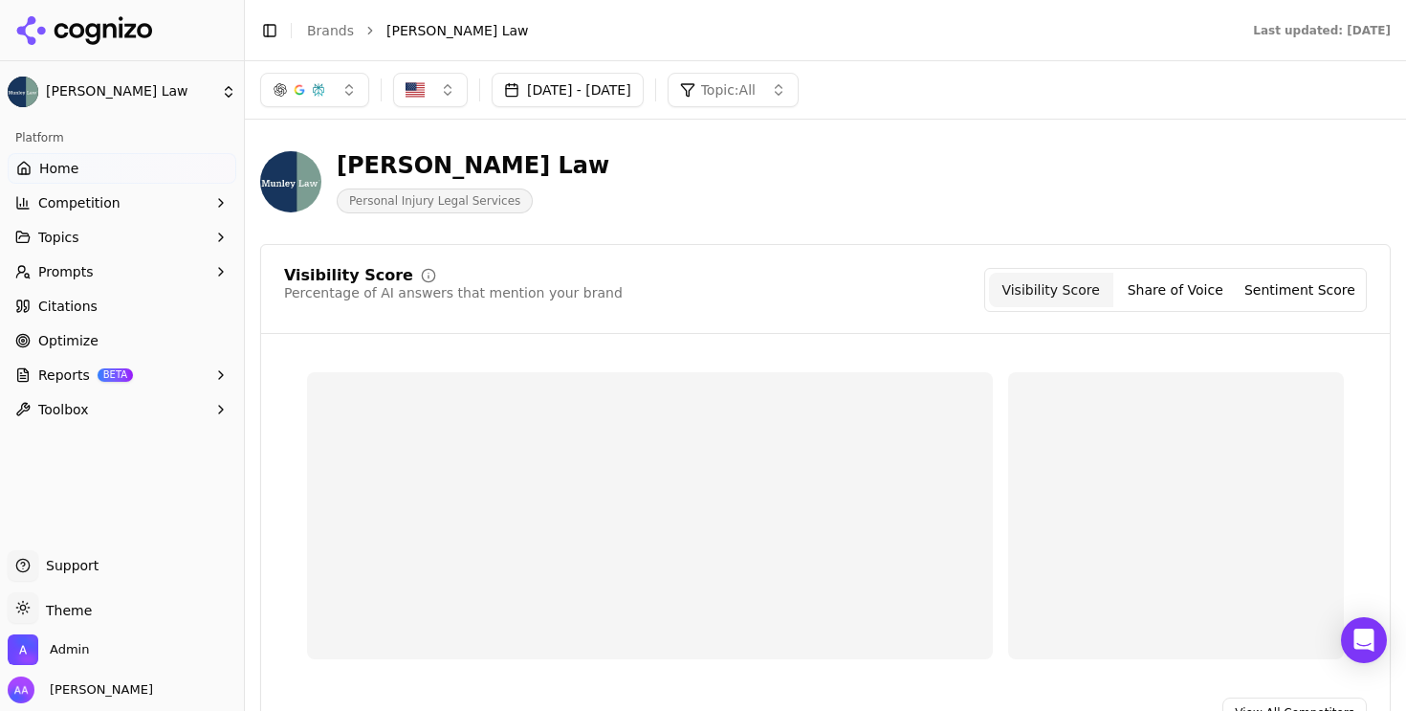
click at [99, 279] on button "Prompts" at bounding box center [122, 271] width 229 height 31
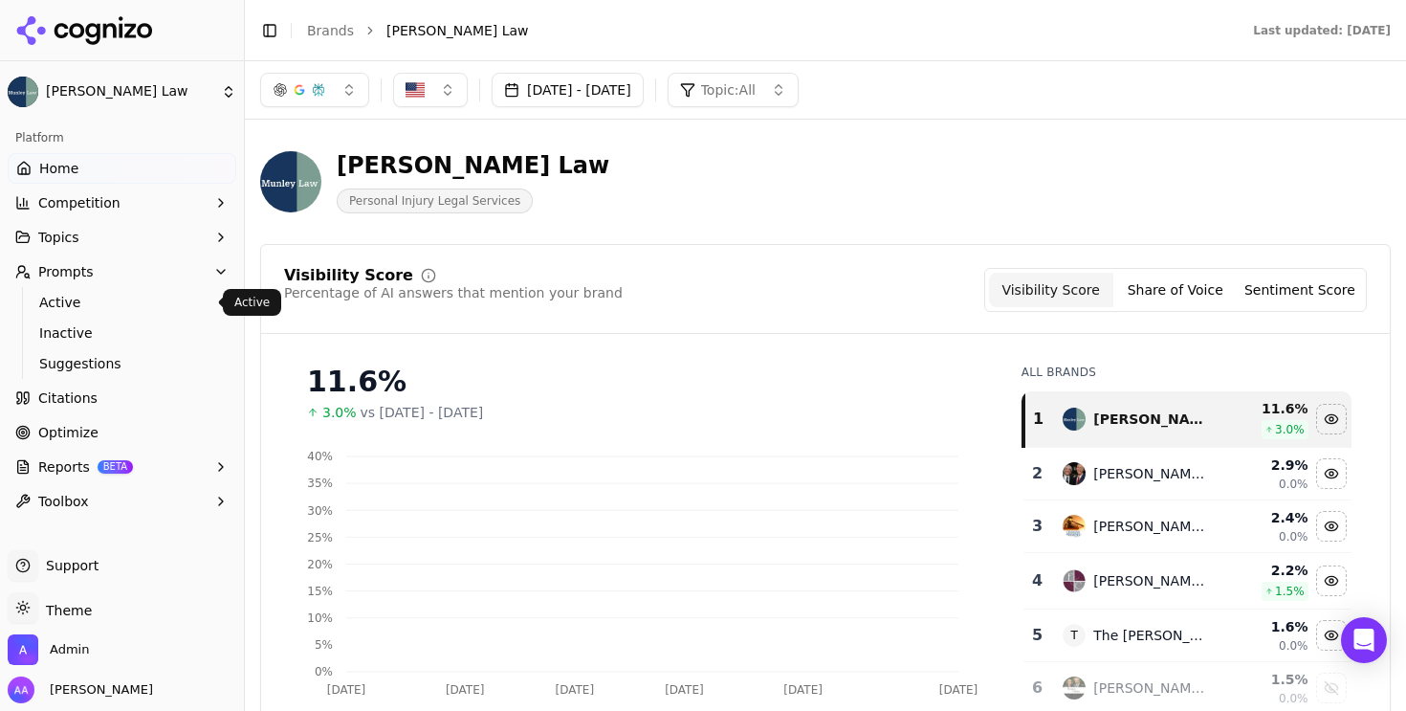
click at [102, 312] on link "Active" at bounding box center [123, 302] width 182 height 27
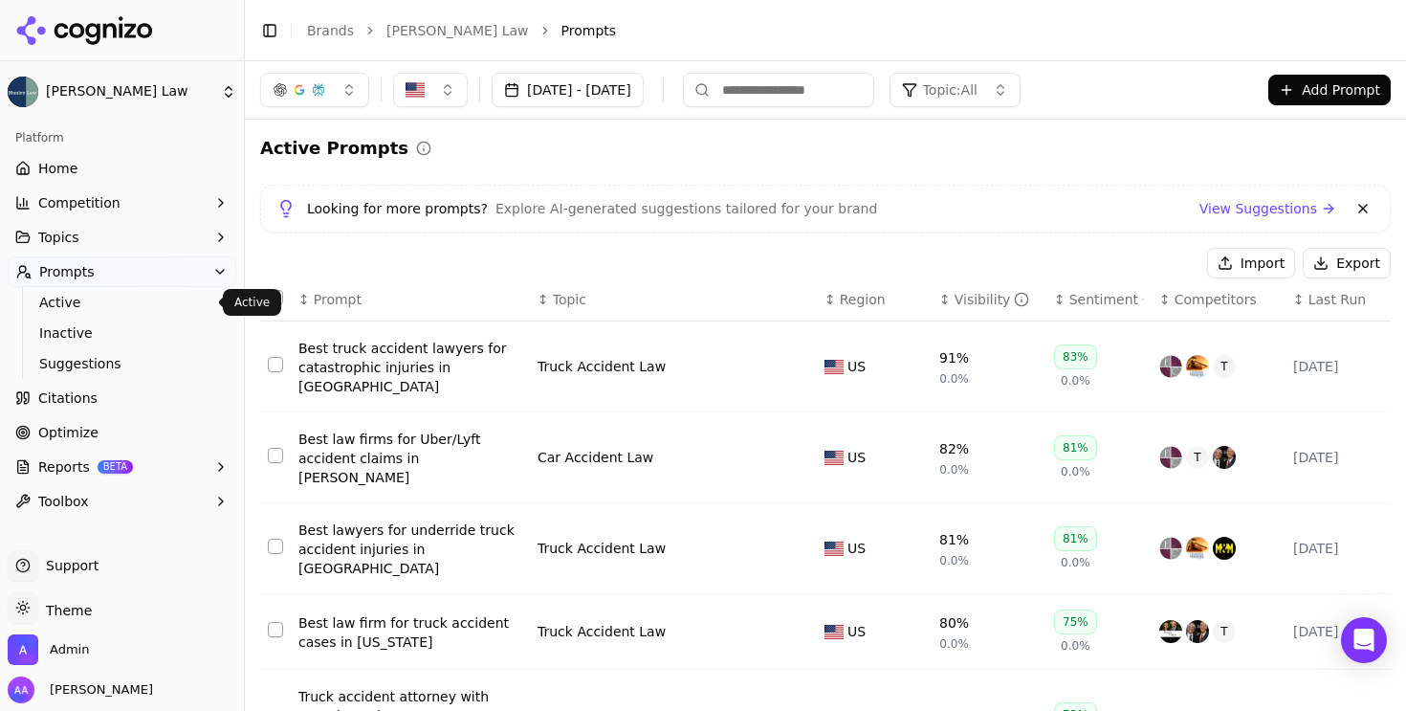
click at [1021, 102] on button "Topic: All" at bounding box center [955, 90] width 131 height 34
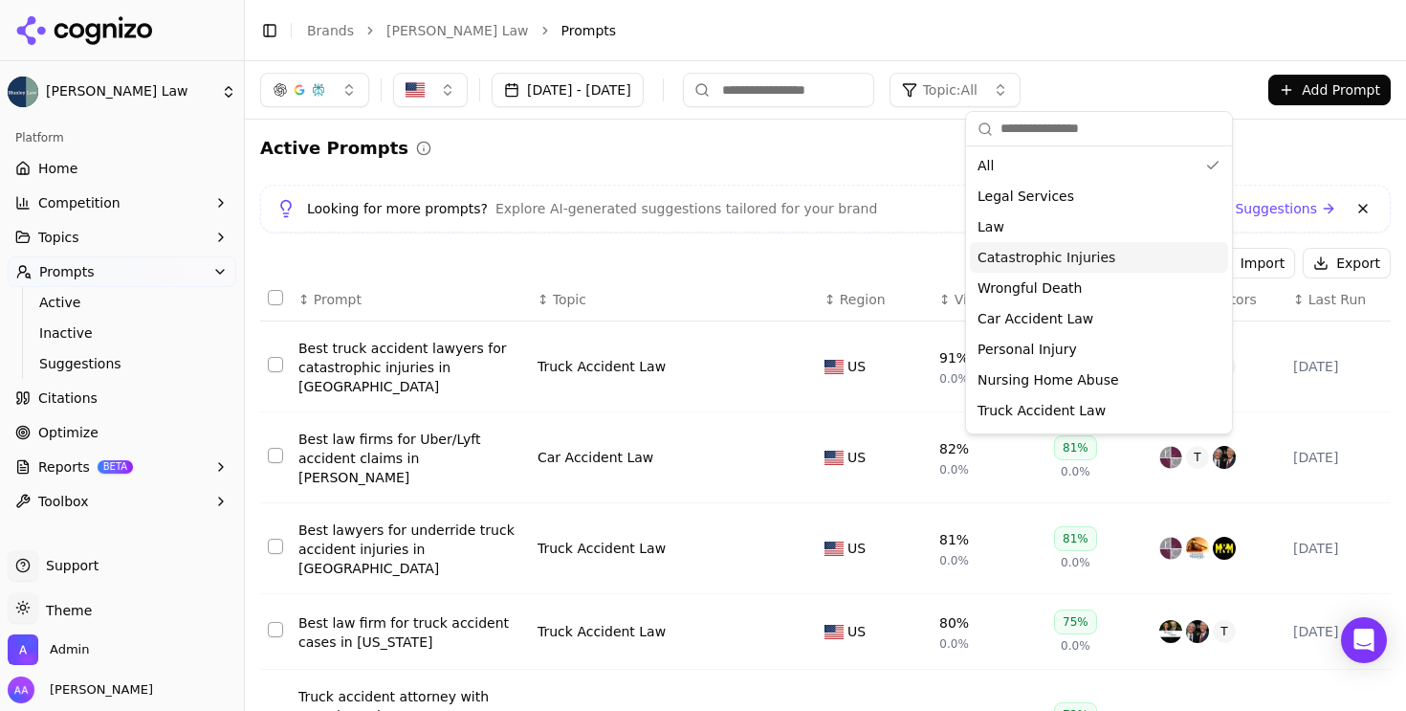
click at [926, 167] on div "Active Prompts Looking for more prompts? Explore AI-generated suggestions tailo…" at bounding box center [825, 700] width 1131 height 1130
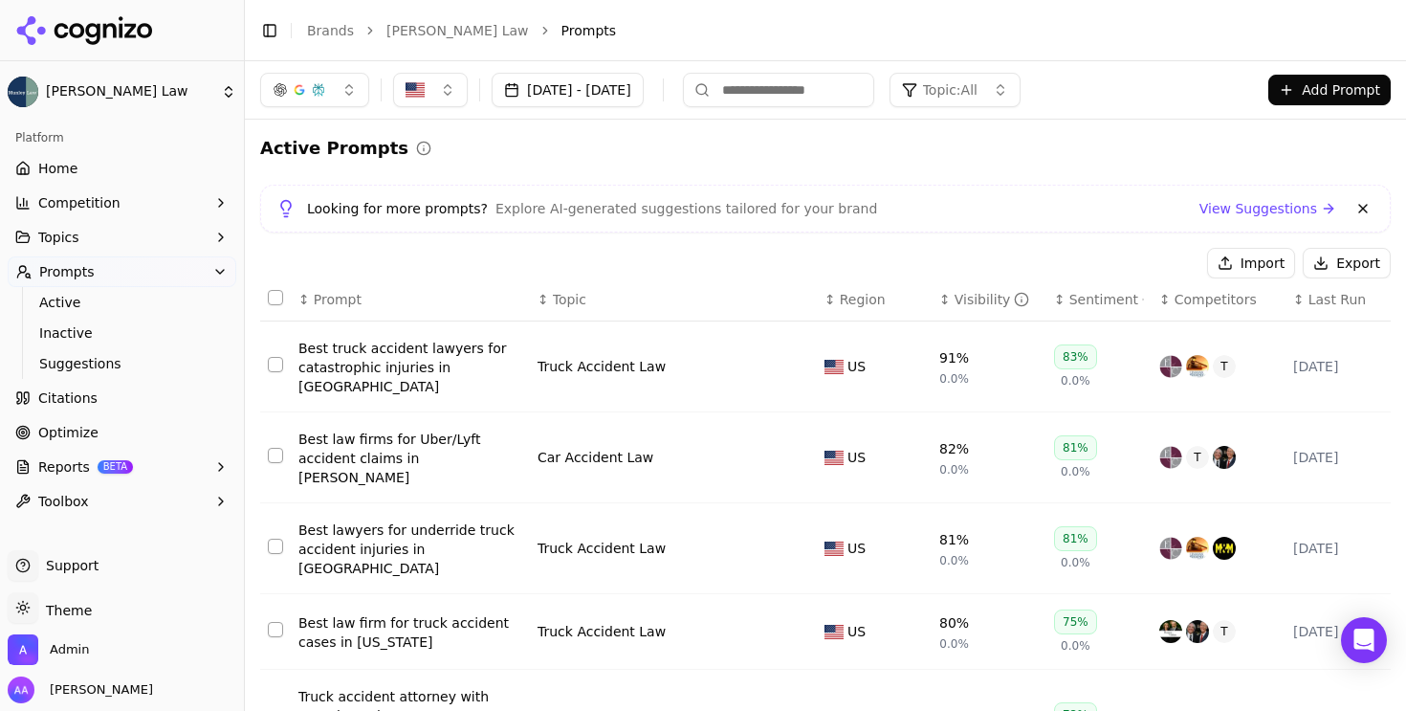
click at [1364, 204] on div "Looking for more prompts? Explore AI-generated suggestions tailored for your br…" at bounding box center [825, 209] width 1131 height 48
click at [1357, 204] on button at bounding box center [1363, 208] width 23 height 23
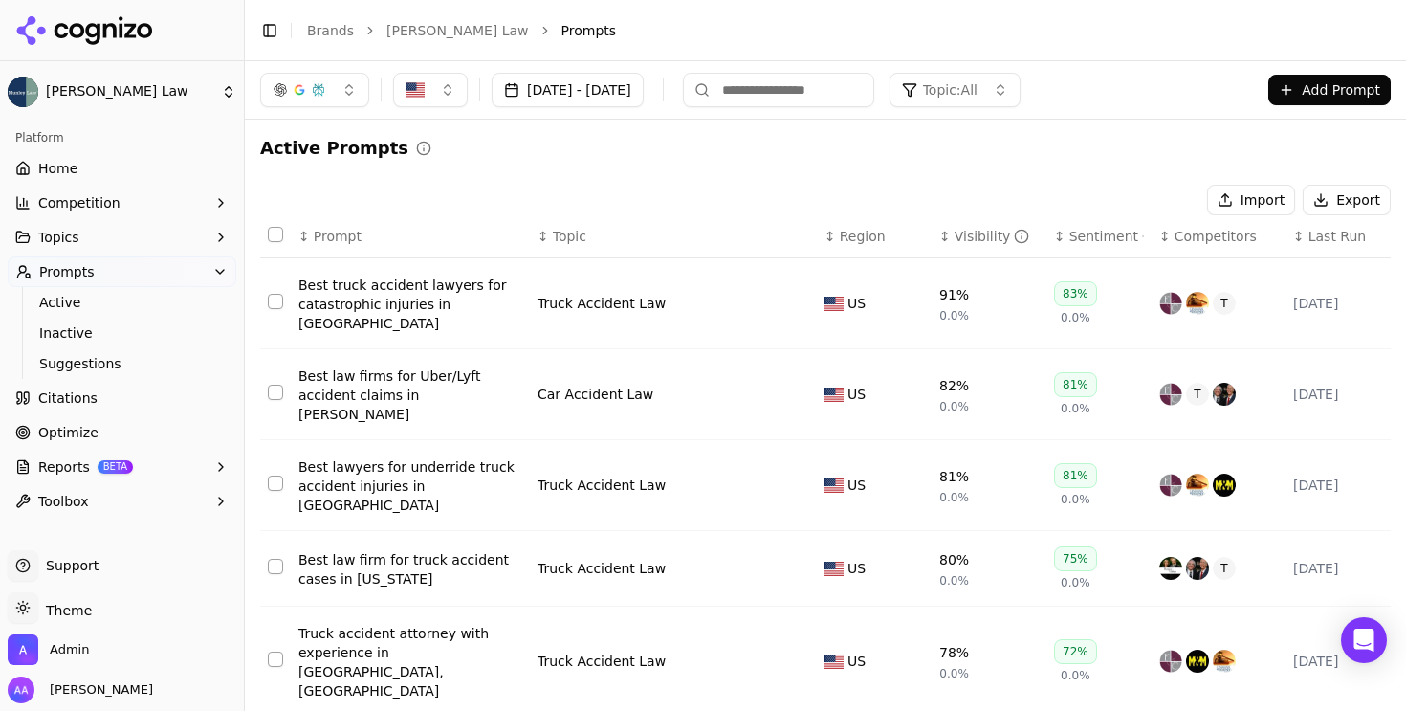
click at [1003, 190] on div "Import Export" at bounding box center [825, 200] width 1131 height 31
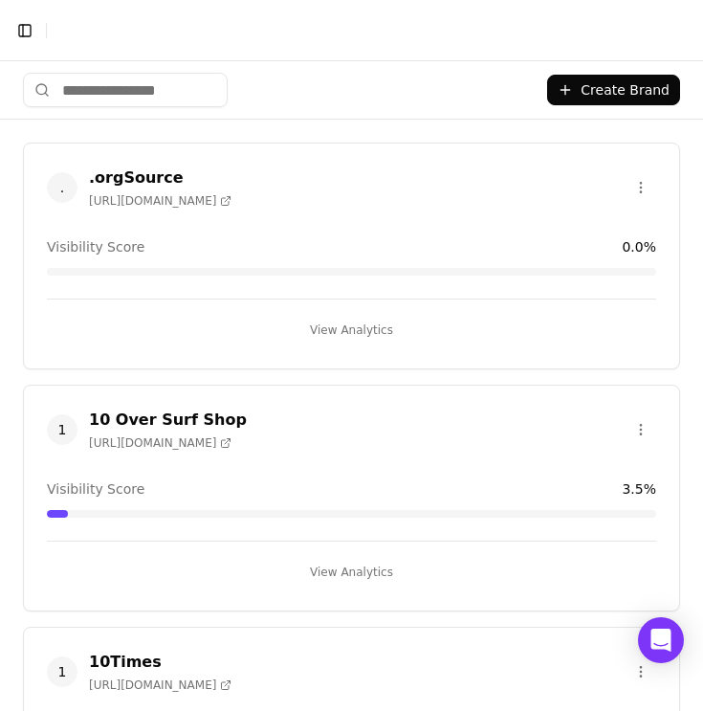
click at [166, 88] on input "search" at bounding box center [125, 90] width 205 height 34
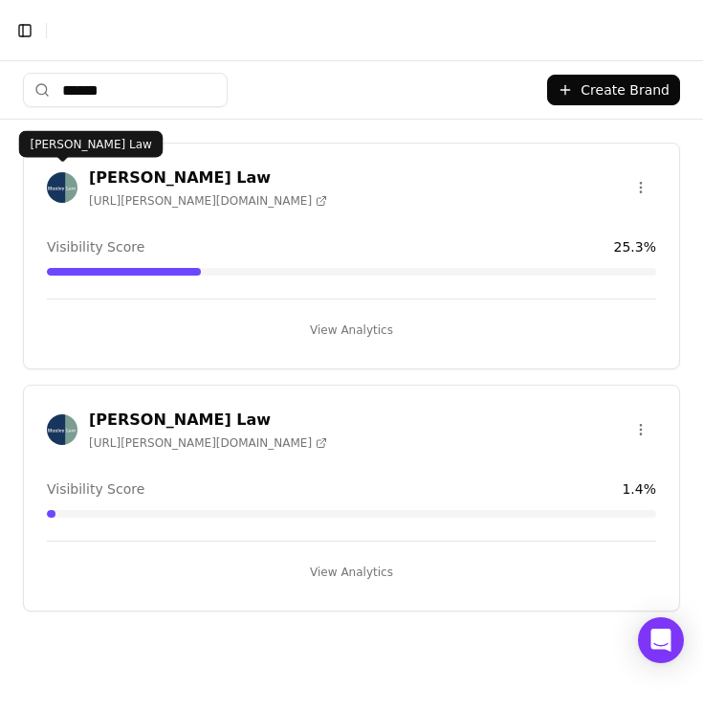
type input "******"
click at [64, 199] on img at bounding box center [62, 187] width 31 height 31
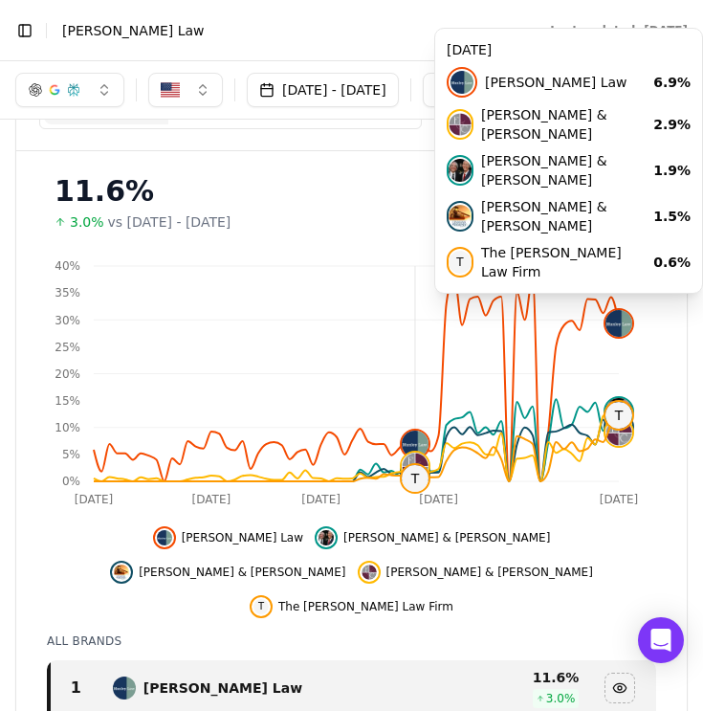
scroll to position [227, 0]
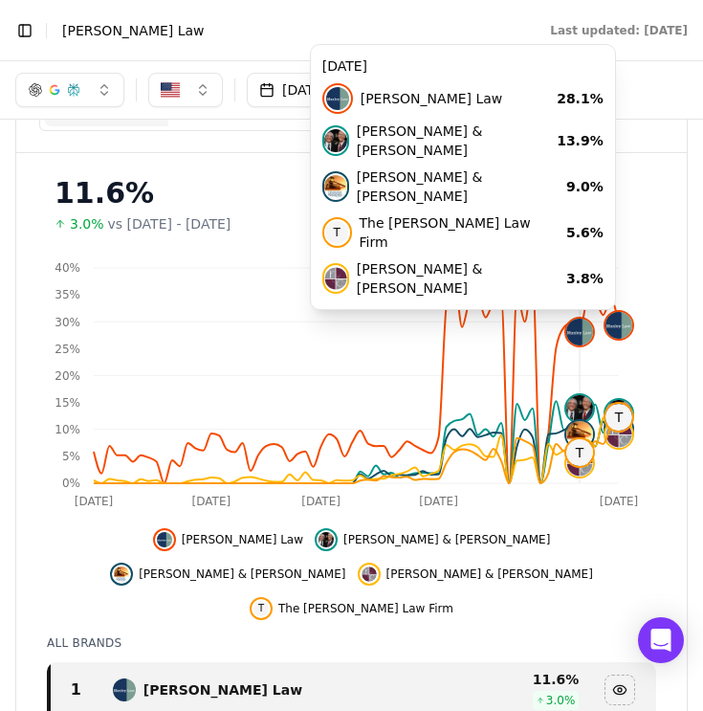
click at [25, 23] on button "Toggle Sidebar" at bounding box center [24, 30] width 27 height 27
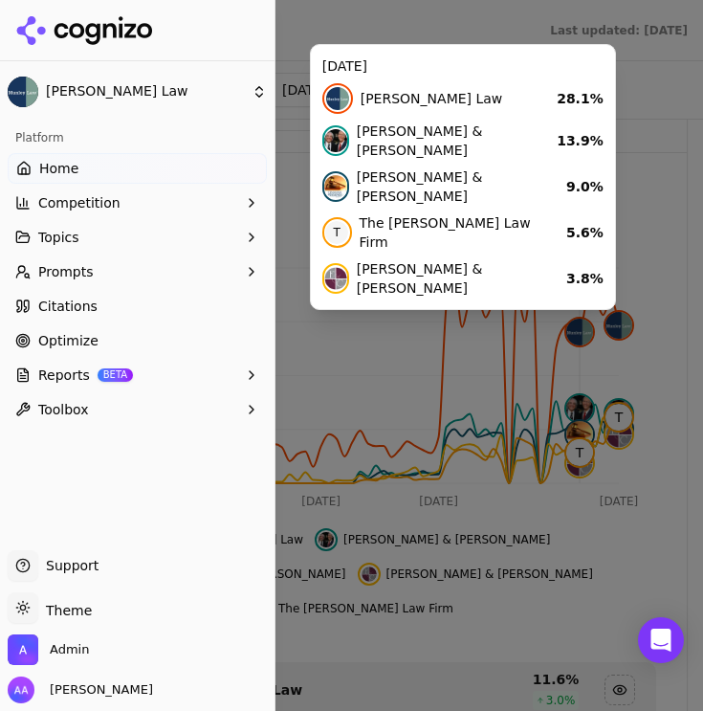
click at [78, 92] on body "Toggle Sidebar Brands [PERSON_NAME] Law Last updated: [DATE] [DATE] 01, 2025 - …" at bounding box center [351, 355] width 703 height 711
click at [242, 88] on div at bounding box center [351, 355] width 703 height 711
click at [362, 30] on div at bounding box center [351, 355] width 703 height 711
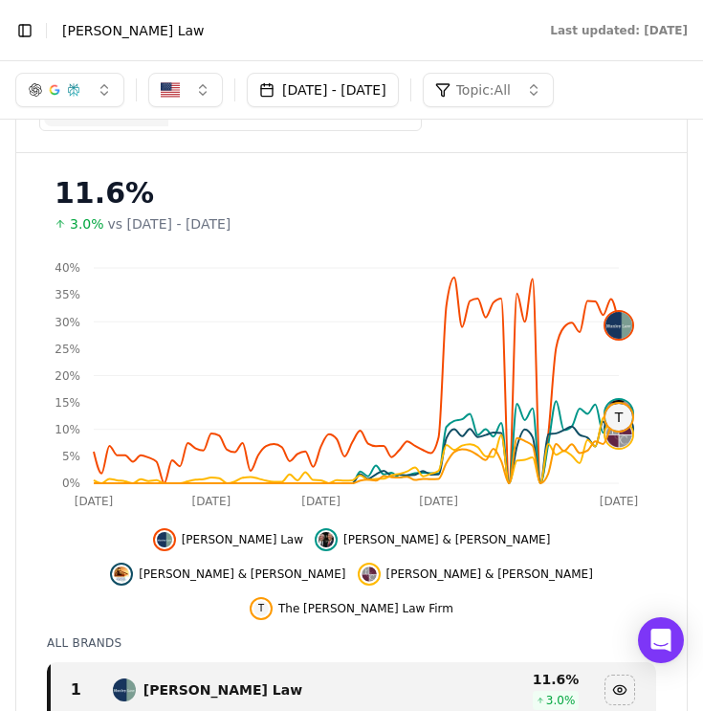
click at [24, 26] on button "Toggle Sidebar" at bounding box center [24, 30] width 27 height 27
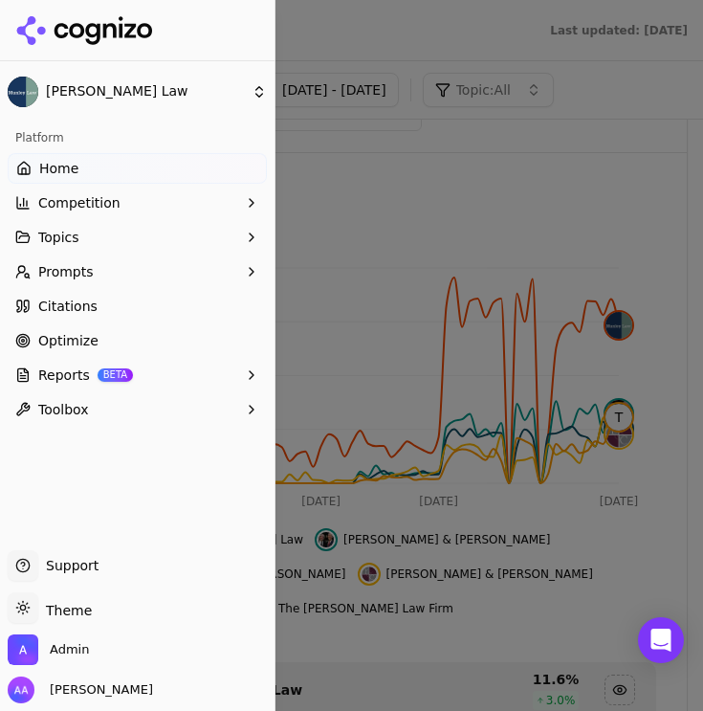
click at [163, 83] on body "Toggle Sidebar Brands [PERSON_NAME] Law Last updated: [DATE] [DATE] 01, 2025 - …" at bounding box center [351, 355] width 703 height 711
click at [228, 95] on div at bounding box center [351, 355] width 703 height 711
click at [95, 96] on body "Toggle Sidebar Brands [PERSON_NAME] Law Last updated: [DATE] [DATE] 01, 2025 - …" at bounding box center [351, 355] width 703 height 711
click at [262, 95] on div at bounding box center [351, 355] width 703 height 711
click at [338, 29] on div at bounding box center [351, 355] width 703 height 711
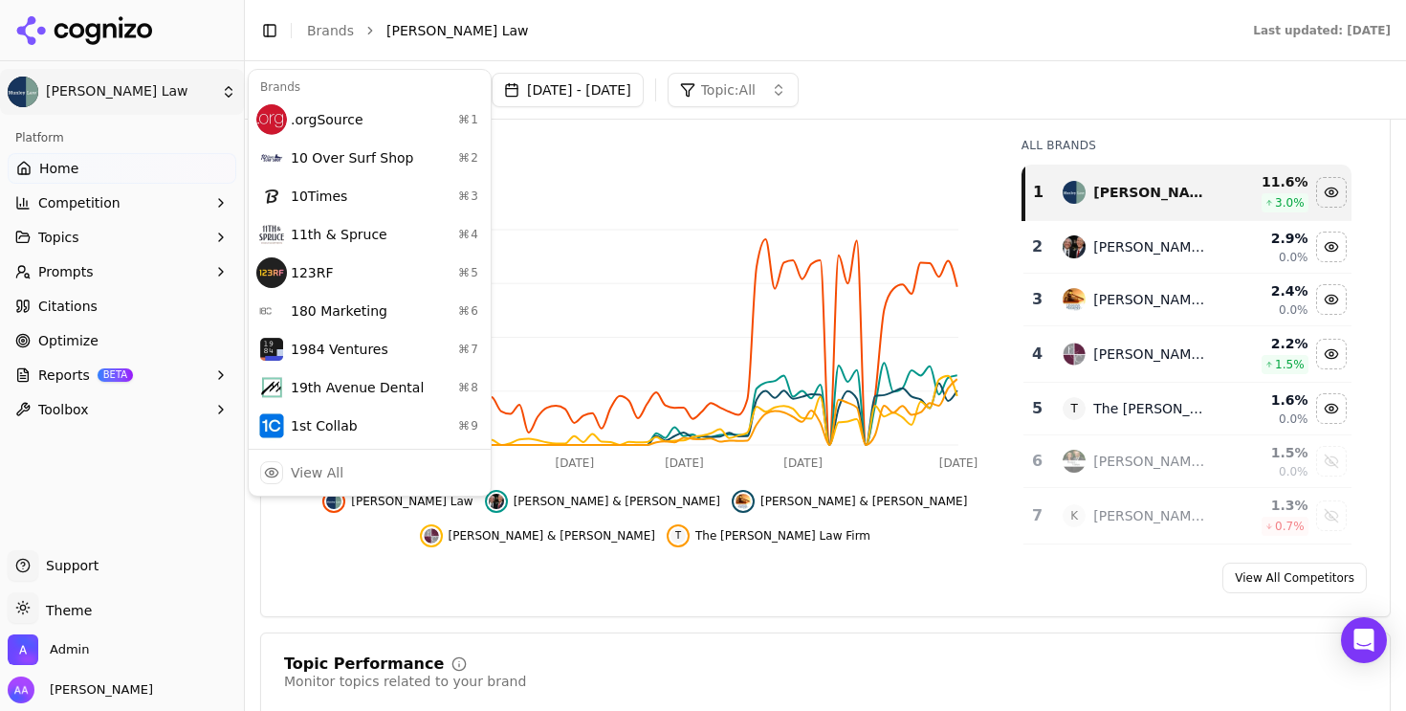
click at [142, 90] on html "[PERSON_NAME] Law Platform Home Competition Topics Prompts Citations Optimize R…" at bounding box center [703, 355] width 1406 height 711
click at [355, 475] on div "View All" at bounding box center [370, 472] width 234 height 38
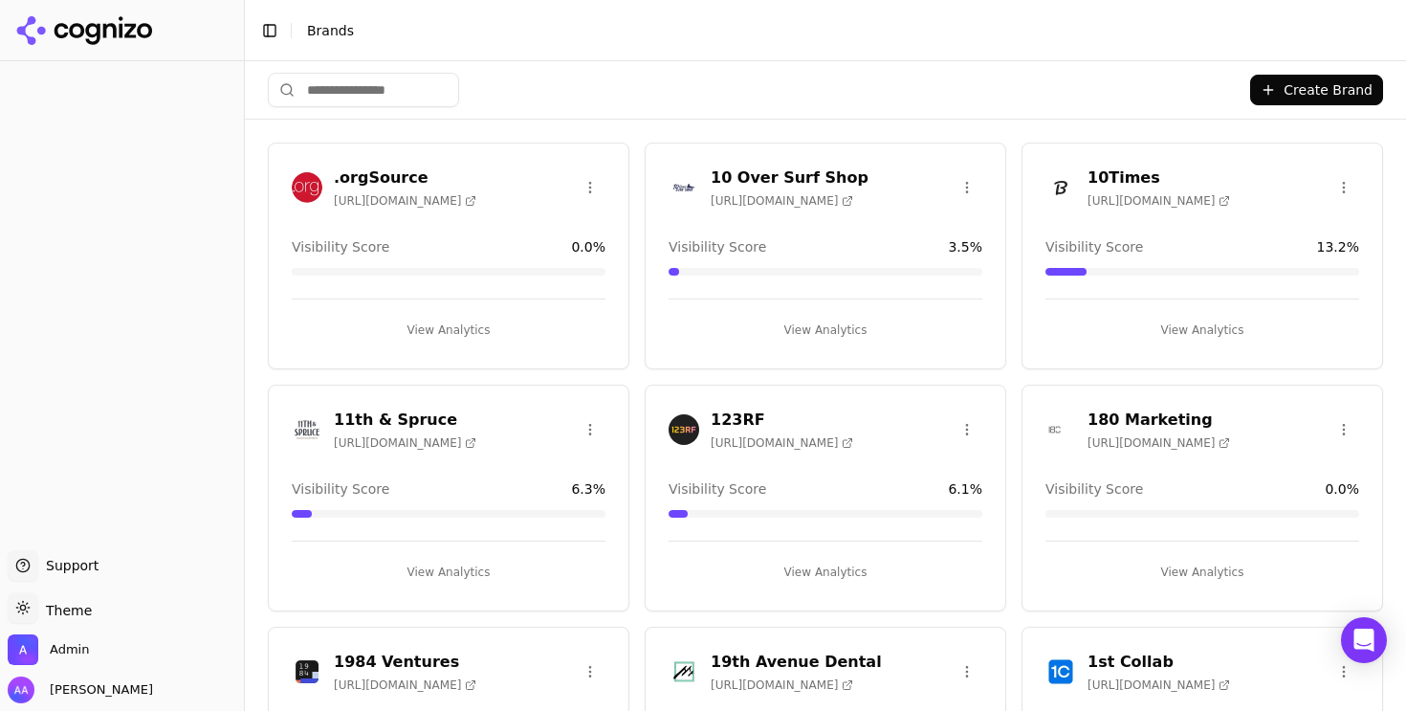
click at [406, 104] on html "Support Support Toggle theme Theme Admin Alp Aysan Toggle Sidebar Brands Create…" at bounding box center [703, 355] width 1406 height 711
click at [406, 96] on html "Support Support Toggle theme Theme Admin Alp Aysan Toggle Sidebar Brands Create…" at bounding box center [703, 355] width 1406 height 711
click at [389, 86] on input "search" at bounding box center [363, 90] width 191 height 34
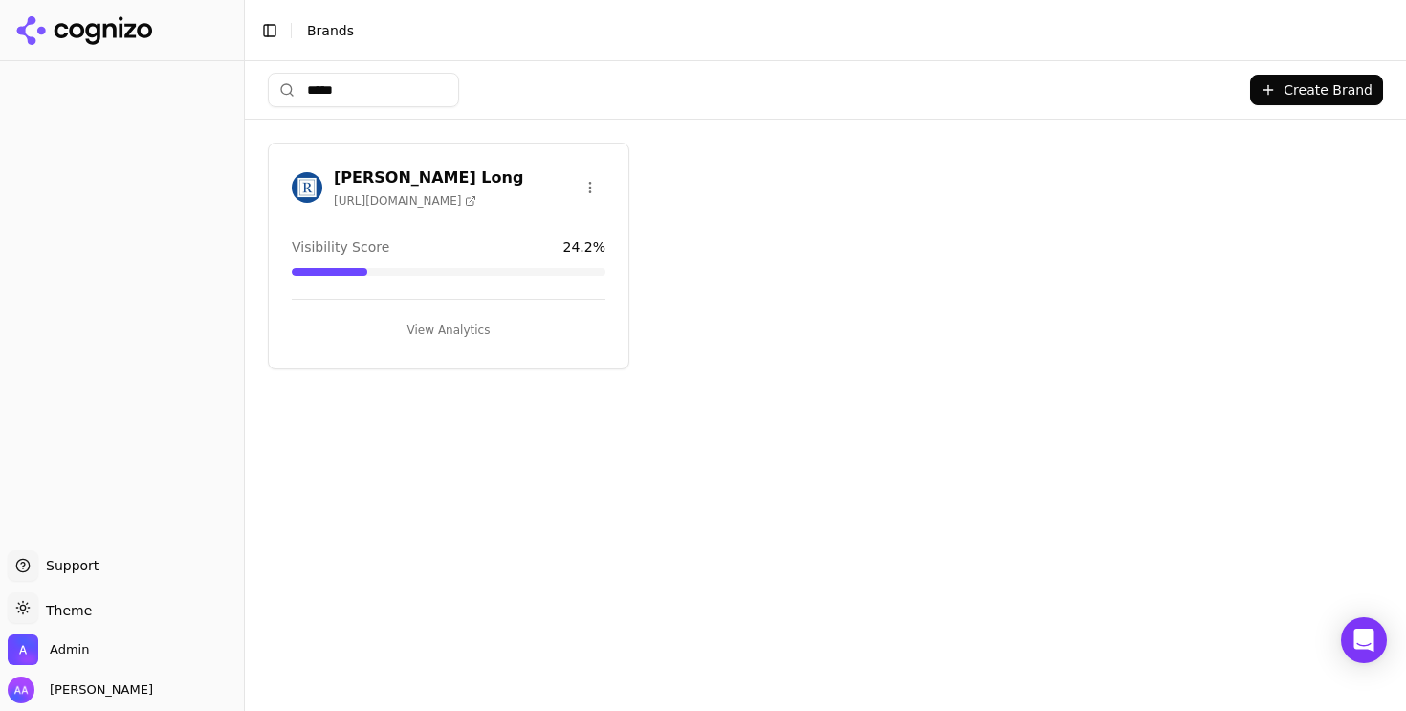
type input "*****"
click at [306, 184] on img at bounding box center [307, 187] width 31 height 31
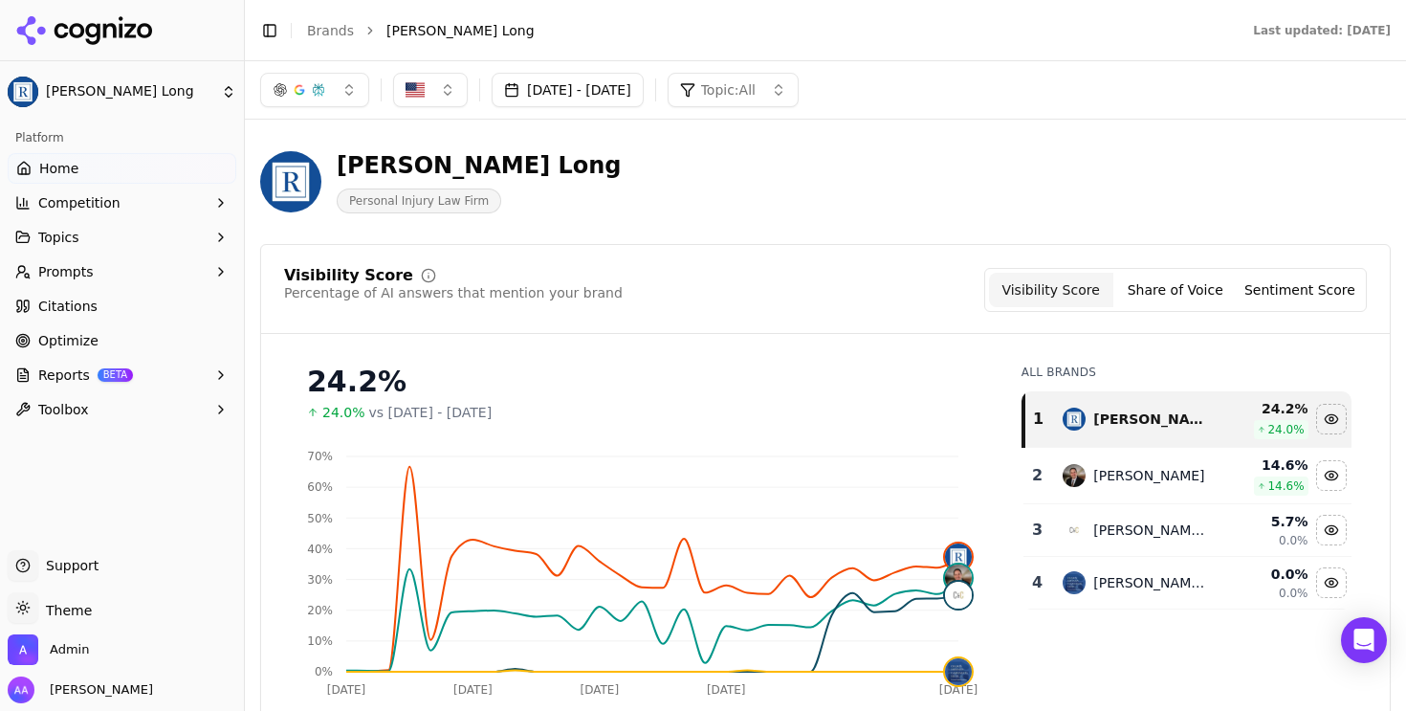
click at [540, 292] on html "Regan Zambri Long Platform Home Competition Topics Prompts Citations Optimize R…" at bounding box center [703, 355] width 1406 height 711
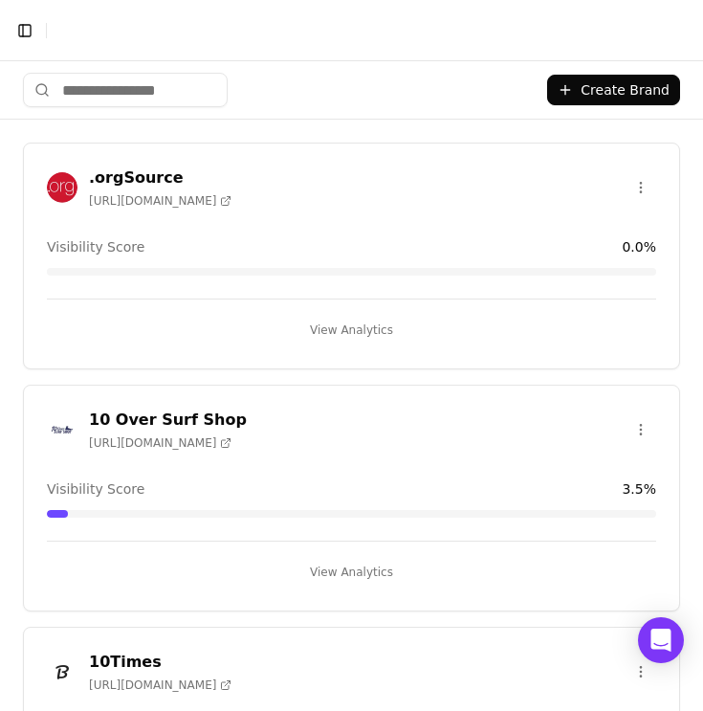
click at [150, 94] on input "search" at bounding box center [125, 90] width 205 height 34
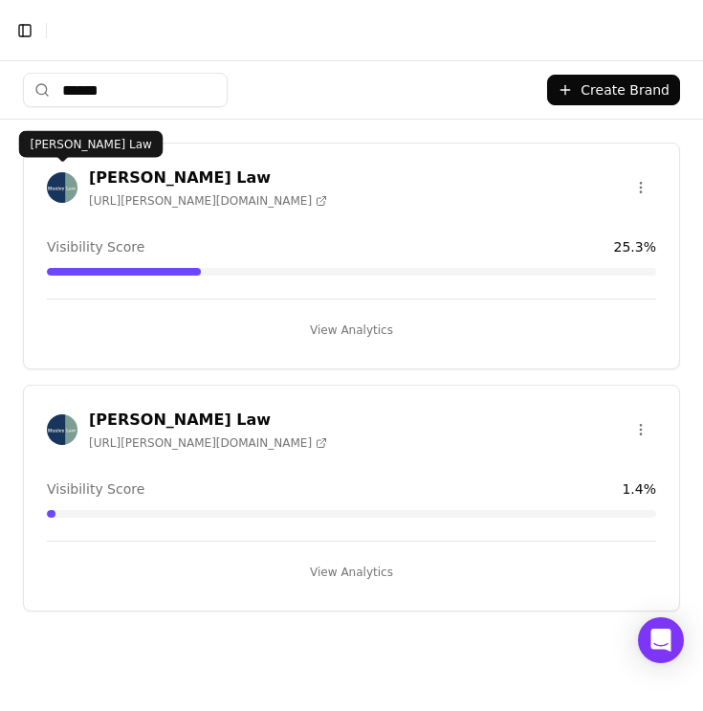
type input "******"
click at [58, 190] on img at bounding box center [62, 187] width 31 height 31
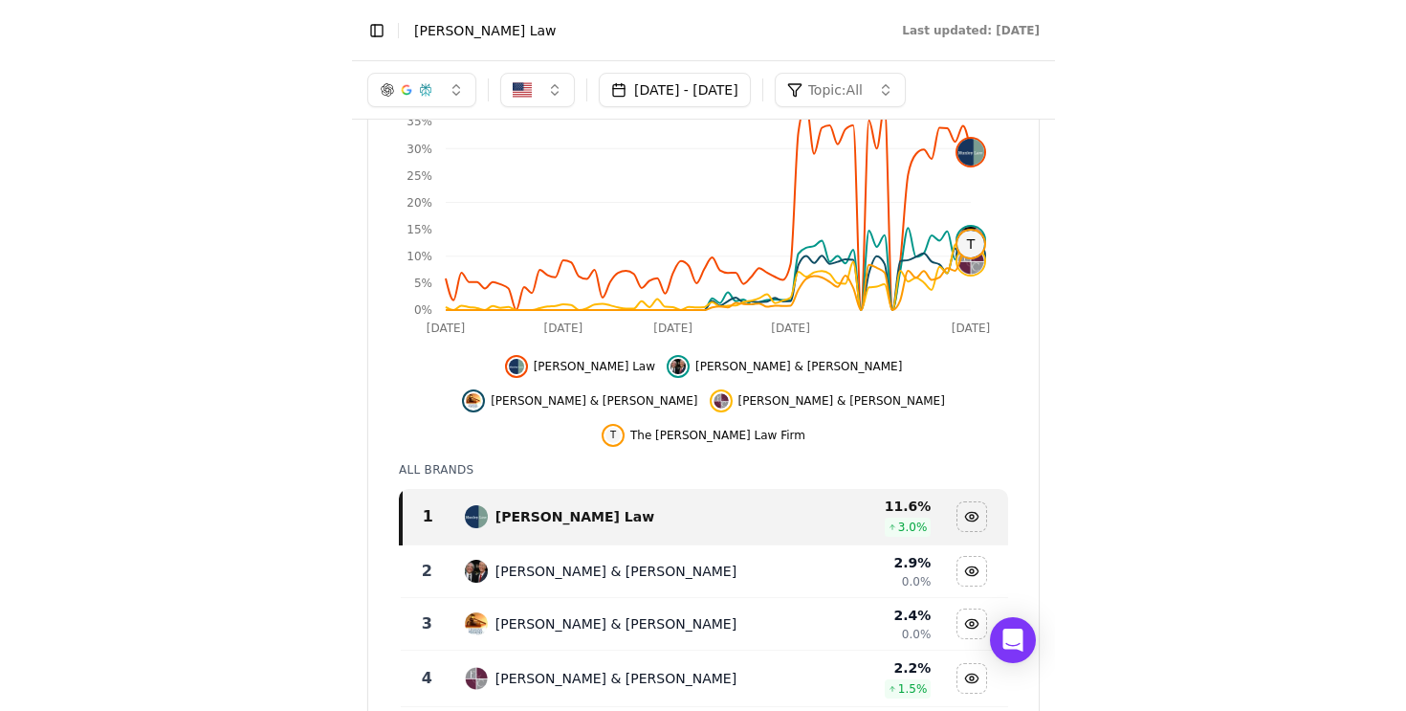
scroll to position [397, 0]
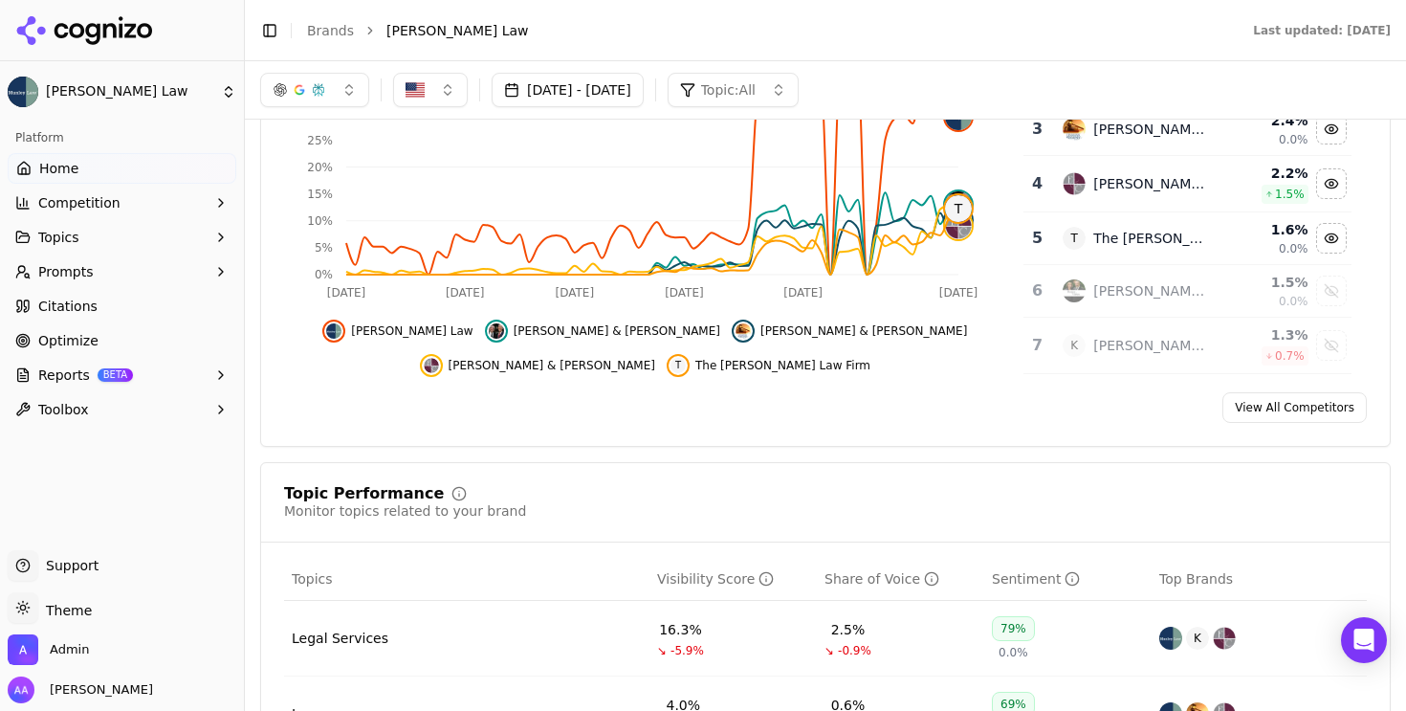
click at [330, 31] on link "Brands" at bounding box center [330, 30] width 47 height 15
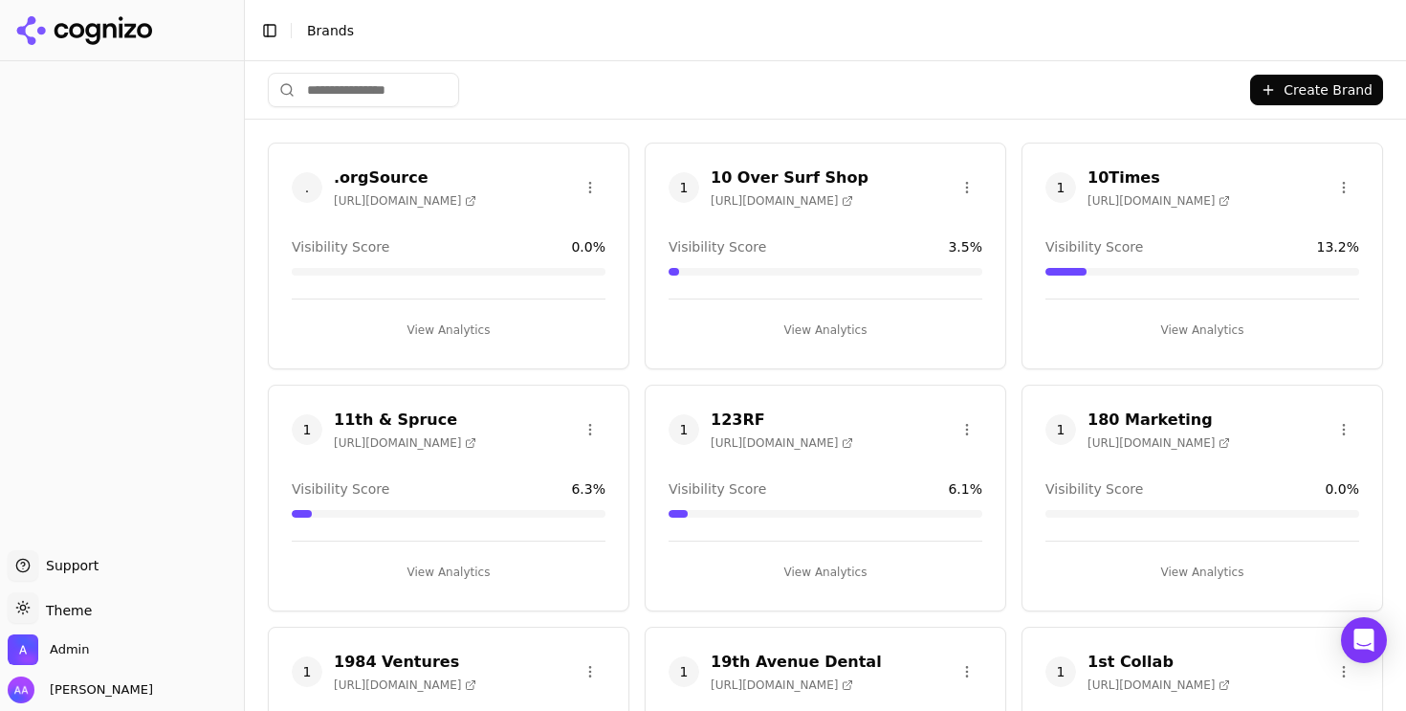
click at [362, 78] on html "Support Support Toggle theme Theme Admin Alp Aysan Toggle Sidebar Brands Create…" at bounding box center [703, 355] width 1406 height 711
click at [368, 92] on html "Support Support Toggle theme Theme Admin Alp Aysan Toggle Sidebar Brands Create…" at bounding box center [703, 355] width 1406 height 711
click at [386, 88] on input "search" at bounding box center [363, 90] width 191 height 34
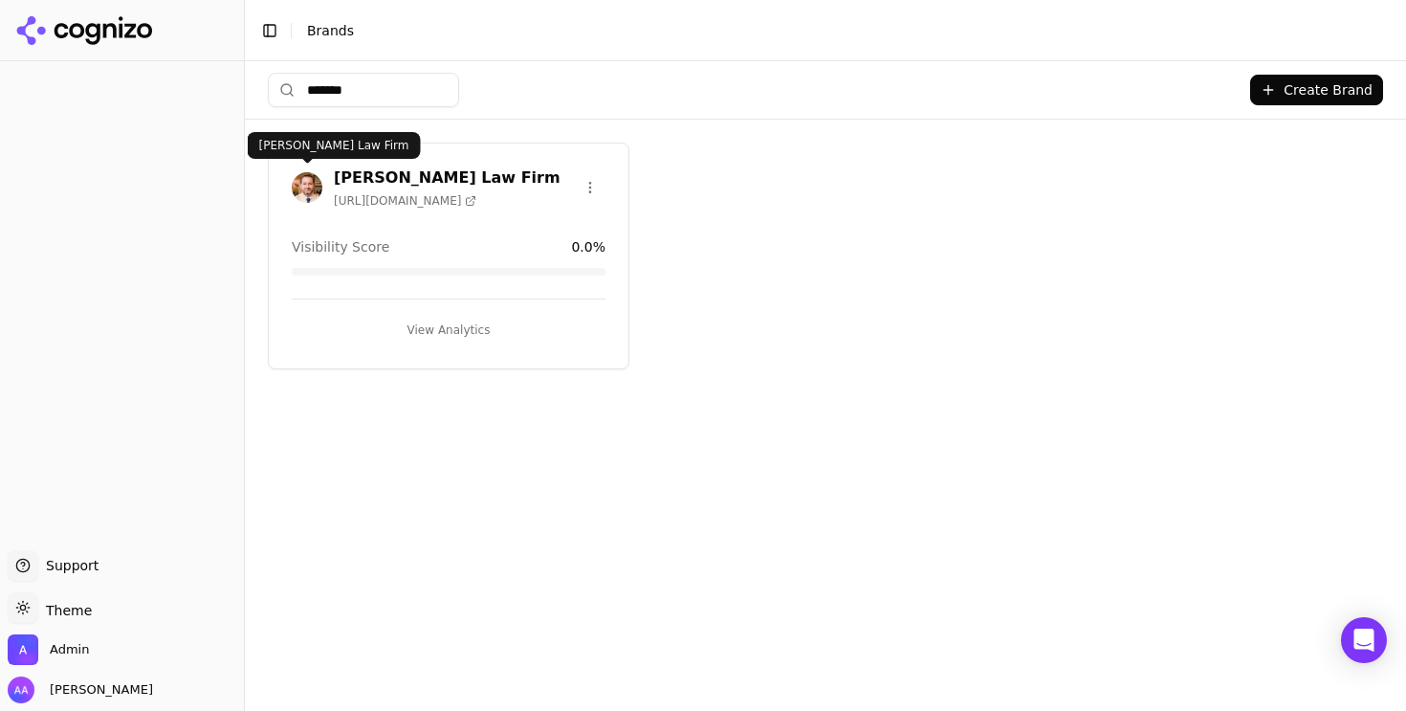
type input "*******"
click at [294, 186] on img at bounding box center [307, 187] width 31 height 31
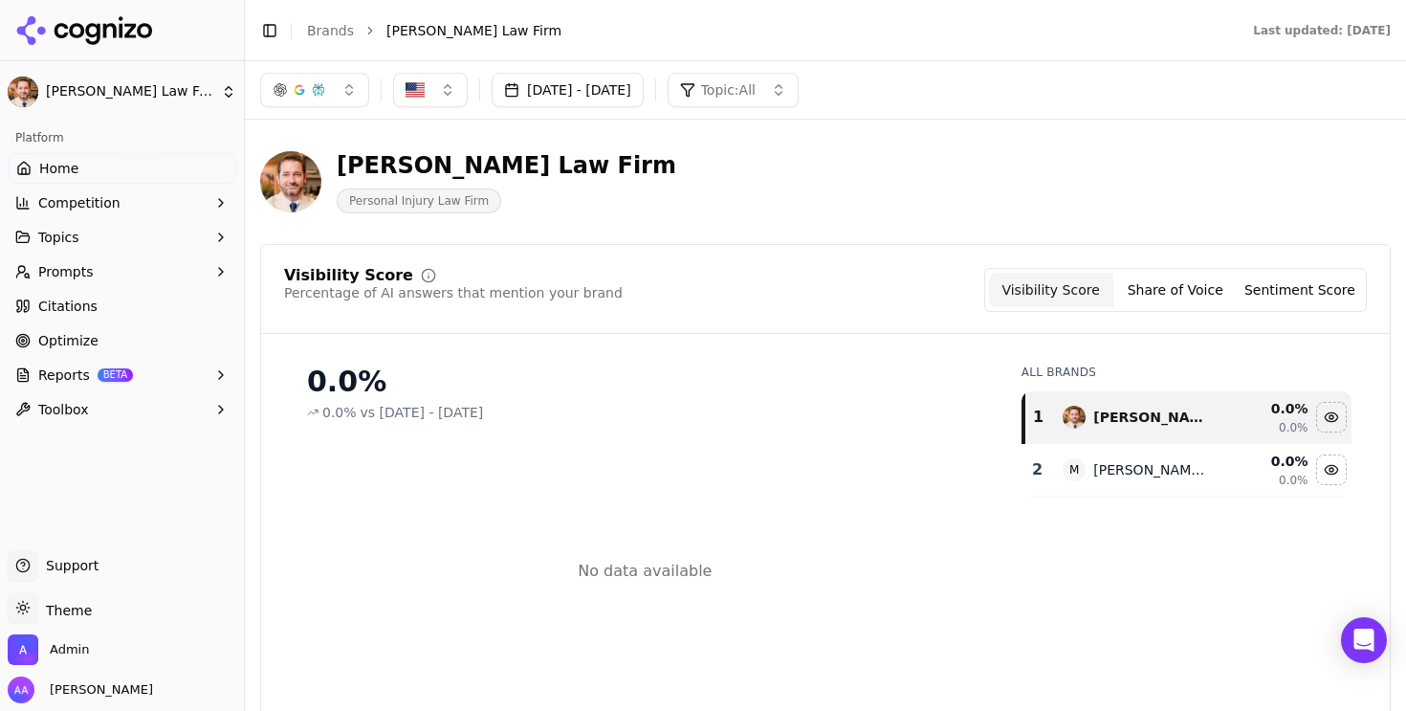
click at [322, 30] on link "Brands" at bounding box center [330, 30] width 47 height 15
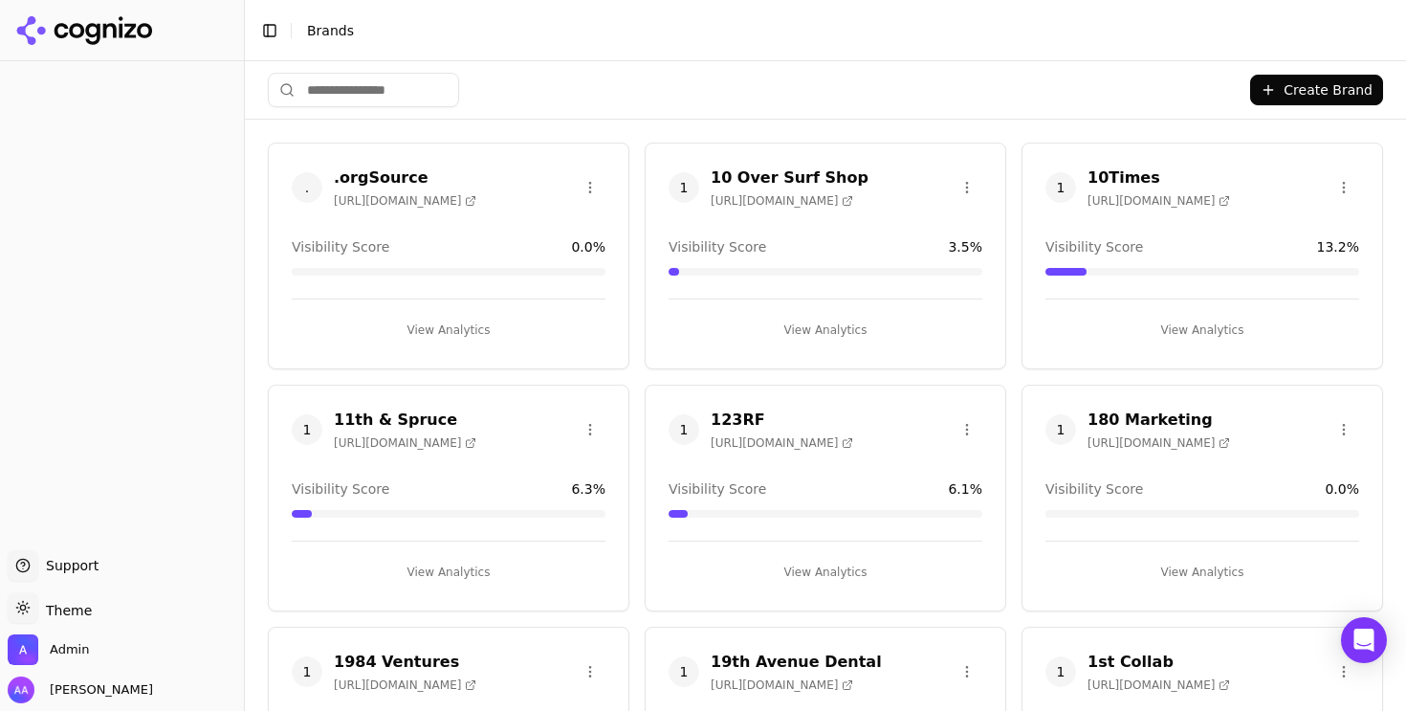
click at [372, 87] on html "Support Support Toggle theme Theme Admin Alp Aysan Toggle Sidebar Brands Create…" at bounding box center [703, 355] width 1406 height 711
click at [386, 87] on input "search" at bounding box center [363, 90] width 191 height 34
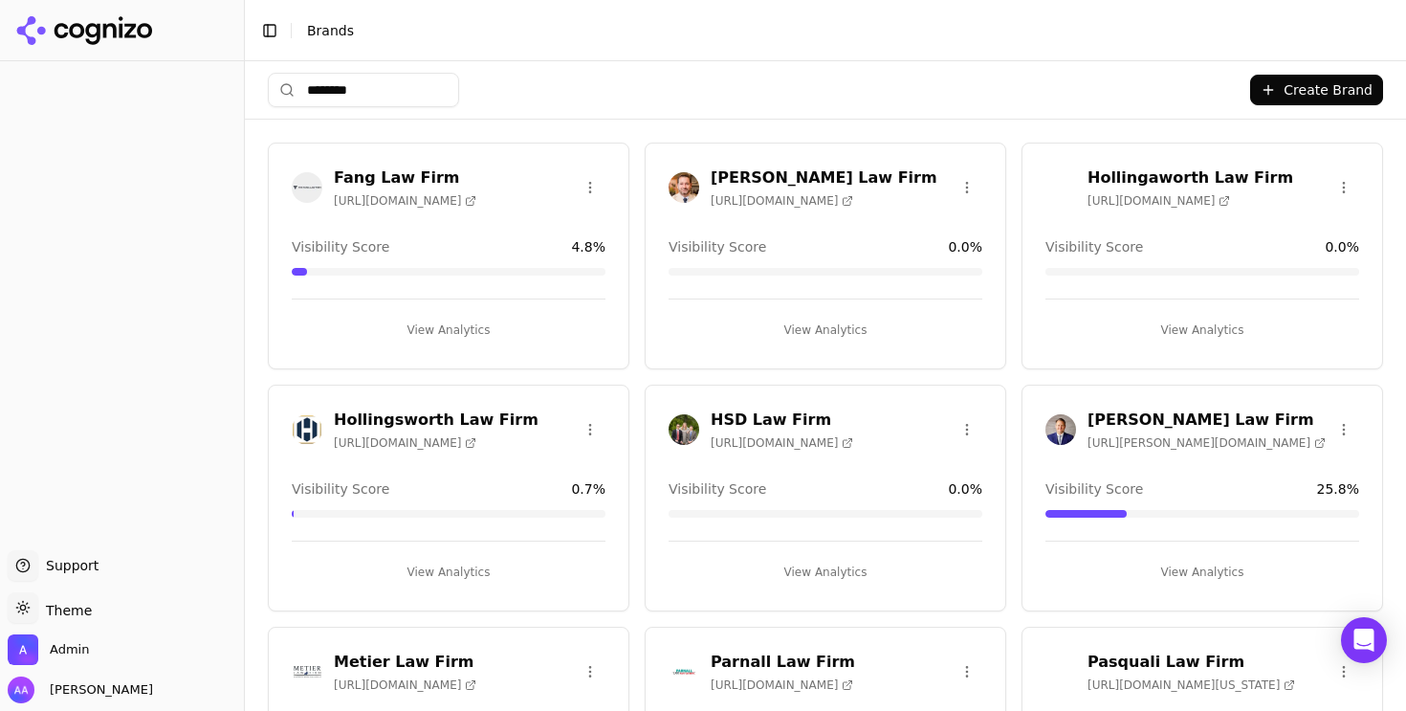
click at [384, 94] on input "********" at bounding box center [363, 90] width 191 height 34
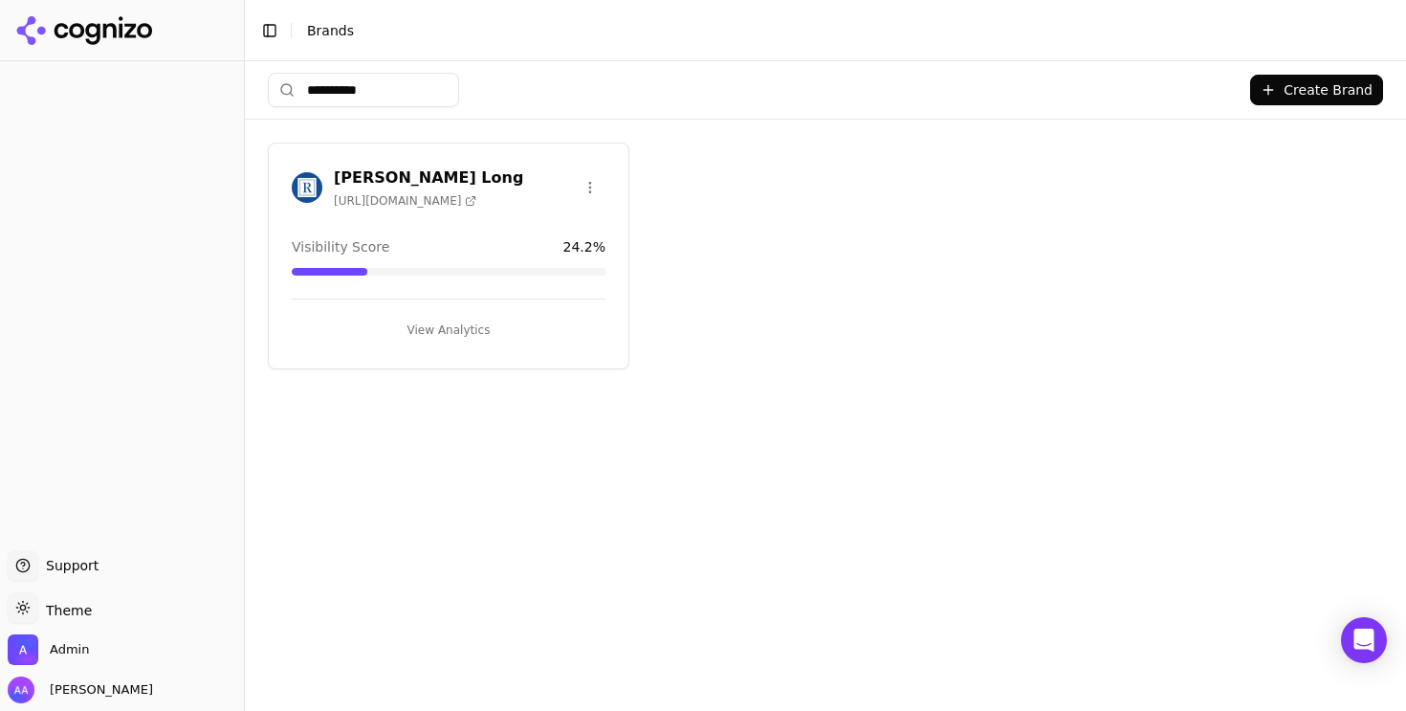
type input "**********"
click at [295, 194] on img at bounding box center [307, 187] width 31 height 31
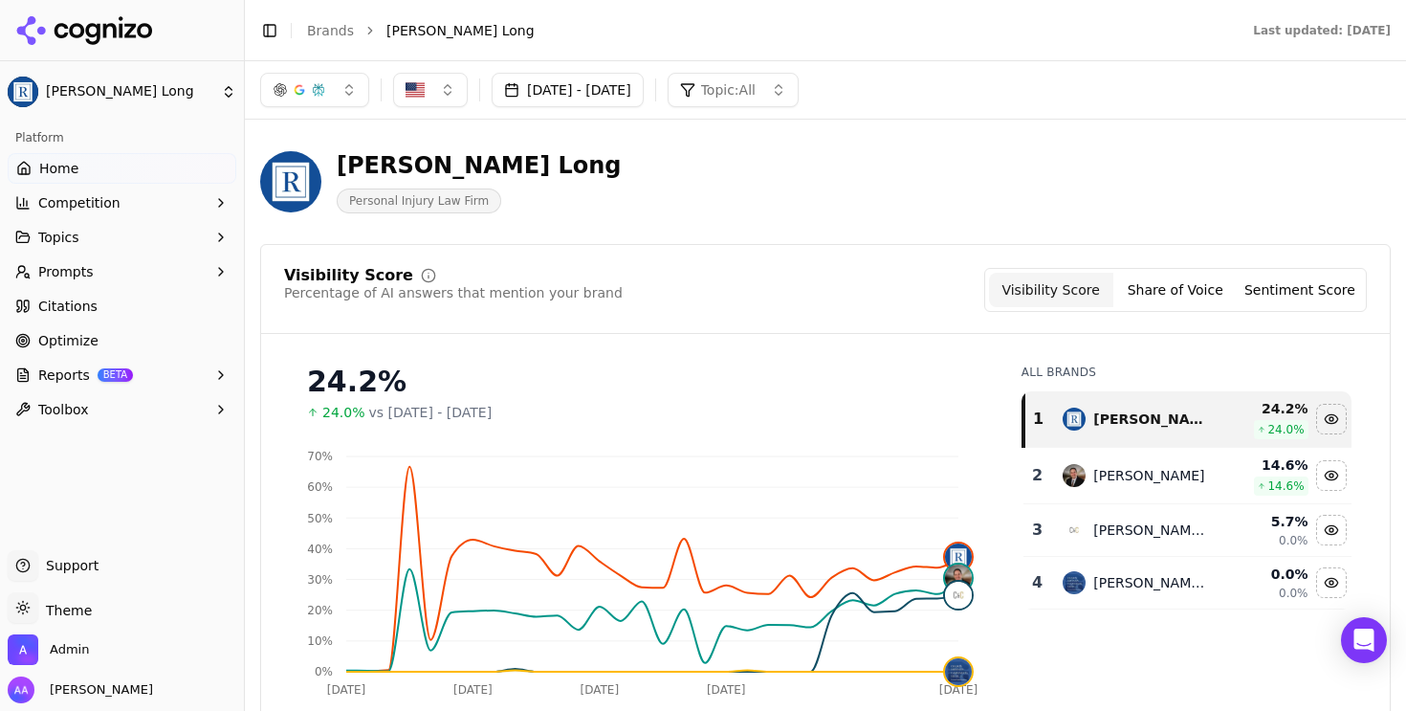
click at [56, 270] on span "Prompts" at bounding box center [65, 271] width 55 height 19
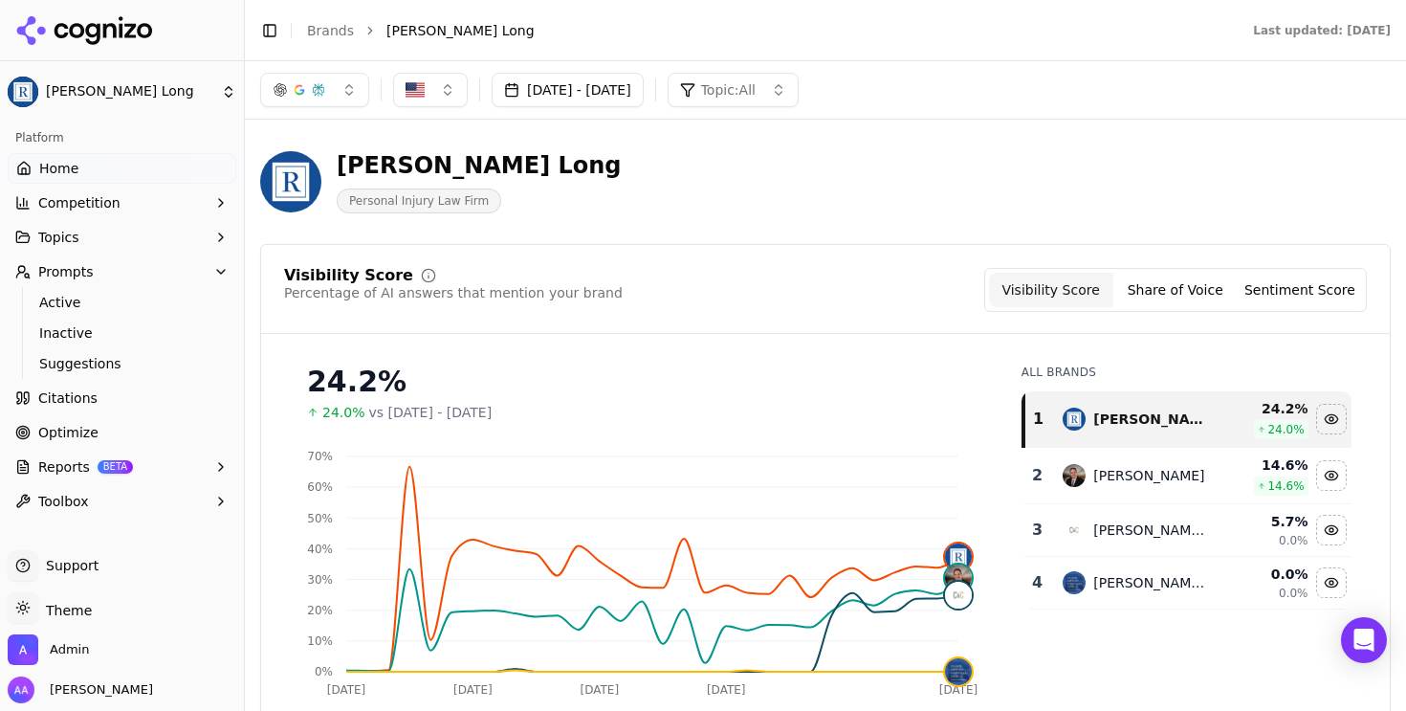
click at [77, 292] on link "Active" at bounding box center [123, 302] width 182 height 27
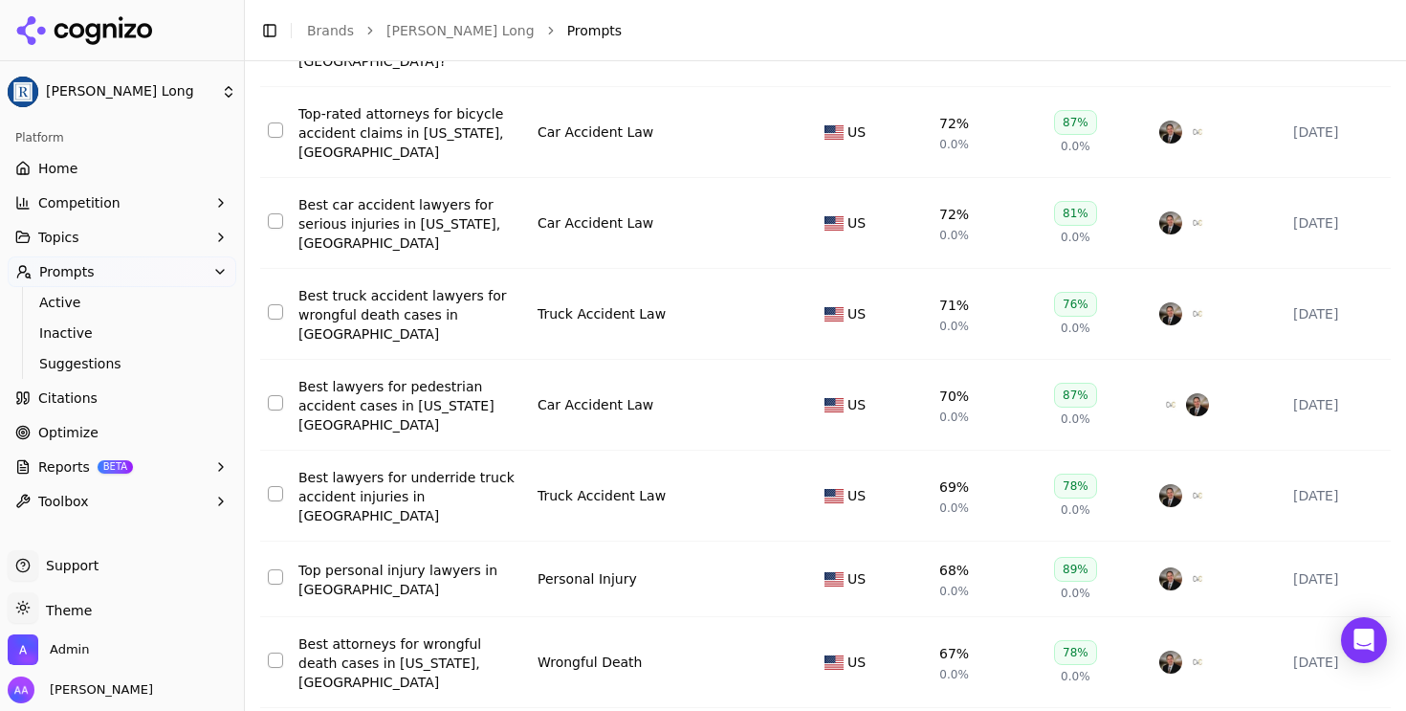
scroll to position [385, 0]
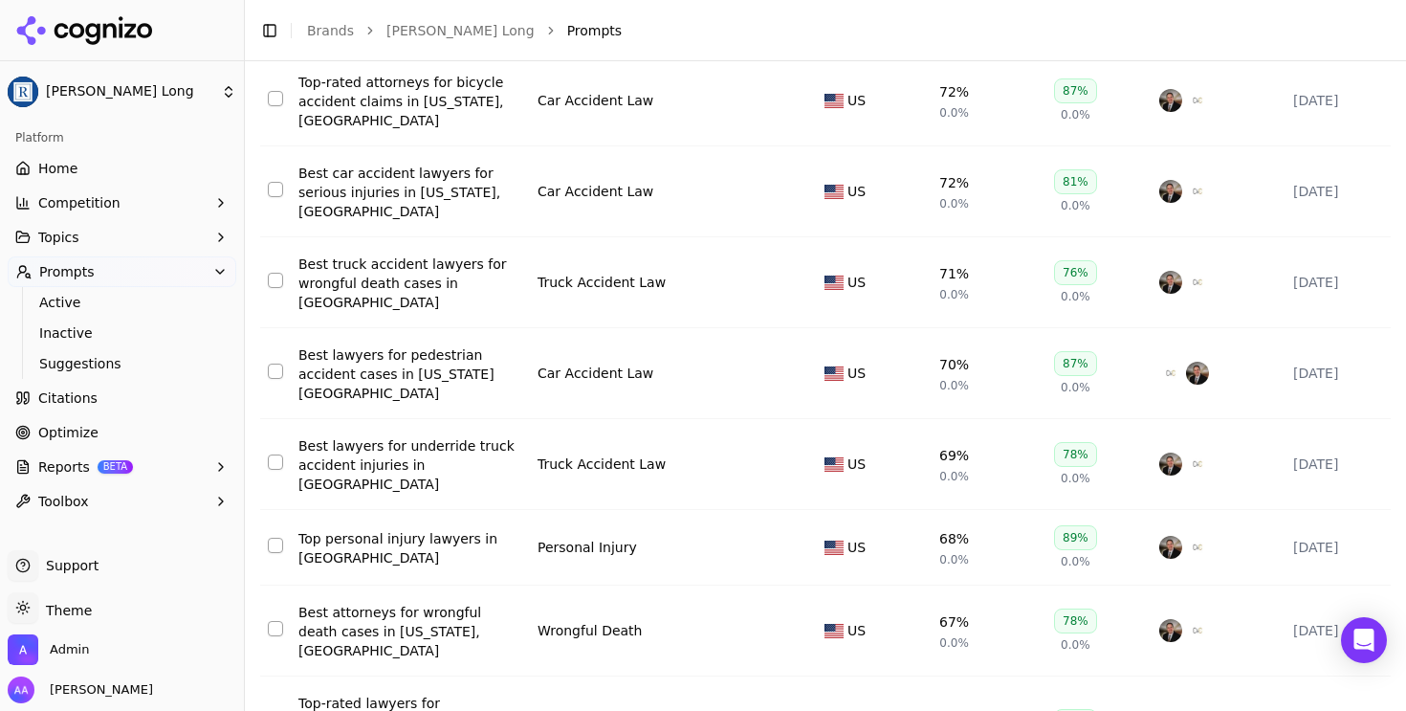
drag, startPoint x: 372, startPoint y: 677, endPoint x: 447, endPoint y: 681, distance: 74.7
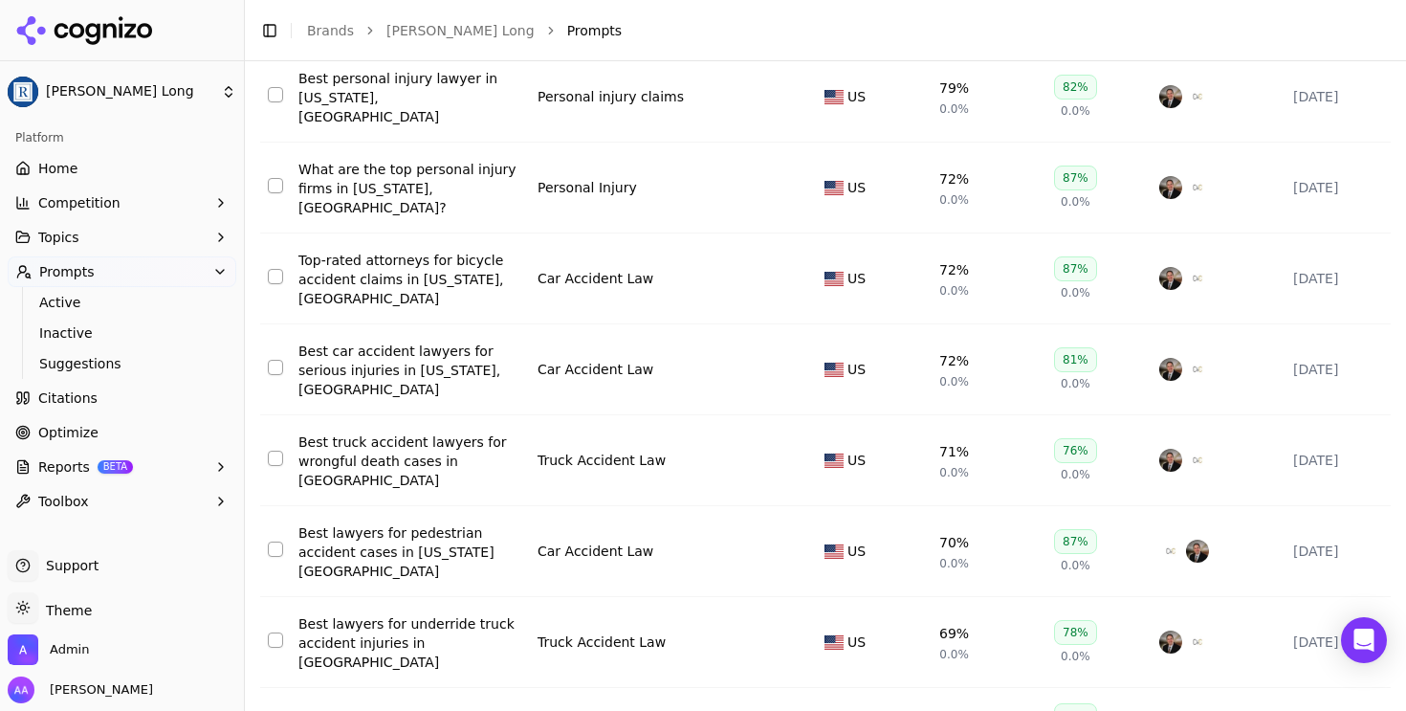
scroll to position [0, 0]
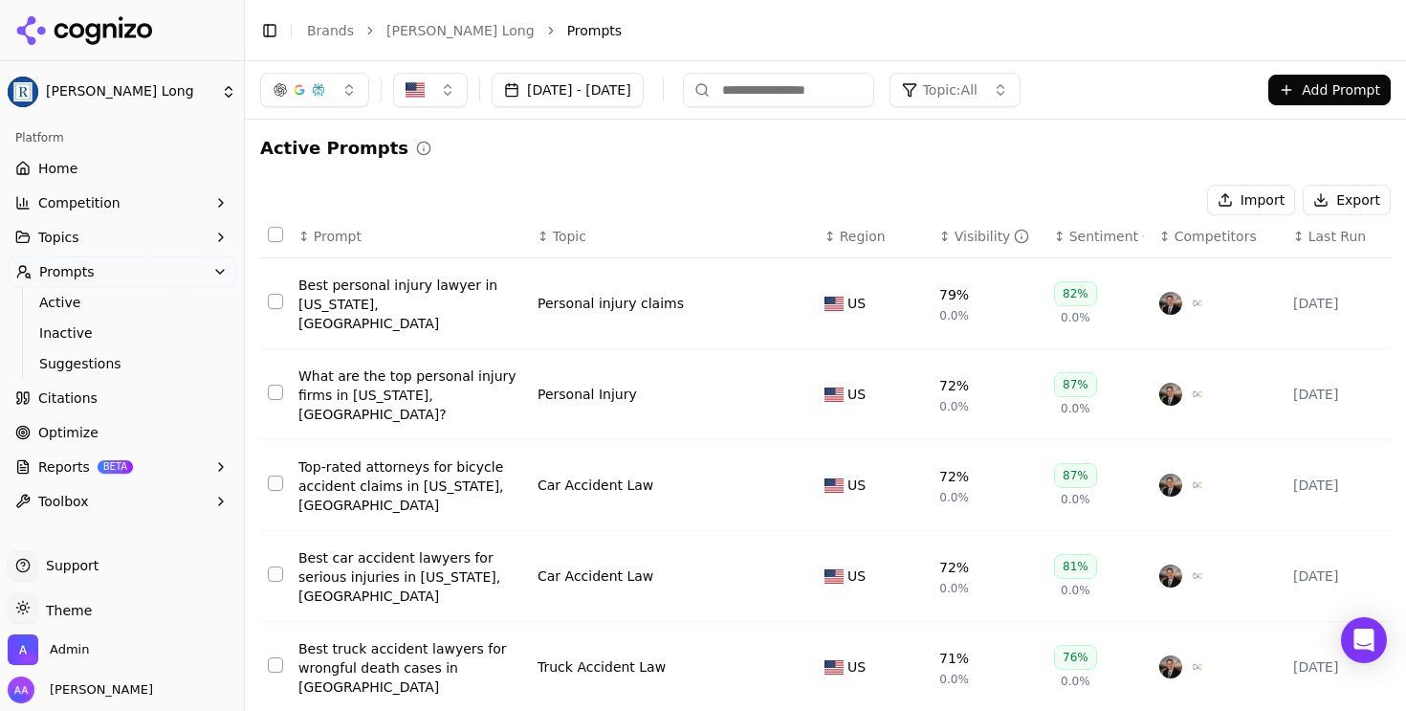
click at [702, 172] on div "Active Prompts Import Export ↕ Prompt ↕ Topic ↕ Region ↕ Visibility ↕ Sentiment…" at bounding box center [825, 676] width 1131 height 1082
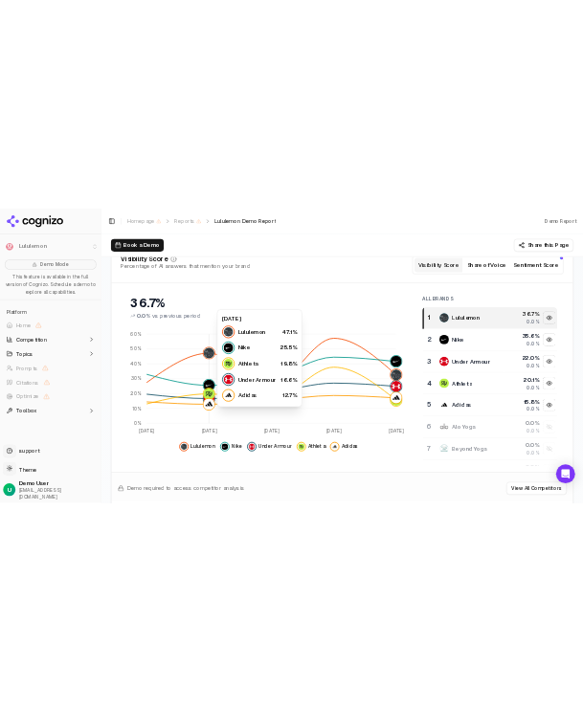
scroll to position [269, 0]
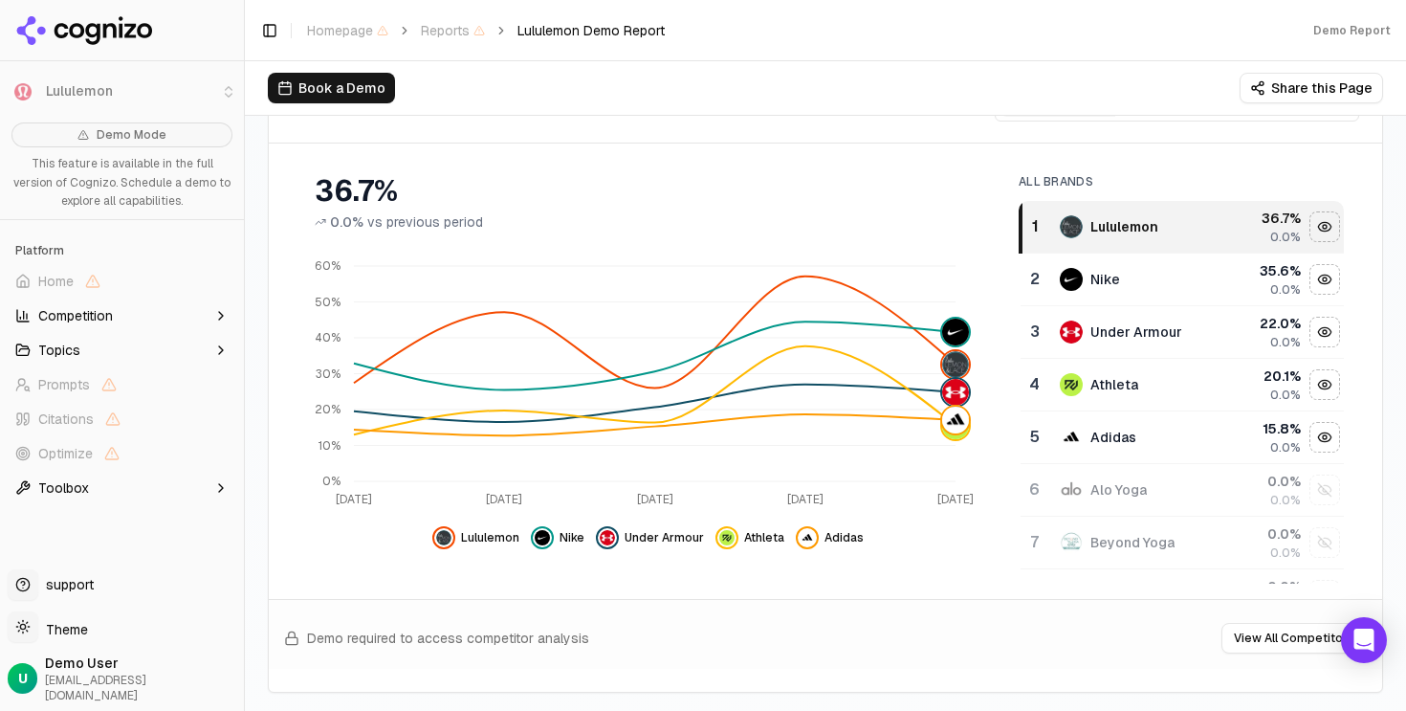
click at [652, 92] on div "Book a Demo Share this Page" at bounding box center [825, 88] width 1115 height 31
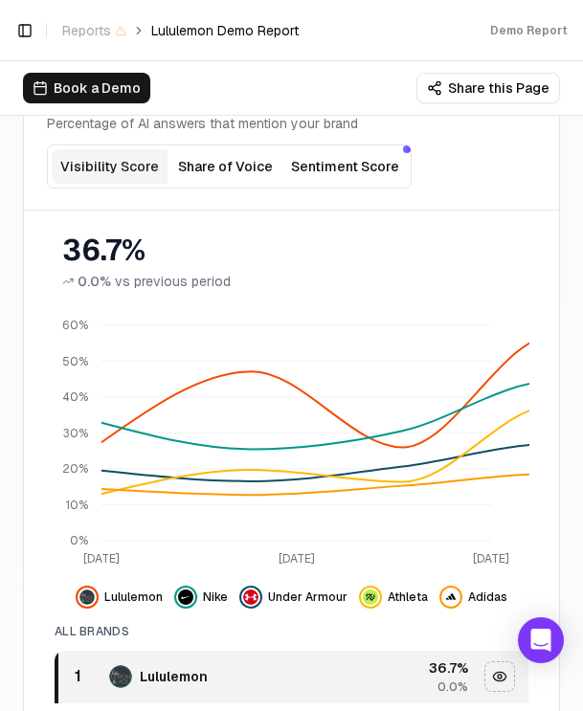
scroll to position [313, 0]
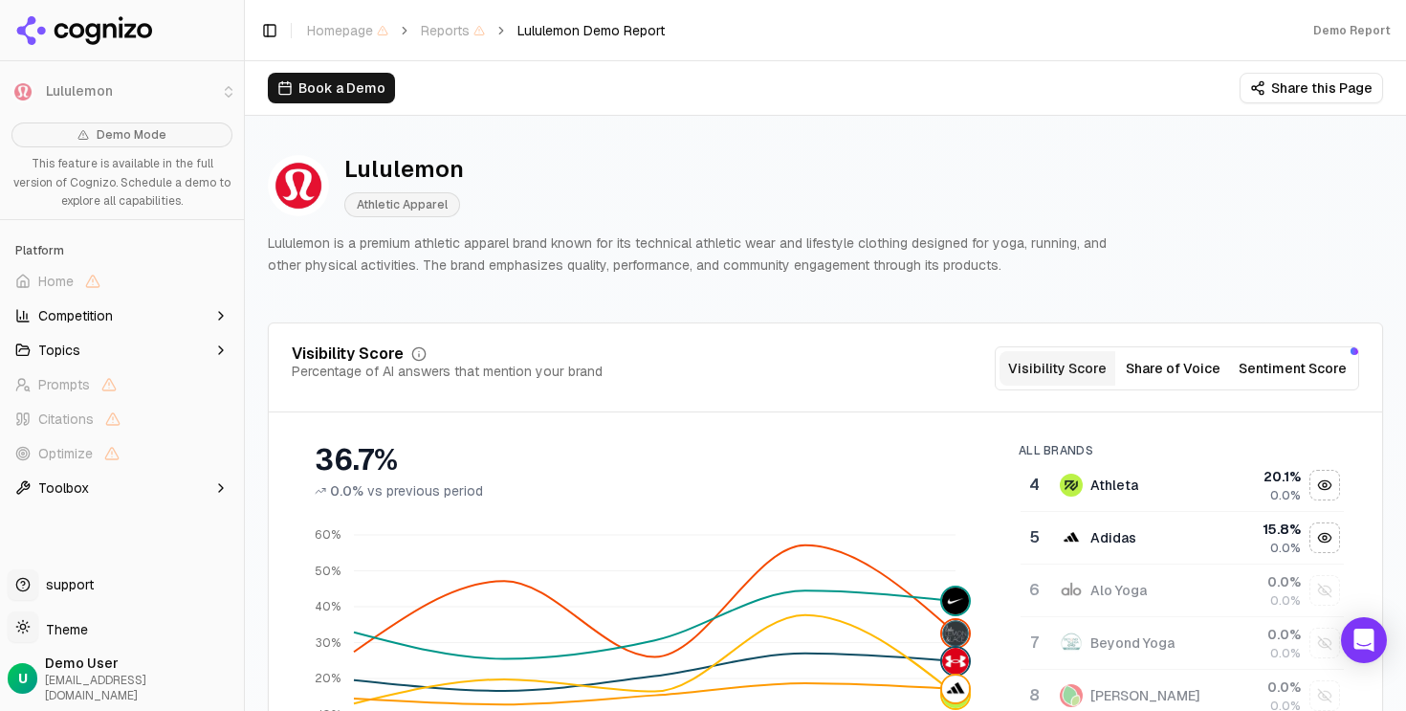
click at [131, 21] on icon at bounding box center [84, 30] width 139 height 29
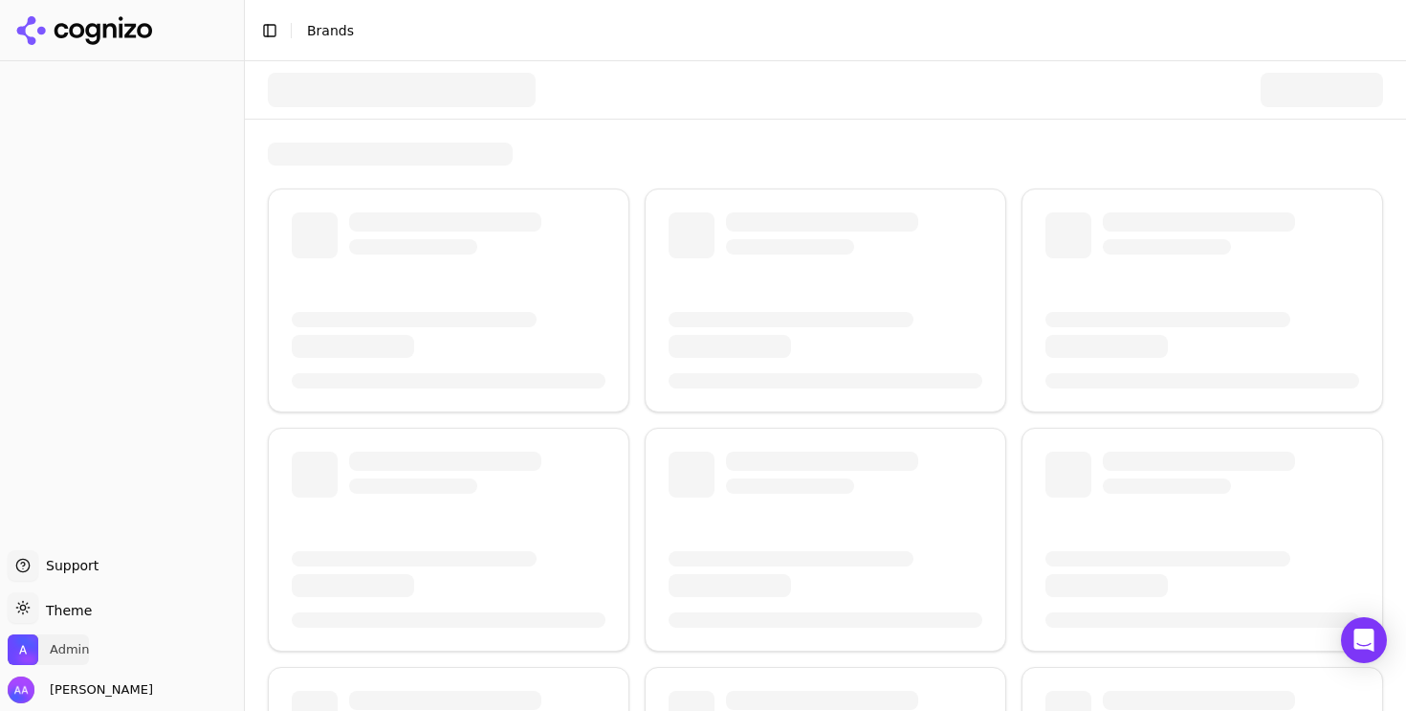
click at [56, 659] on span "Admin" at bounding box center [48, 649] width 81 height 31
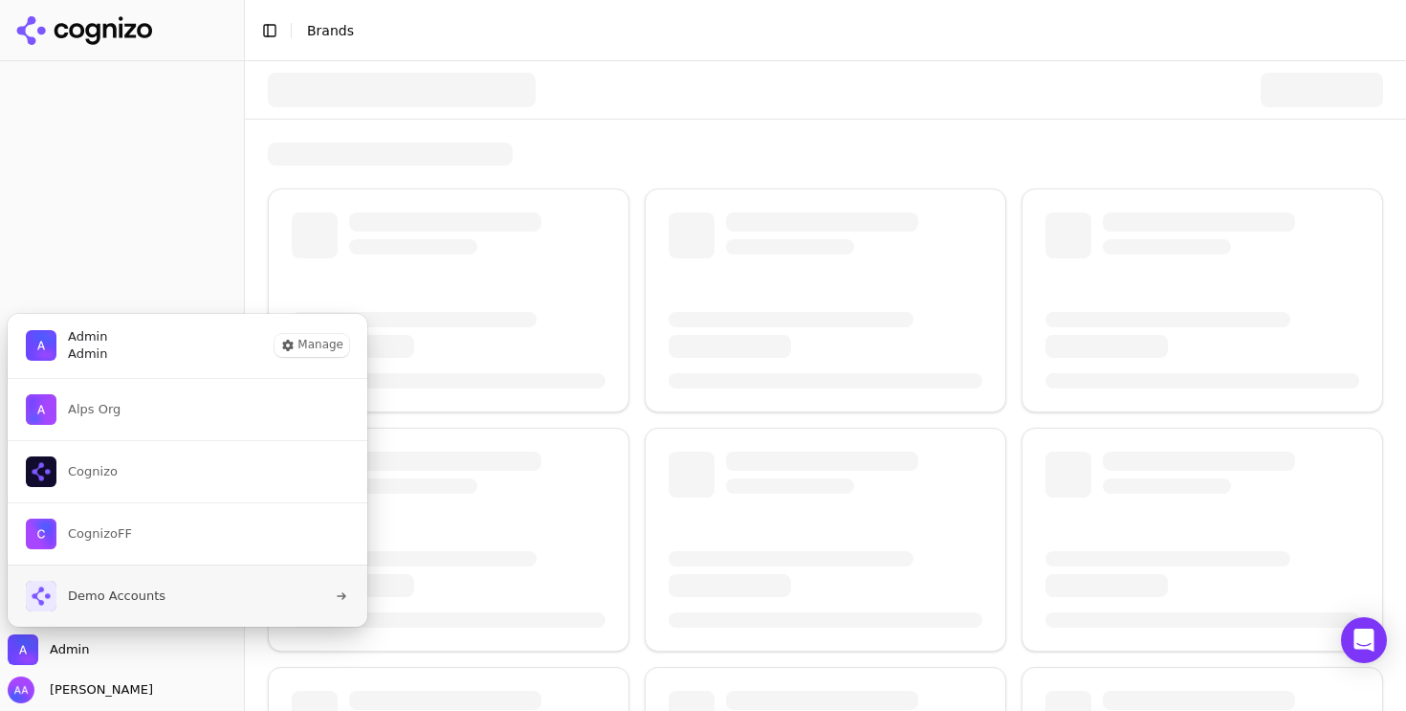
click at [135, 590] on span "Demo Accounts" at bounding box center [117, 595] width 98 height 17
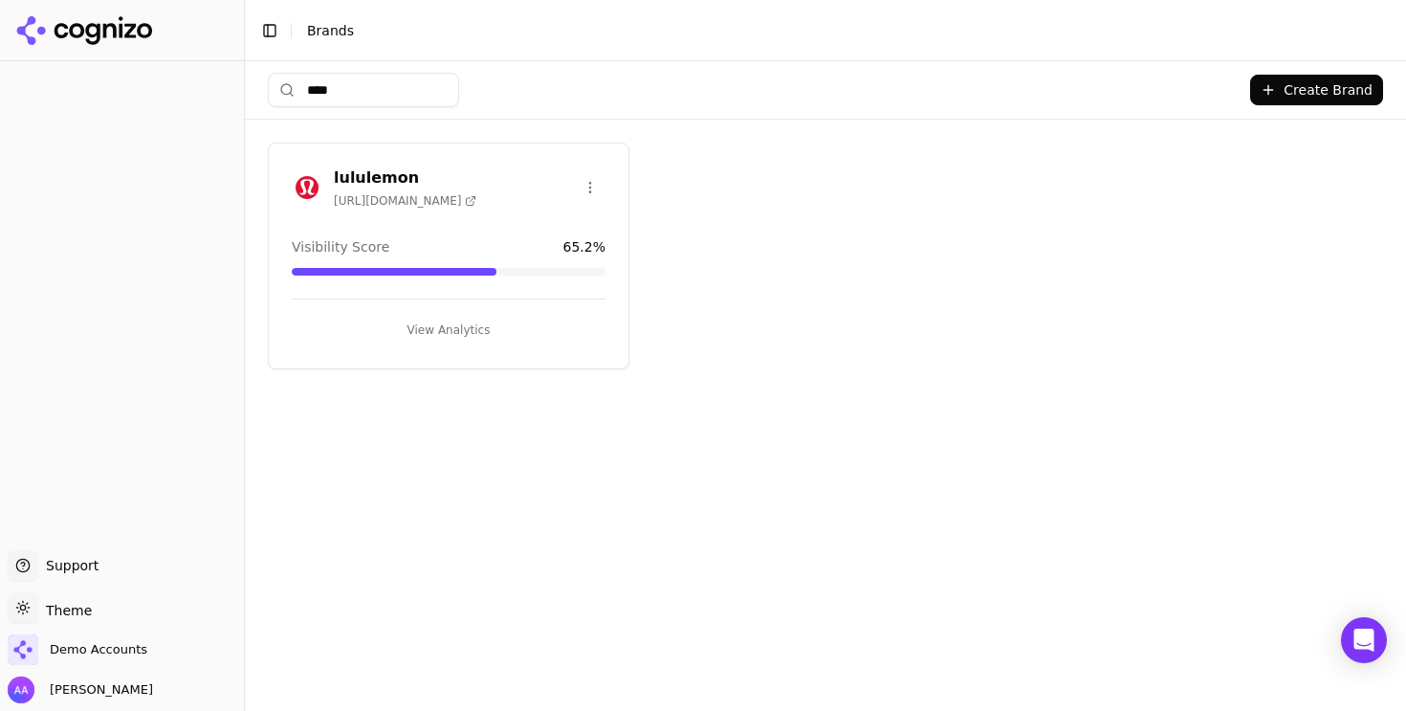
type input "****"
click at [309, 166] on div "lululemon [URL][DOMAIN_NAME]" at bounding box center [384, 187] width 185 height 42
click at [309, 176] on img at bounding box center [307, 187] width 31 height 31
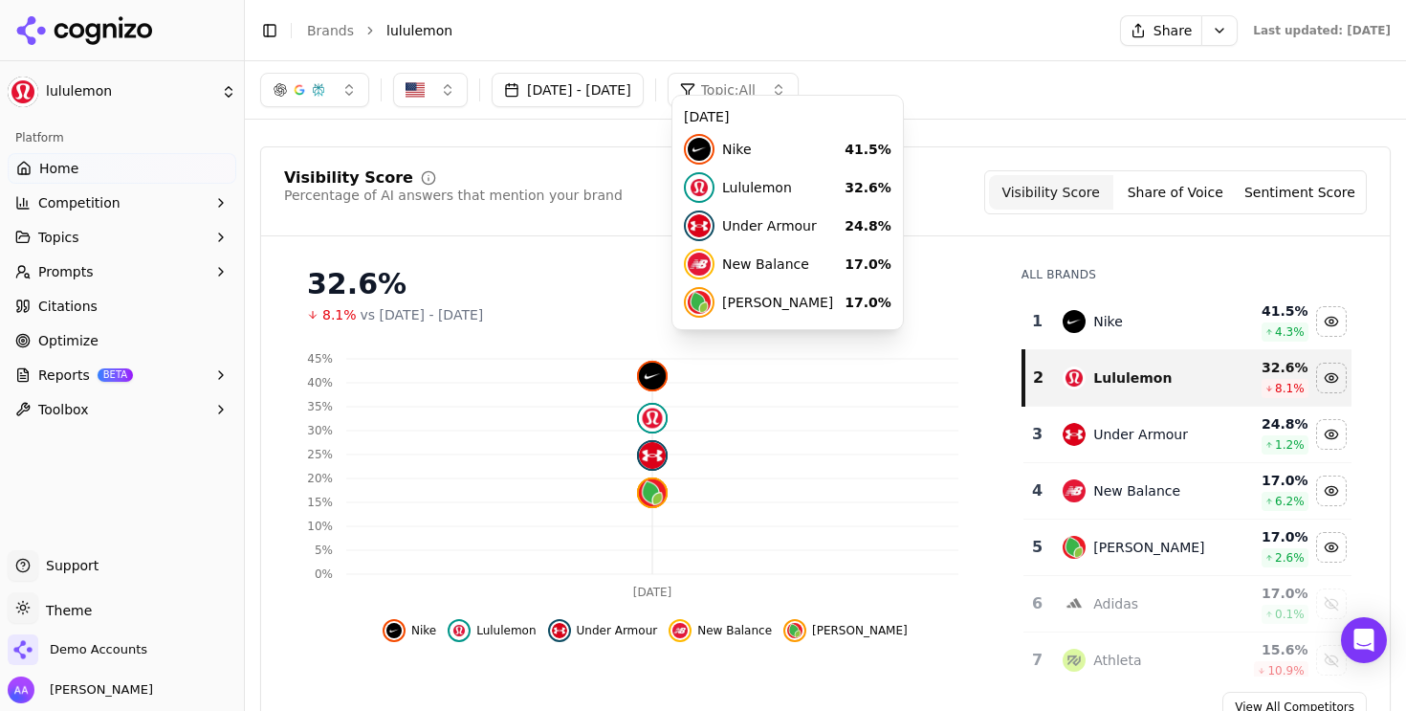
scroll to position [30, 0]
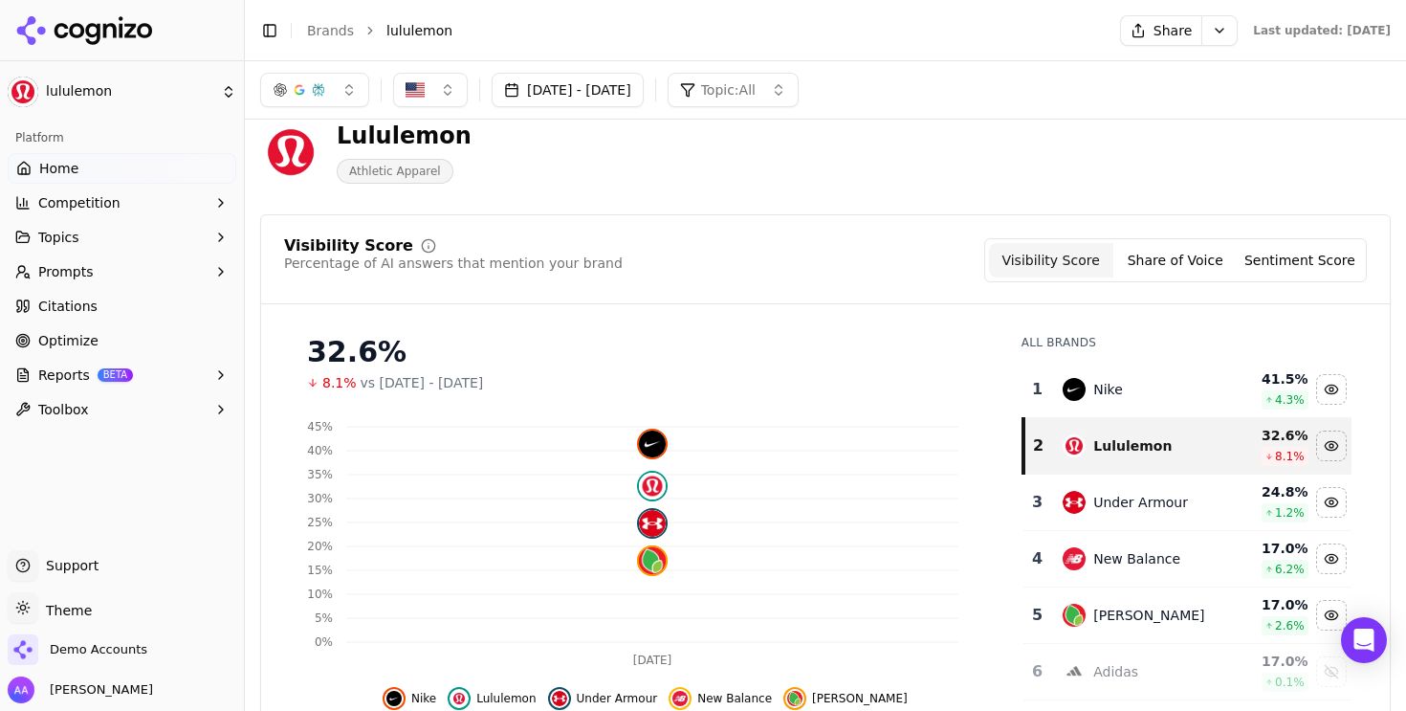
click at [578, 96] on button "[DATE] - [DATE]" at bounding box center [568, 90] width 152 height 34
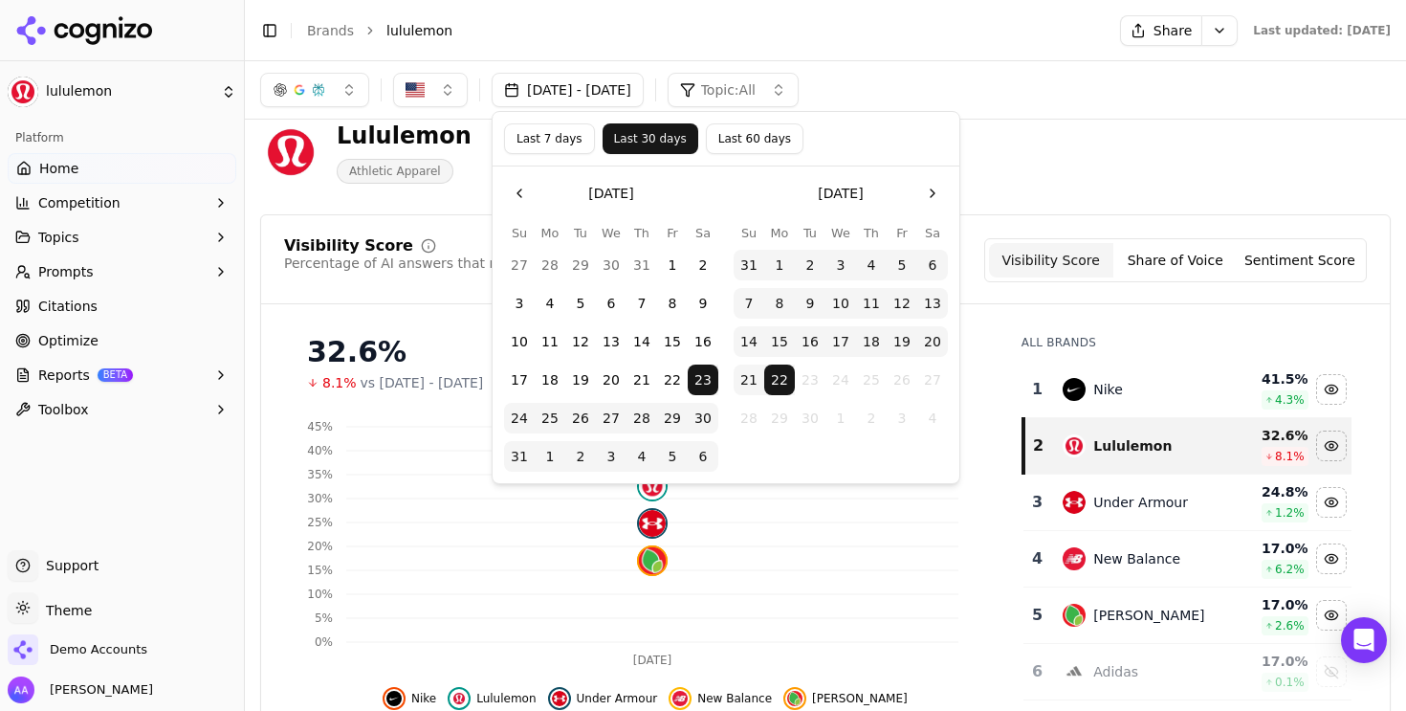
click at [1092, 168] on div "Lululemon Athletic Apparel" at bounding box center [688, 152] width 857 height 63
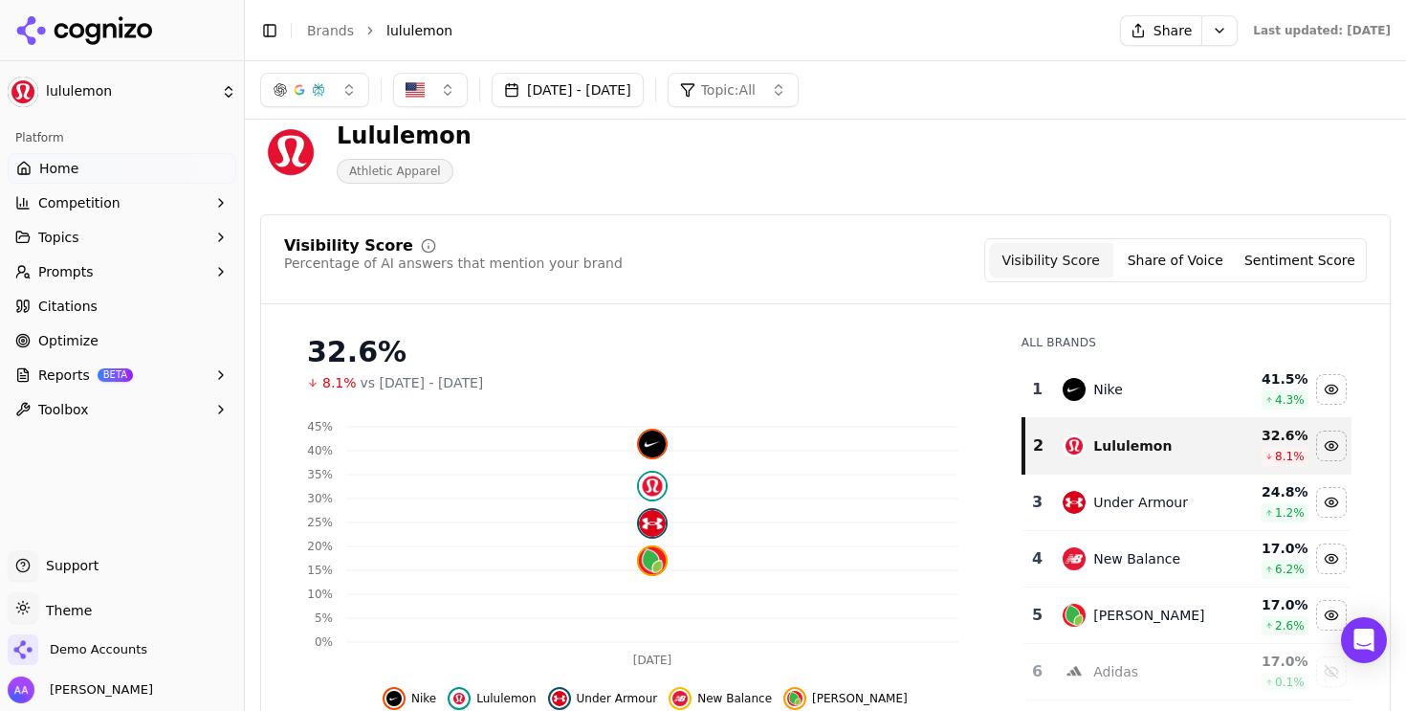
scroll to position [86, 0]
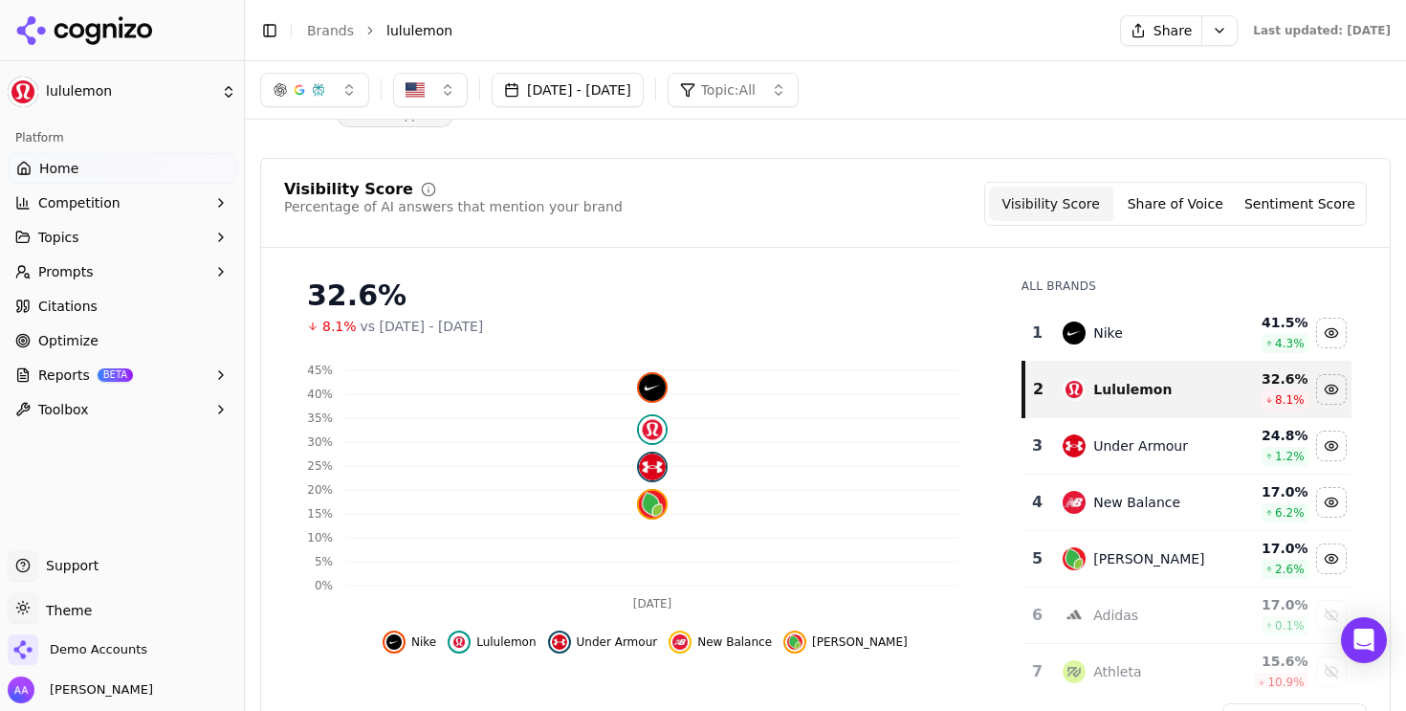
click at [643, 82] on button "[DATE] - [DATE]" at bounding box center [568, 90] width 152 height 34
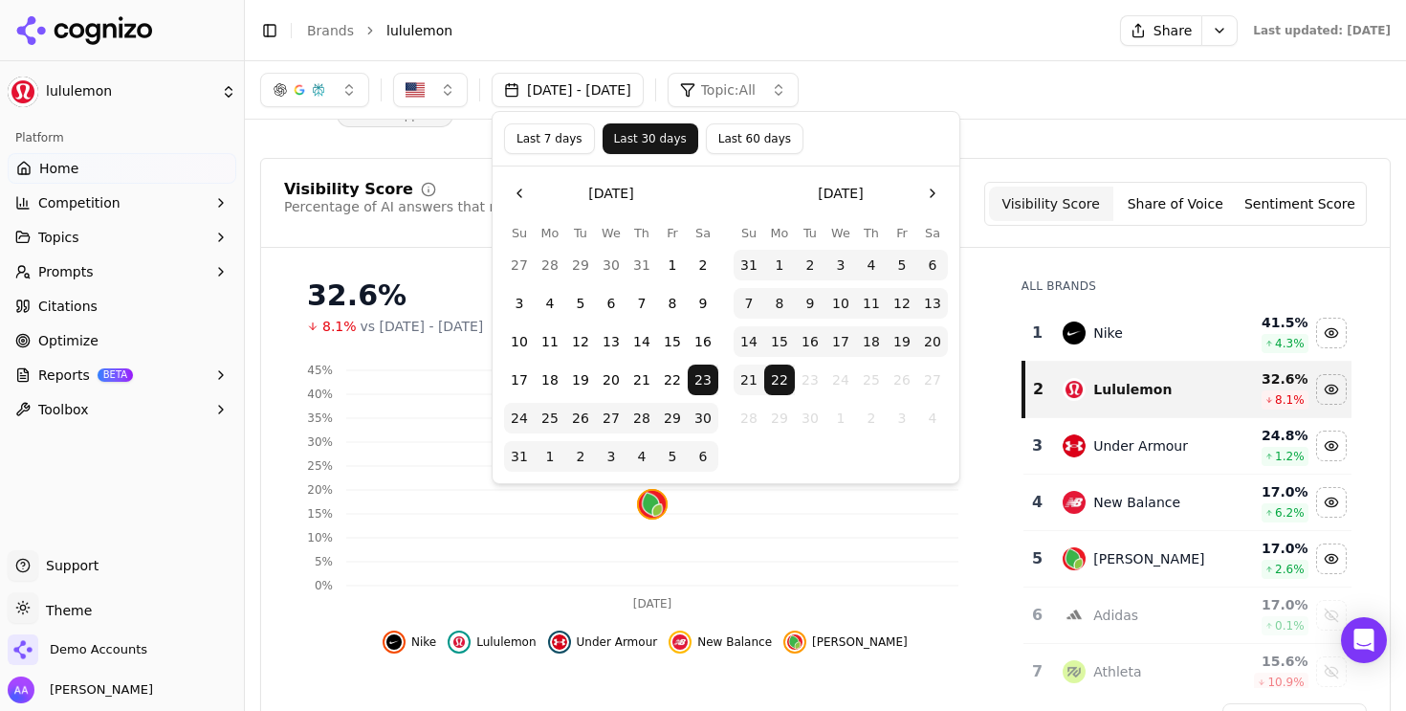
click at [674, 383] on button "22" at bounding box center [672, 379] width 31 height 31
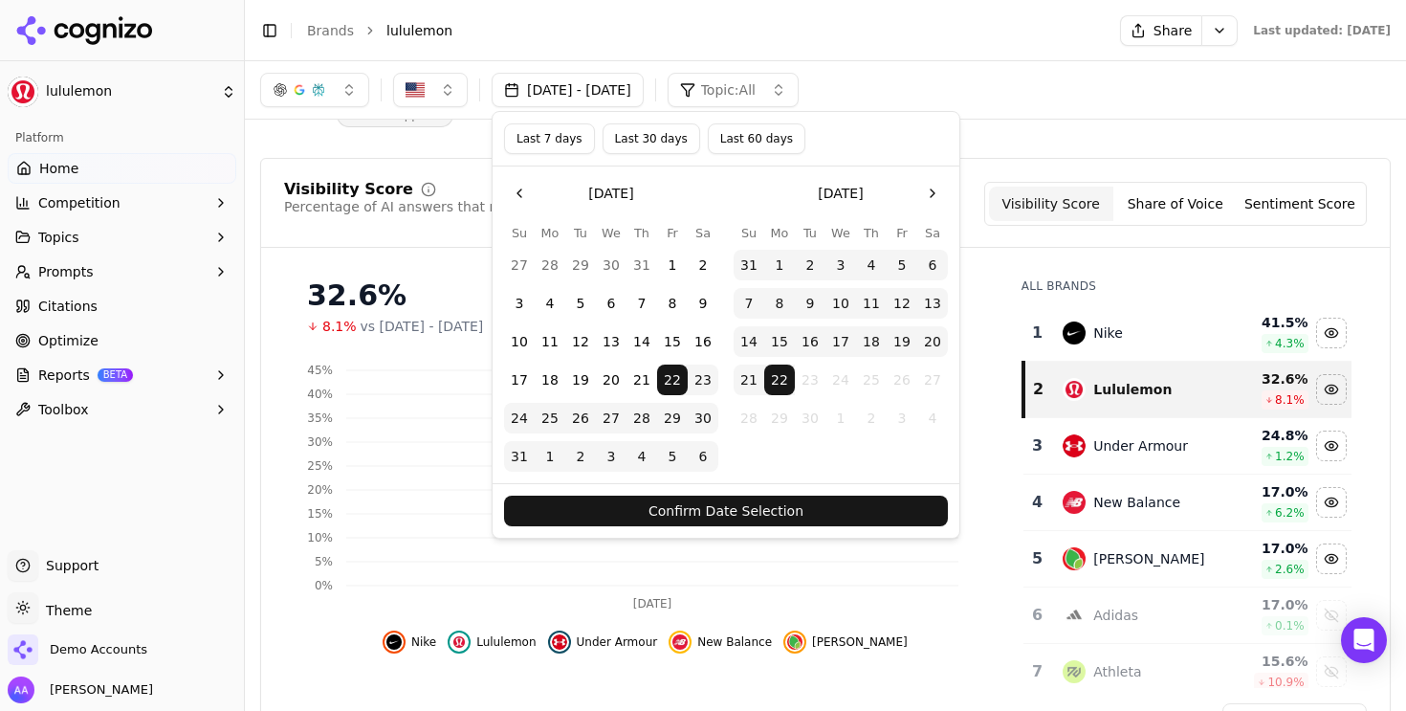
click at [721, 512] on button "Confirm Date Selection" at bounding box center [726, 511] width 444 height 31
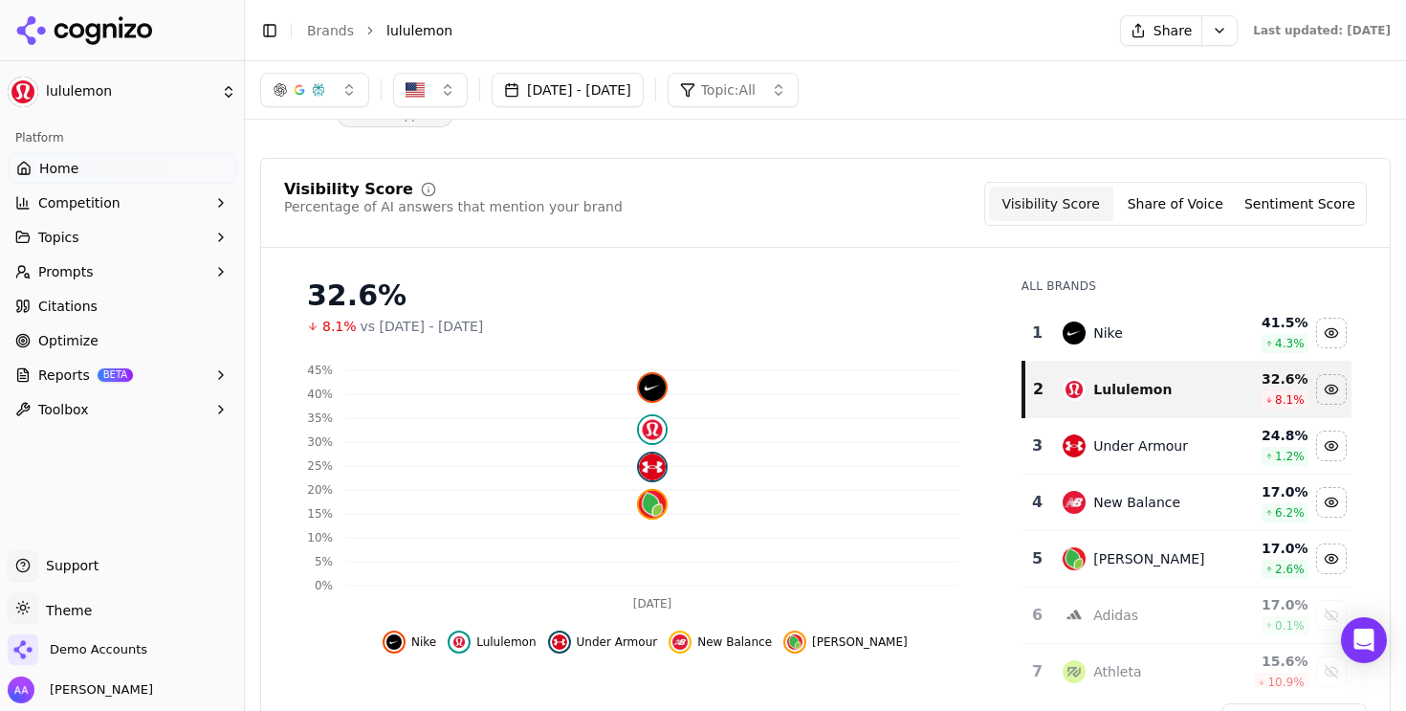
click at [584, 89] on button "[DATE] - [DATE]" at bounding box center [568, 90] width 152 height 34
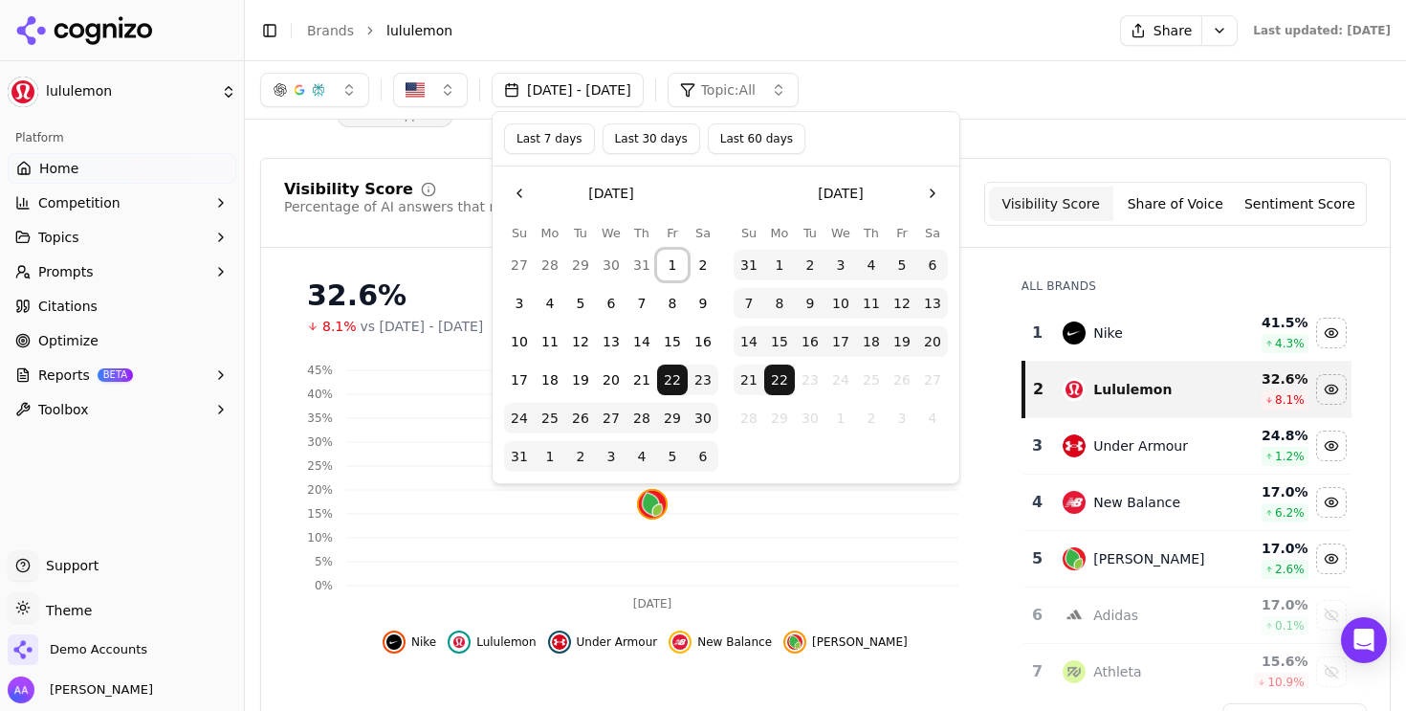
click at [669, 257] on button "1" at bounding box center [672, 265] width 31 height 31
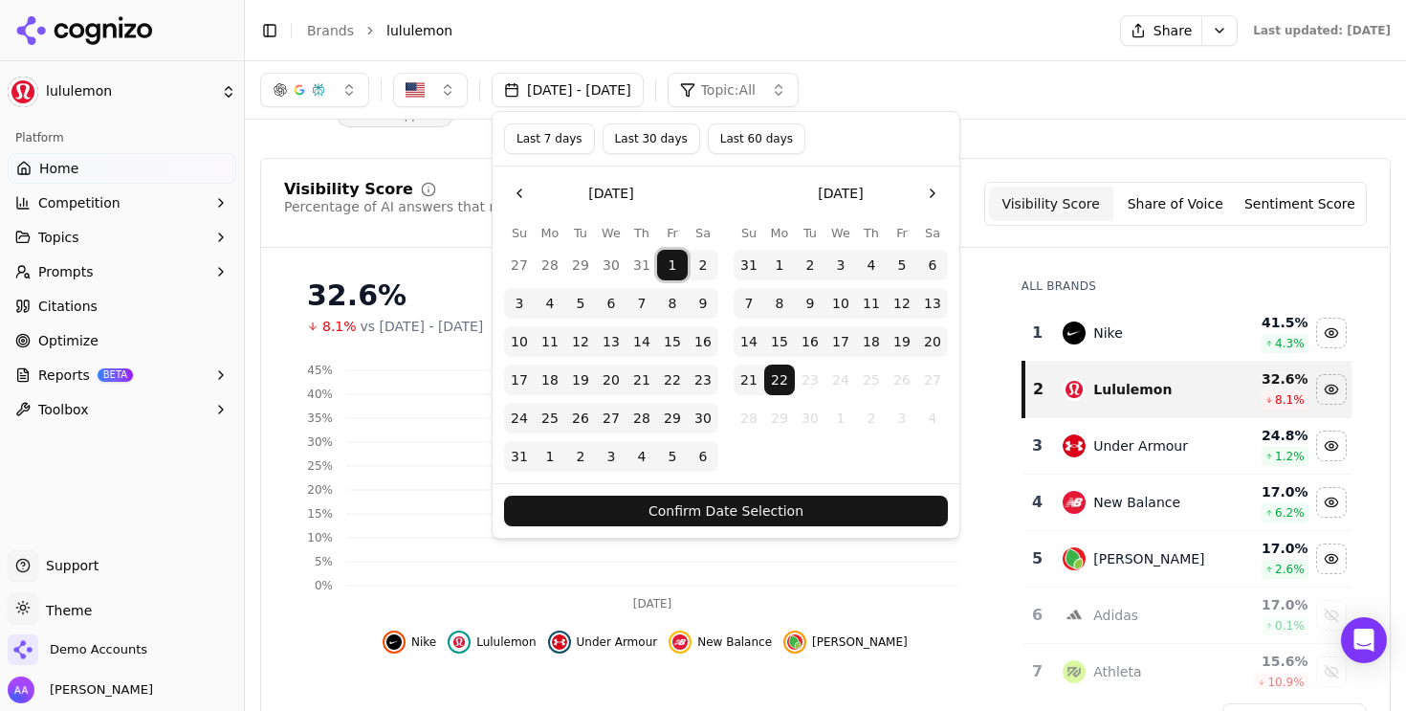
click at [775, 511] on button "Confirm Date Selection" at bounding box center [726, 511] width 444 height 31
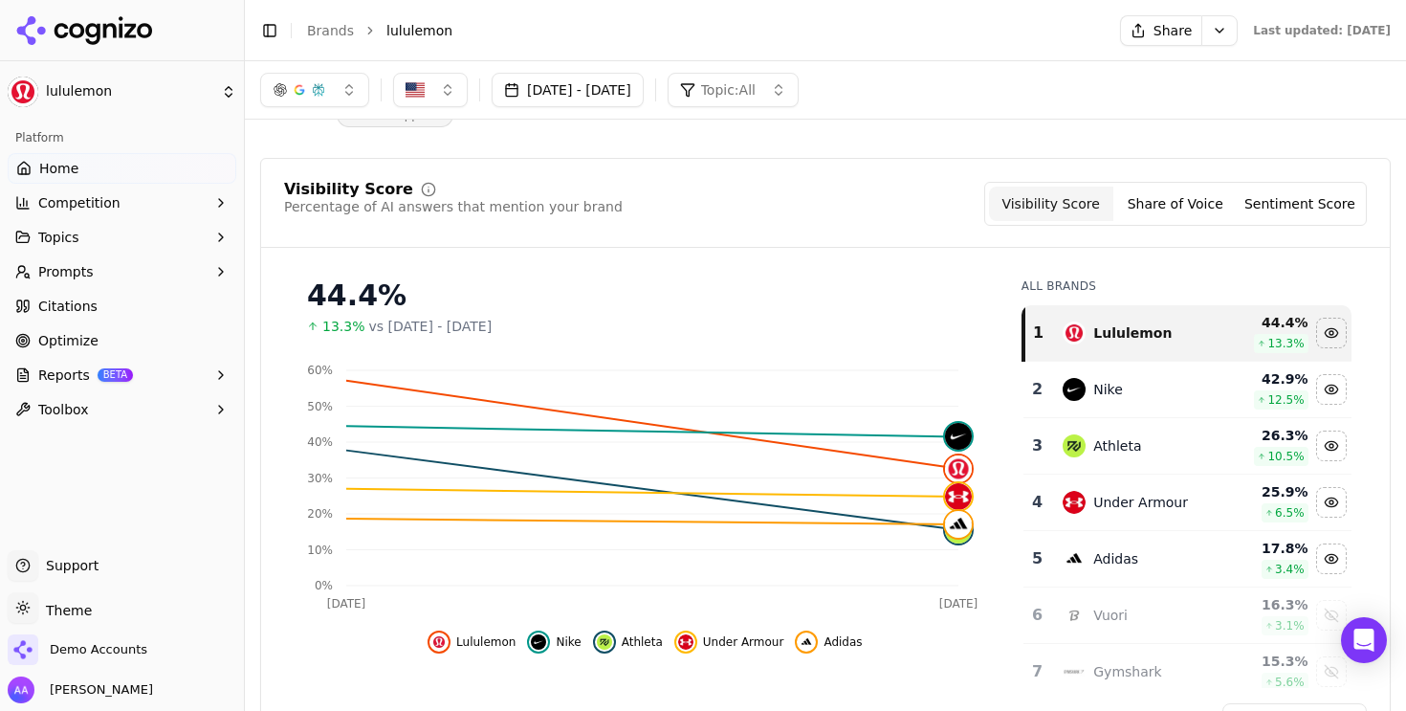
click at [644, 104] on button "[DATE] - [DATE]" at bounding box center [568, 90] width 152 height 34
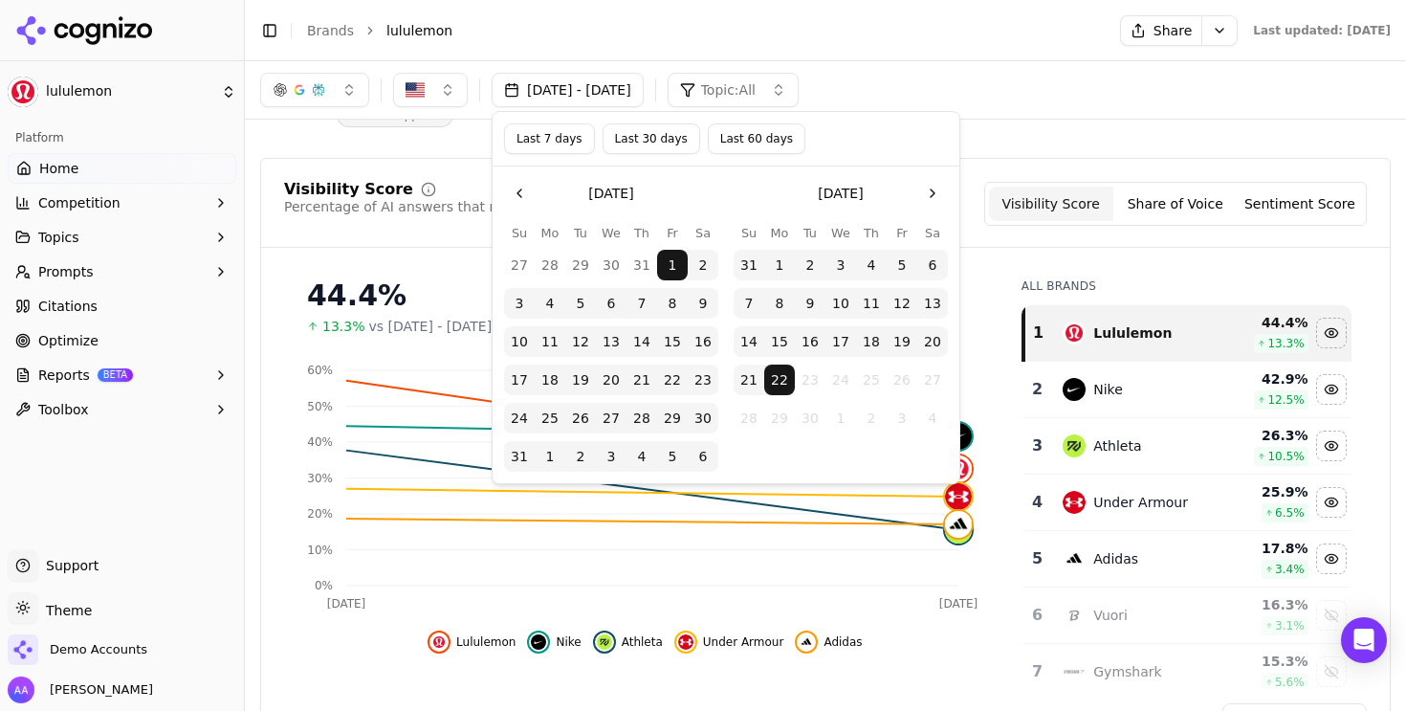
click at [671, 131] on button "Last 30 days" at bounding box center [652, 138] width 98 height 31
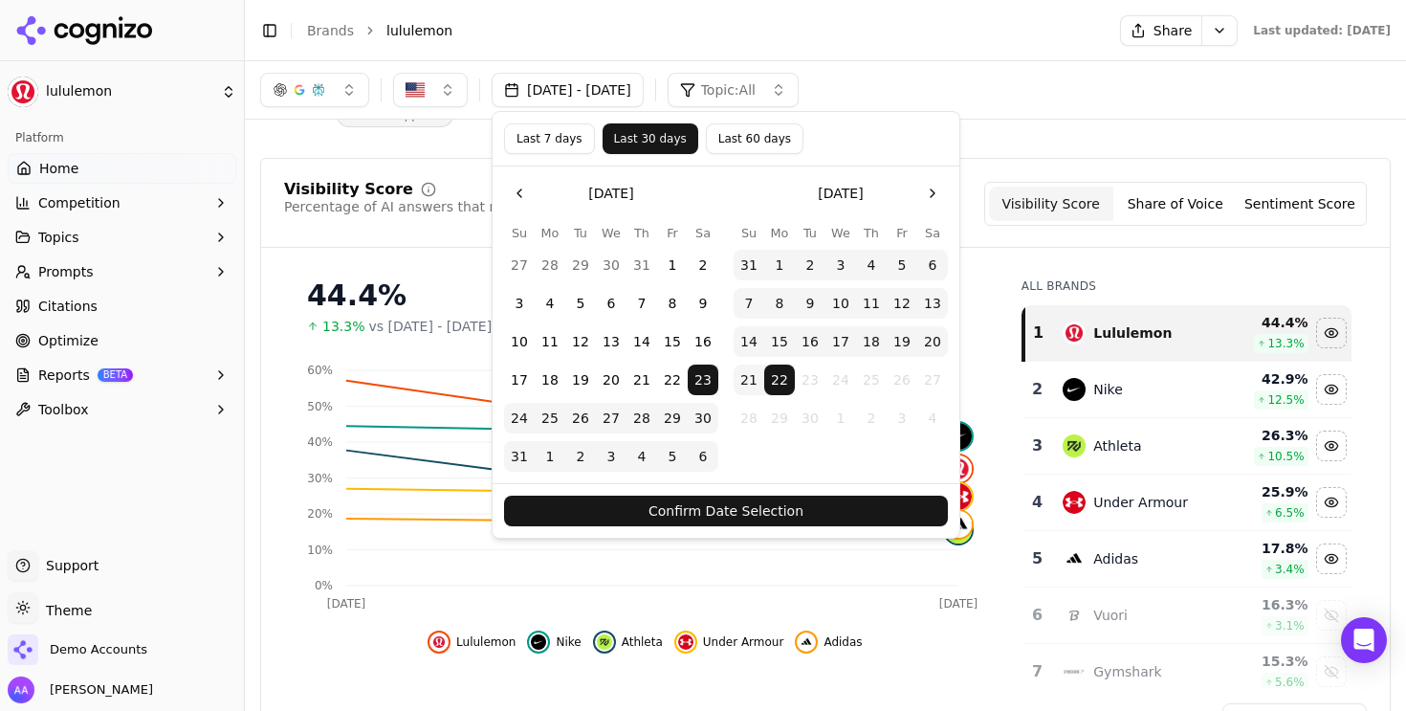
click at [710, 508] on button "Confirm Date Selection" at bounding box center [726, 511] width 444 height 31
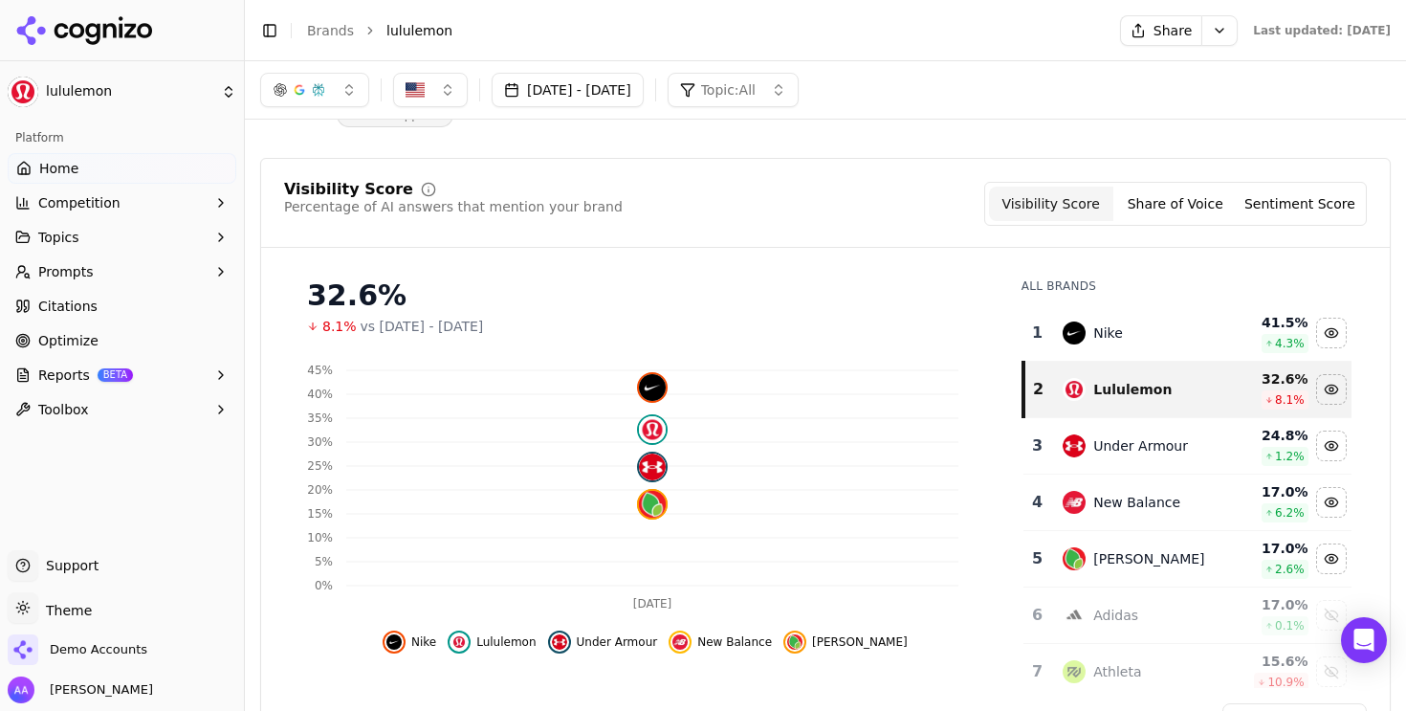
click at [778, 193] on div "Visibility Score Percentage of AI answers that mention your brand Visibility Sc…" at bounding box center [825, 204] width 1083 height 44
